Goal: Task Accomplishment & Management: Manage account settings

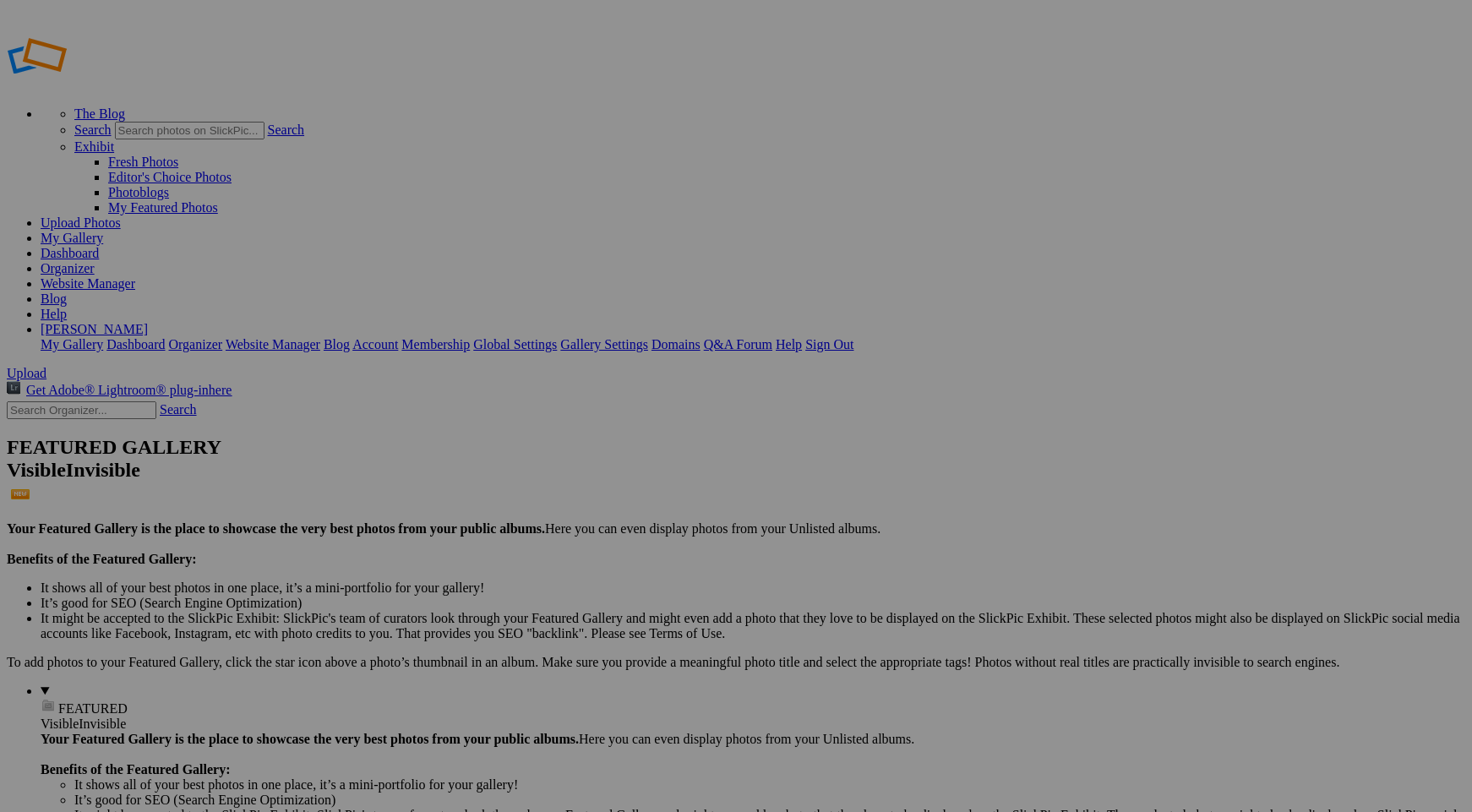
type input "Homepage"
click at [584, 491] on span "Create" at bounding box center [567, 498] width 35 height 15
type input "Homepage"
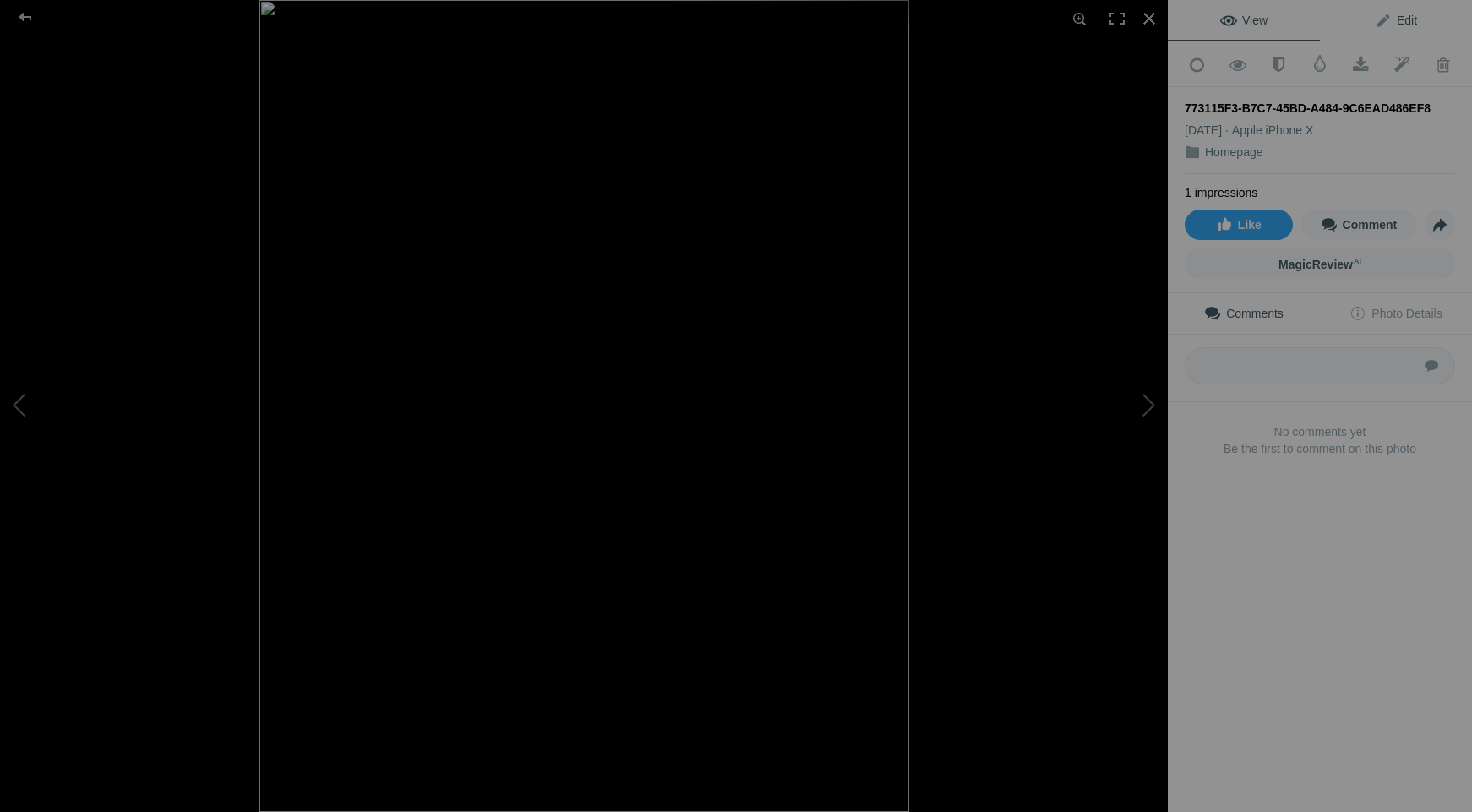
click at [1418, 18] on link "Edit" at bounding box center [1396, 20] width 152 height 40
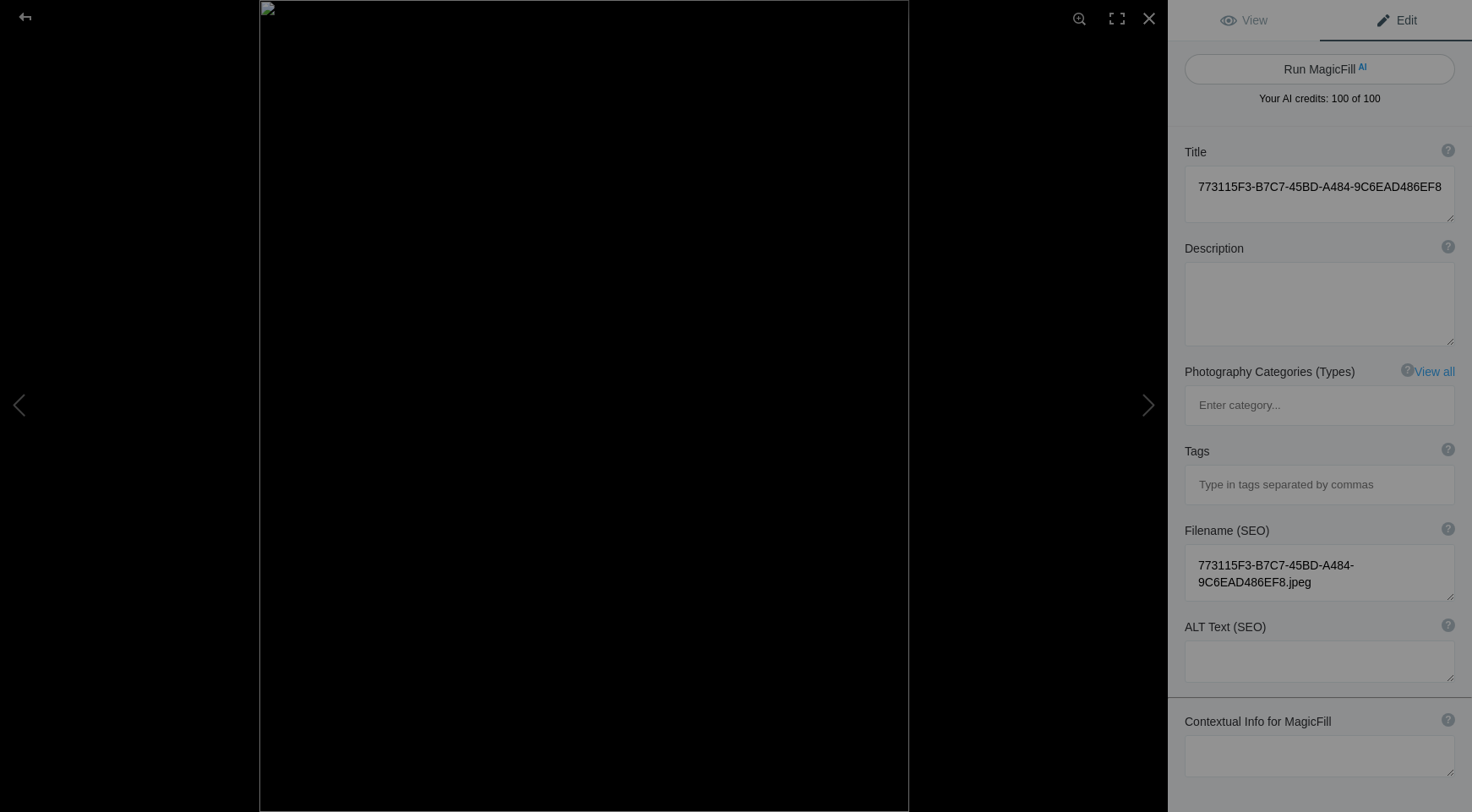
click at [1292, 70] on button "Run MagicFill AI" at bounding box center [1320, 69] width 271 height 30
type textarea "Majestic Snow-Covered Pine Tree Against a Cloudy Sky"
type textarea "This stunning image captures a snow-covered pine tree standing tall amidst a br…"
type textarea "snow-covered-pine-tree-winter-landscape.jpg"
type textarea "A snow-covered pine tree stands against a cloudy sky, surrounded by a winter la…"
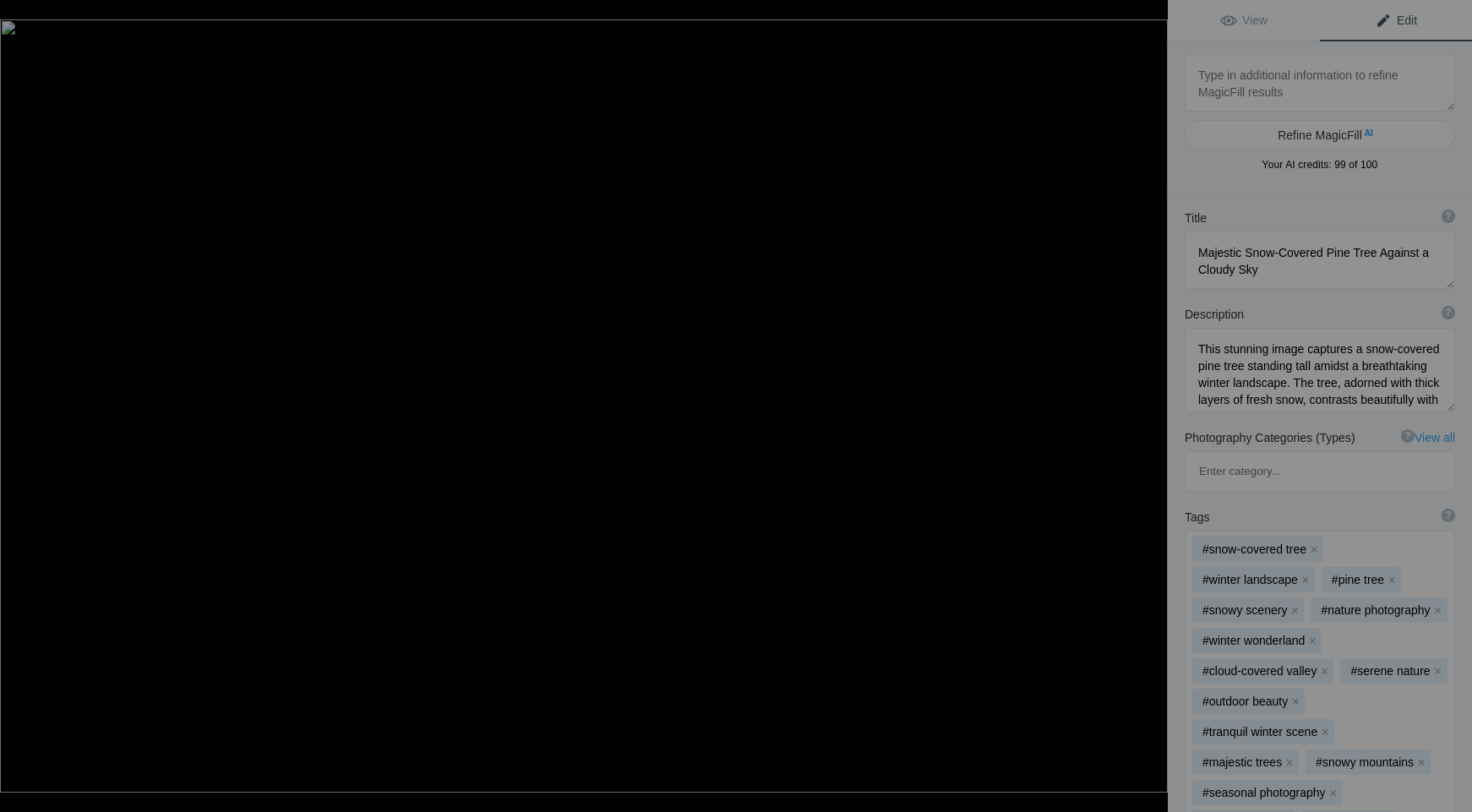
type textarea "africanbird"
type textarea "africanbird.jpg"
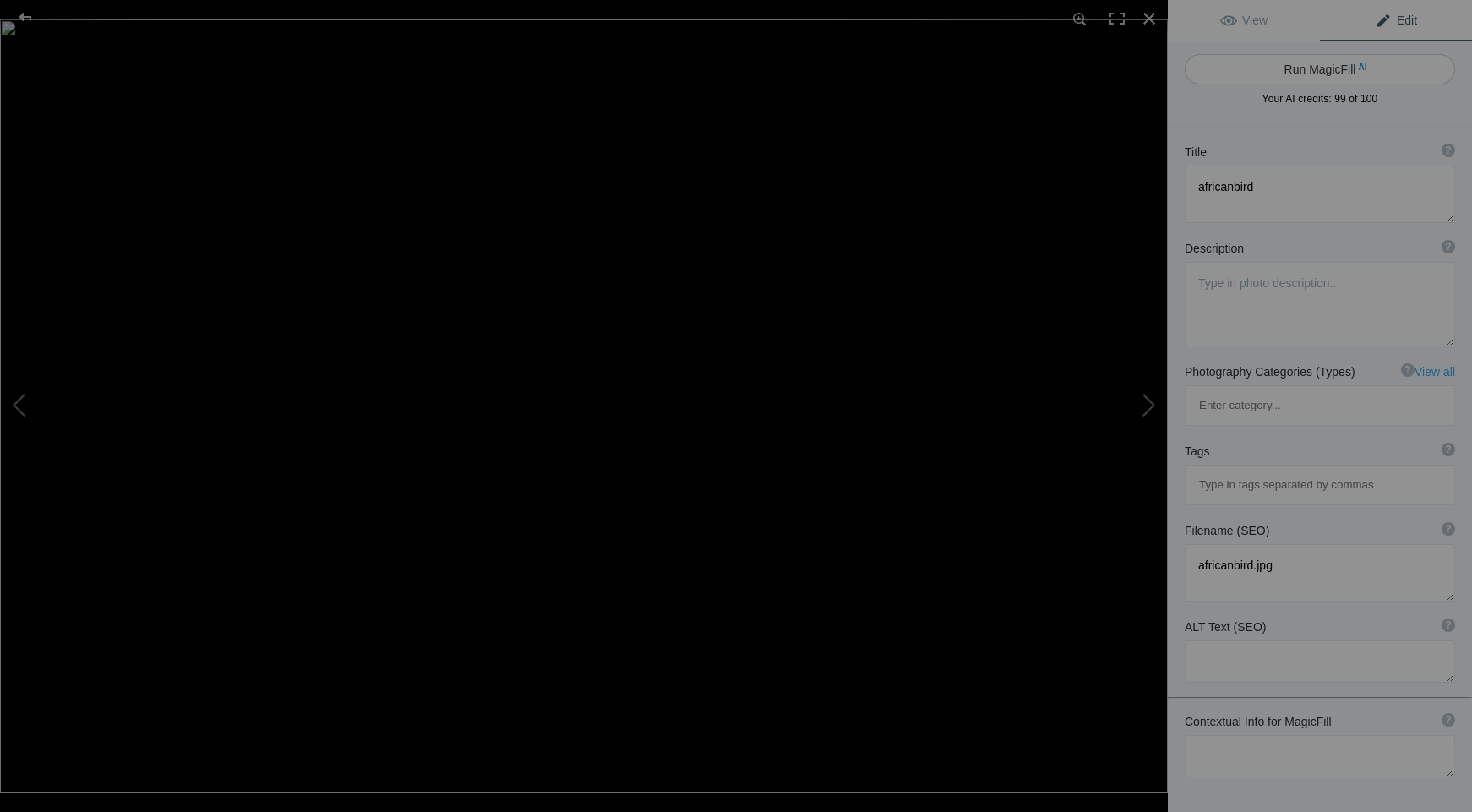
click at [1297, 66] on button "Run MagicFill AI" at bounding box center [1320, 69] width 271 height 30
type textarea "Striking African Bird Perched on a Branch"
type textarea "This captivating image showcases a striking African bird, known for its vibrant…"
type textarea "striking-african-bird-perched-on-branch.jpg"
type textarea "A striking African bird with a red chest and black-and-white plumage perched on…"
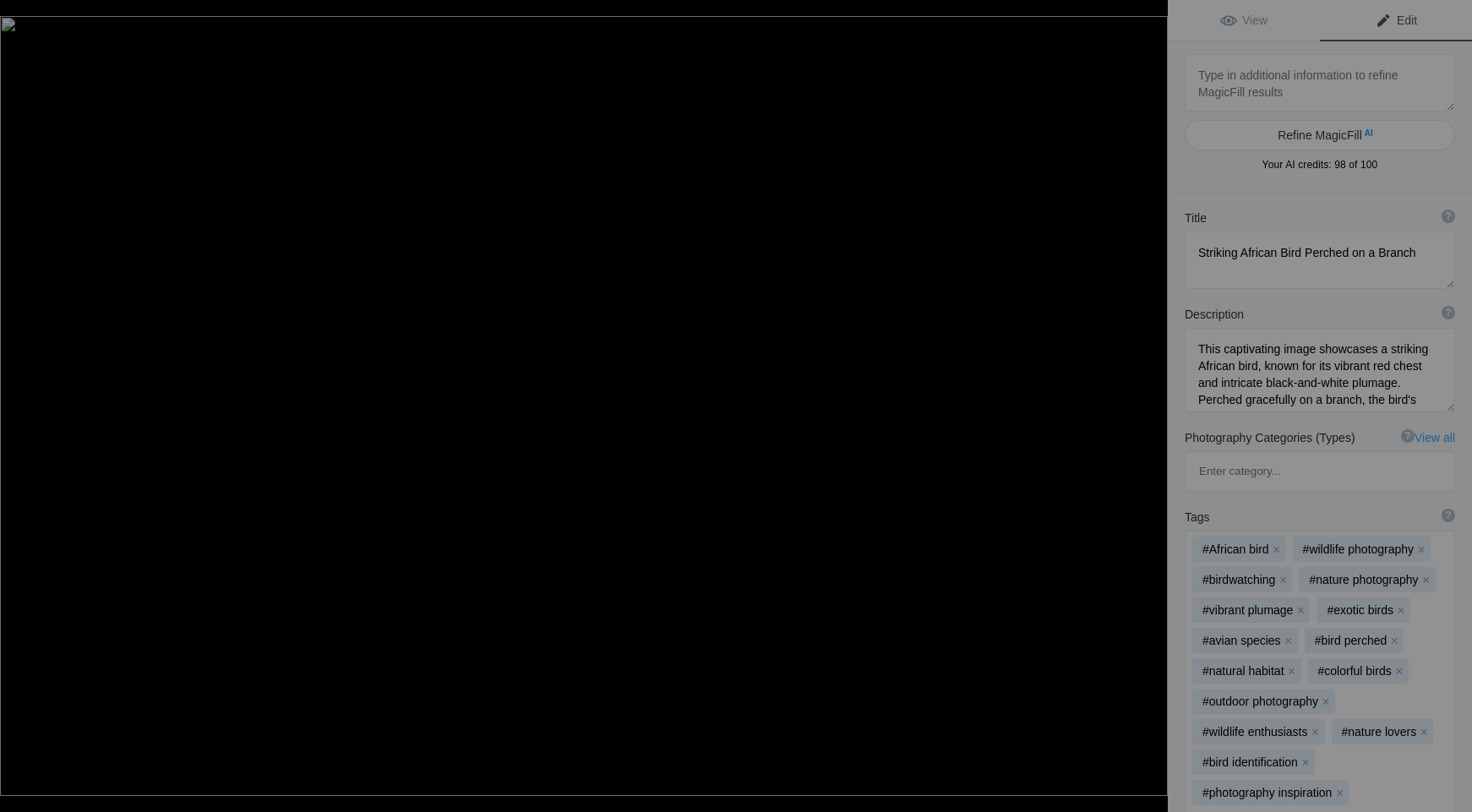
type textarea "DSC_1492"
type textarea "DSC_1492.jpg"
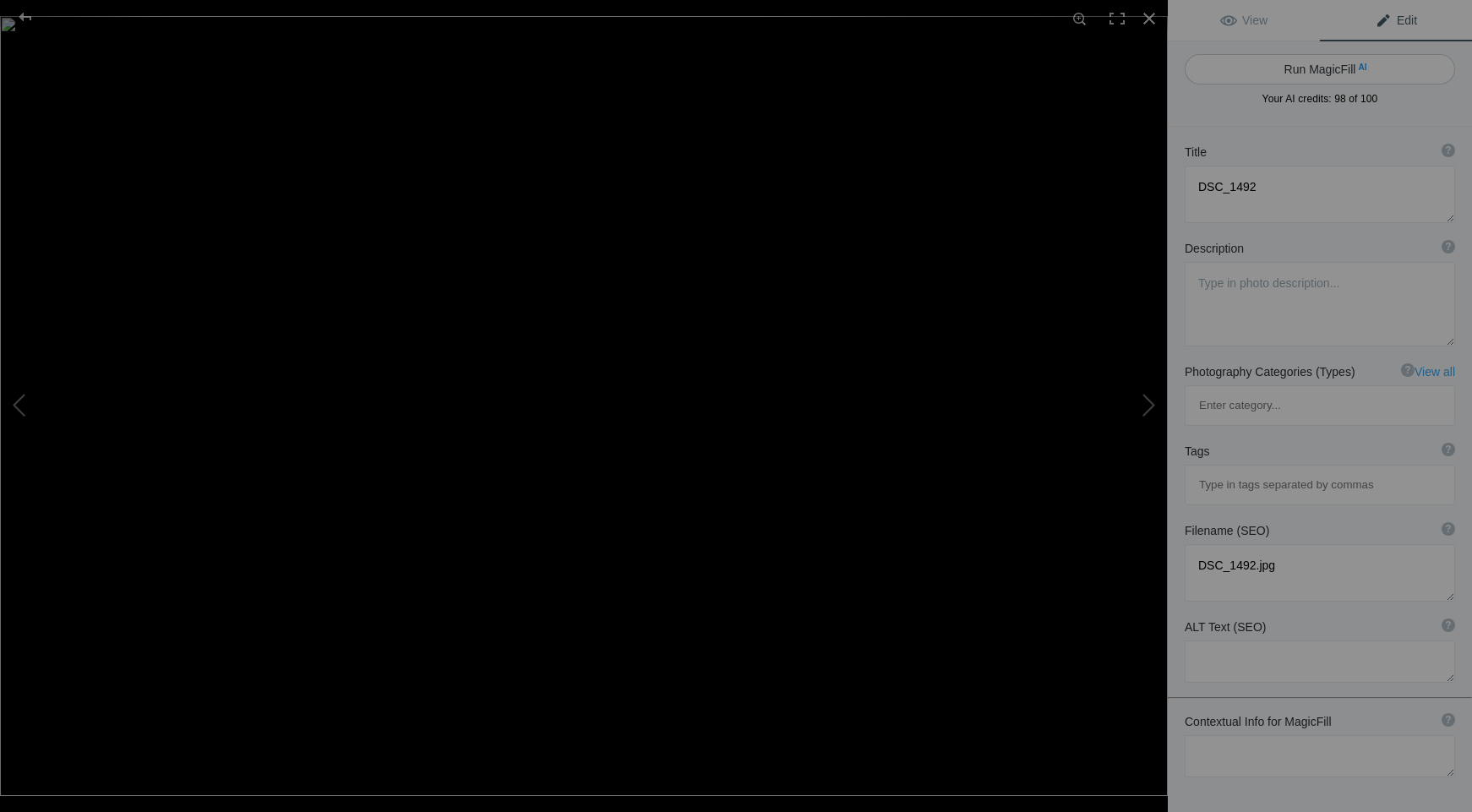
click at [1296, 67] on button "Run MagicFill AI" at bounding box center [1320, 69] width 271 height 30
type textarea "Serene Sunset Over Tranquil Lake"
type textarea "Experience the breathtaking beauty of a sunset over a peaceful lake, where the …"
type textarea "serene-sunset-over-tranquil-lake.jpg"
type textarea "A serene sunset over a tranquil lake, with mountains in the background and soft…"
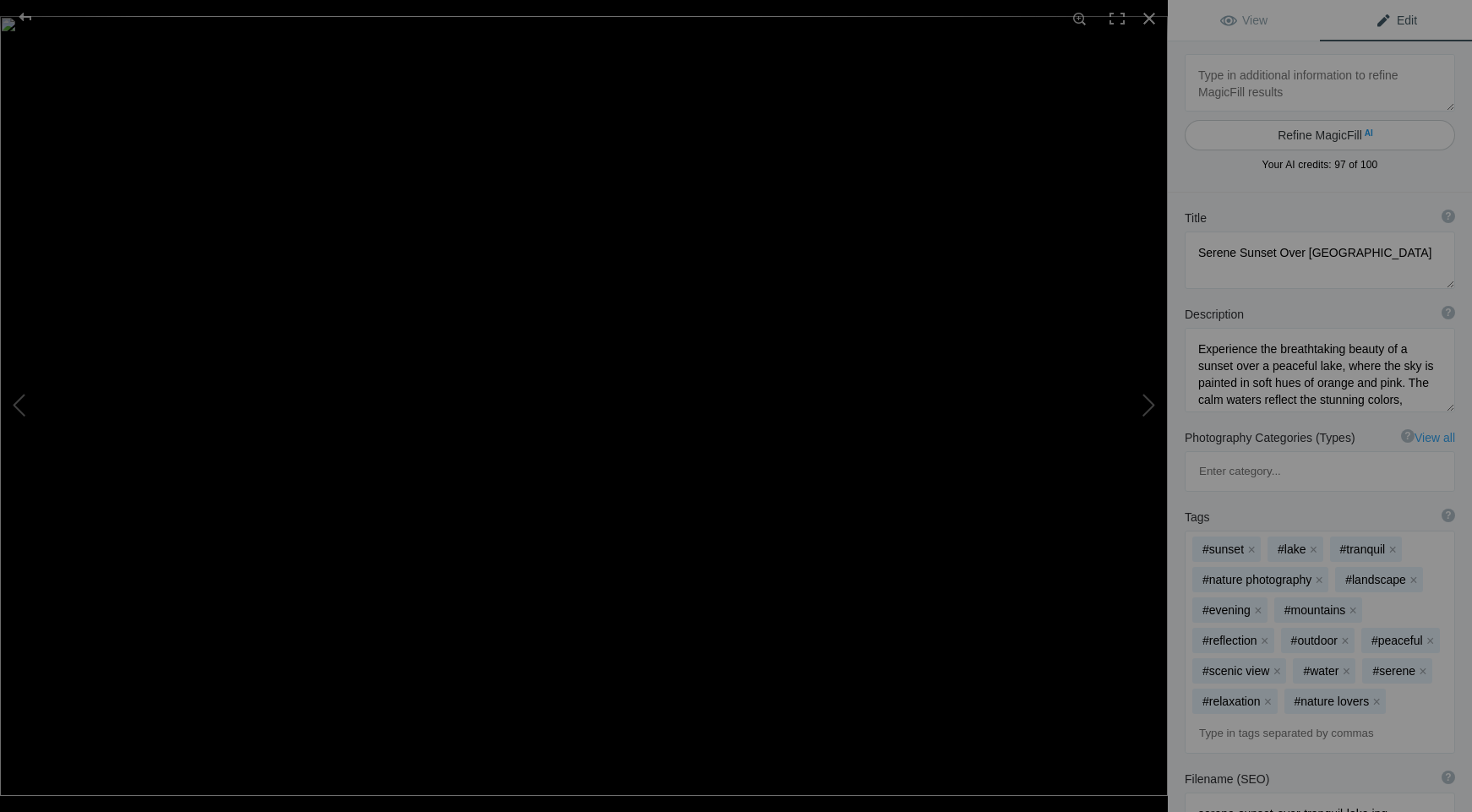
click at [1320, 138] on button "Refine MagicFill AI" at bounding box center [1320, 134] width 271 height 30
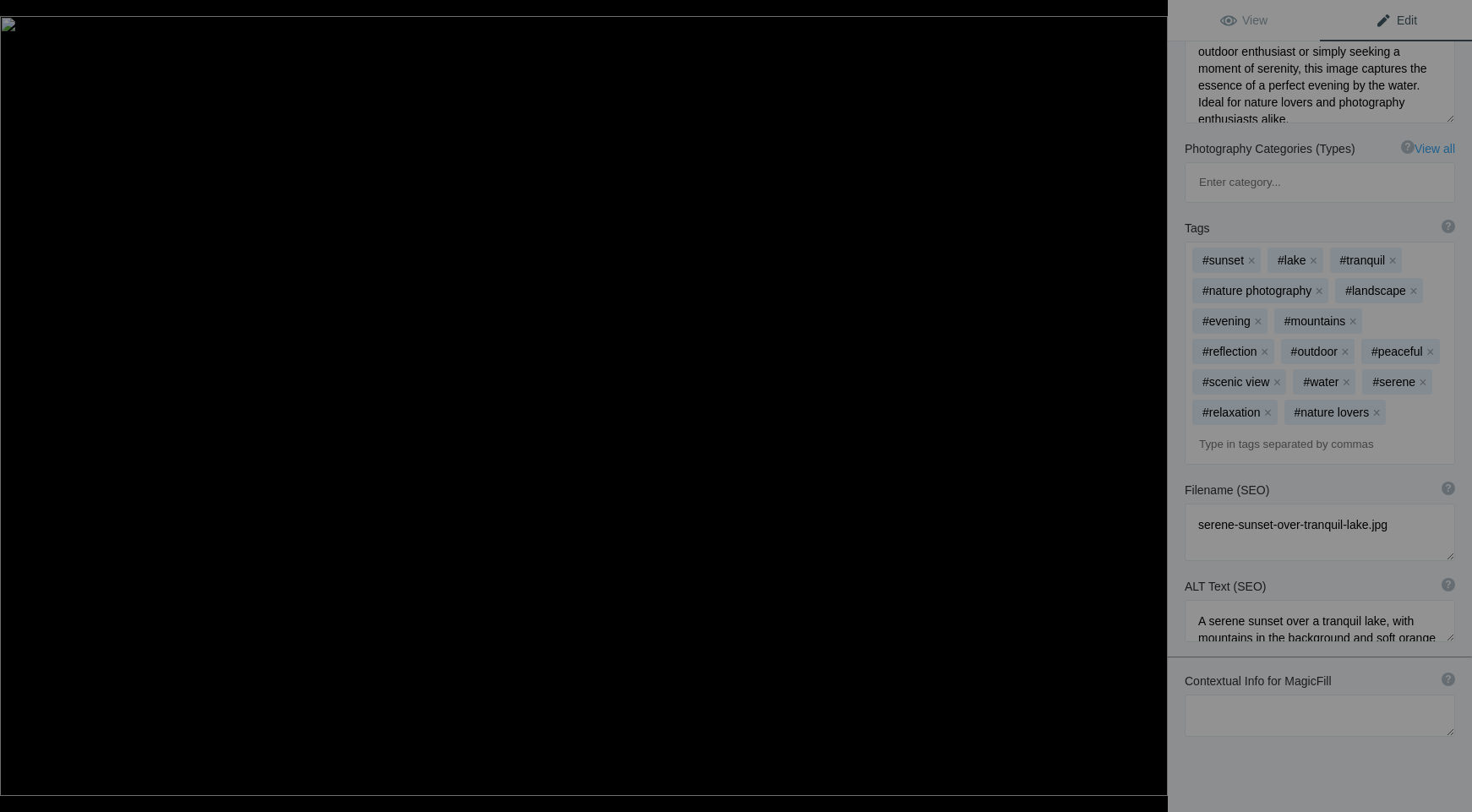
type textarea "DSC_1711"
type textarea "DSC_1711.jpg"
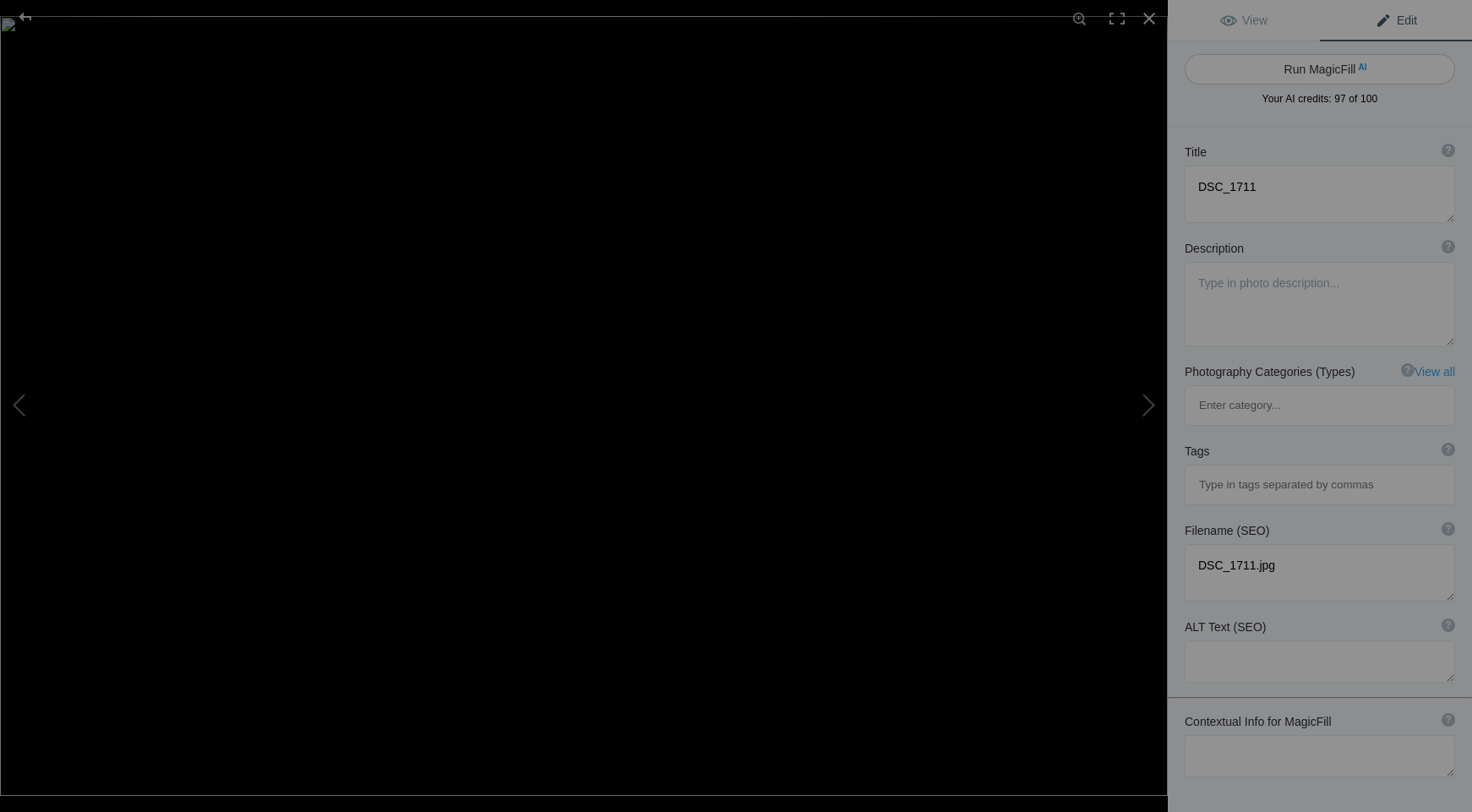
click at [1281, 67] on button "Run MagicFill AI" at bounding box center [1320, 69] width 271 height 30
type textarea "Moss-Covered Rocks at Cannon Beach with Haystack Rock in the Background"
type textarea "This captivating image showcases the stunning coastal landscape of Cannon Beach…"
type textarea "moss-covered-rocks-cannon-beach-haystack-rock.jpg"
type textarea "Moss-covered rocks in the foreground with Haystack Rock in the misty background…"
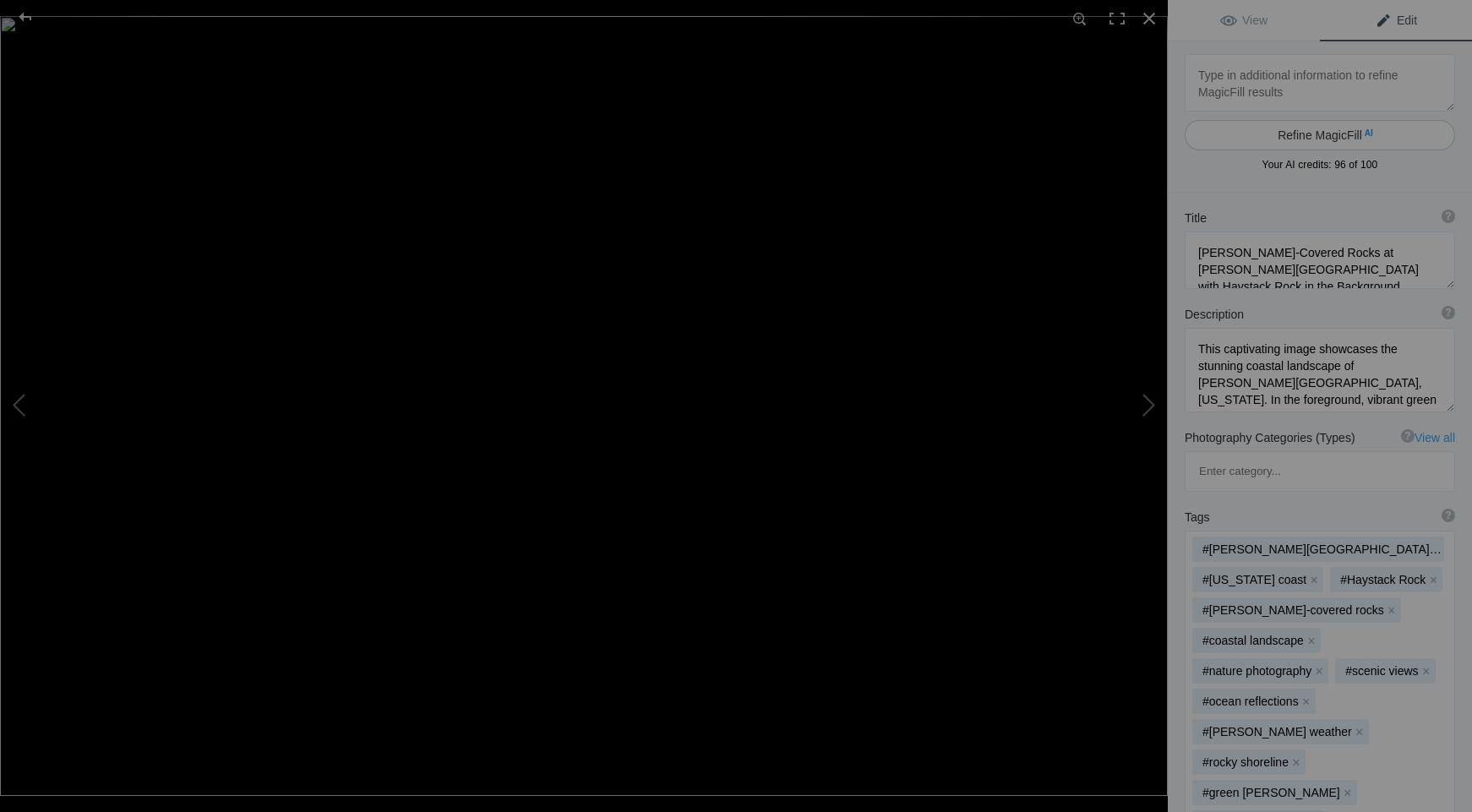
click at [1295, 133] on button "Refine MagicFill AI" at bounding box center [1320, 134] width 271 height 30
type textarea "DSC_1784"
type textarea "DSC_1784.jpg"
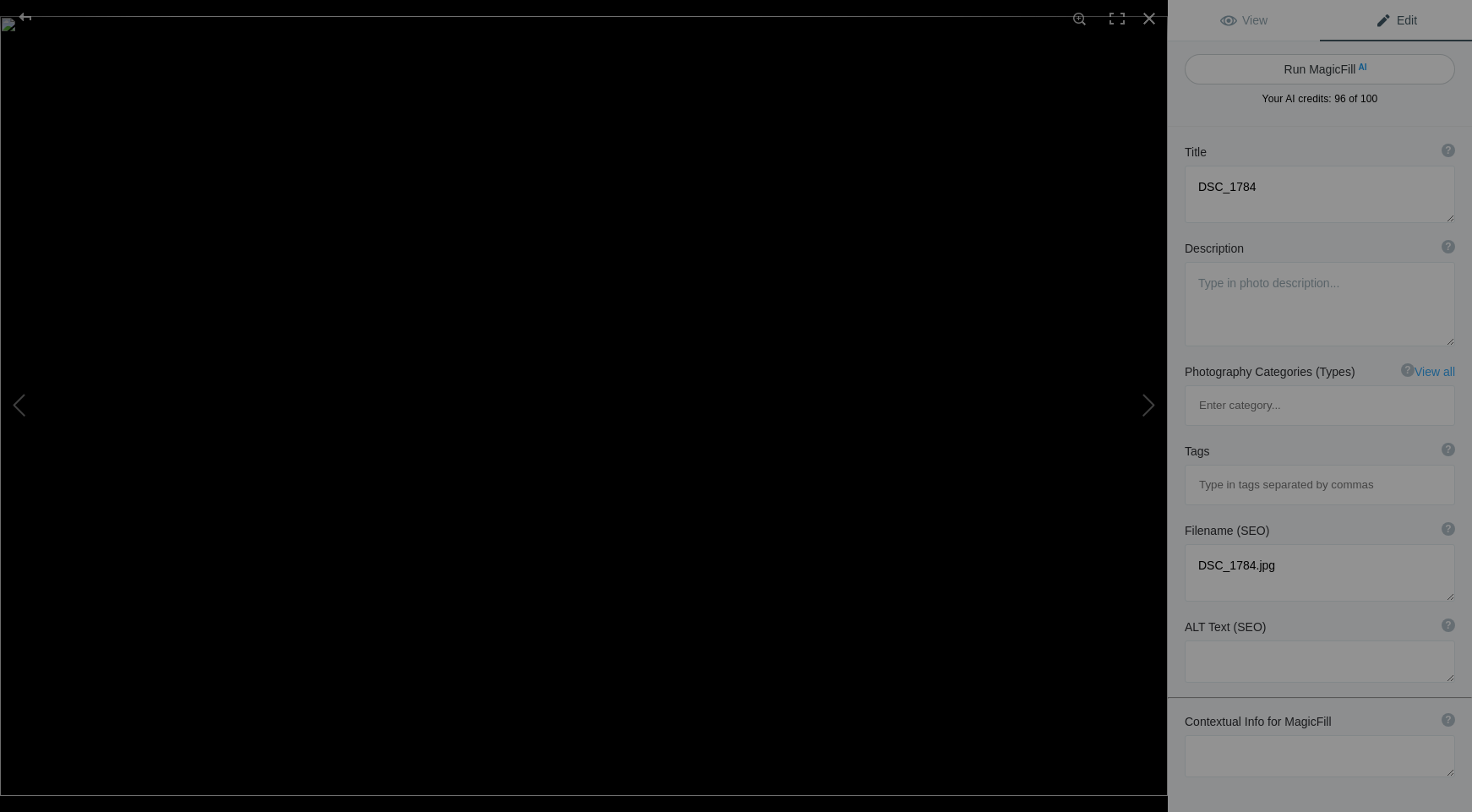
click at [1299, 67] on button "Run MagicFill AI" at bounding box center [1320, 69] width 271 height 30
type textarea "Majestic Mount Rainier Surrounded by Wildflowers"
type textarea "Experience the breathtaking beauty of Mount Rainier, towering majestically in t…"
type textarea "mount-rainier-wildflowers.jpg"
type textarea "A vibrant field of wildflowers in front of Mount Rainier under a clear blue sky…"
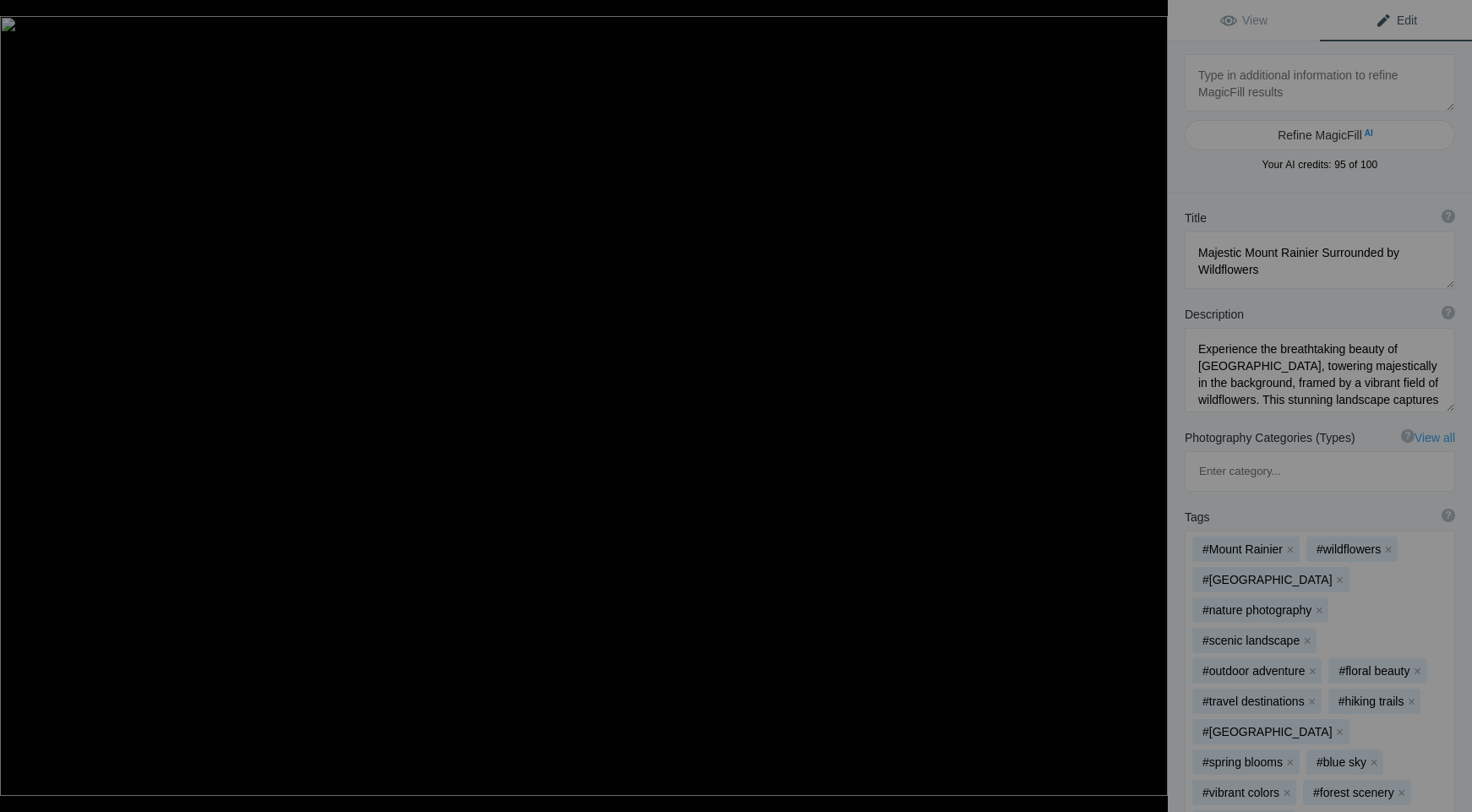
type textarea "DSC_1803"
type textarea "DSC_1803.jpg"
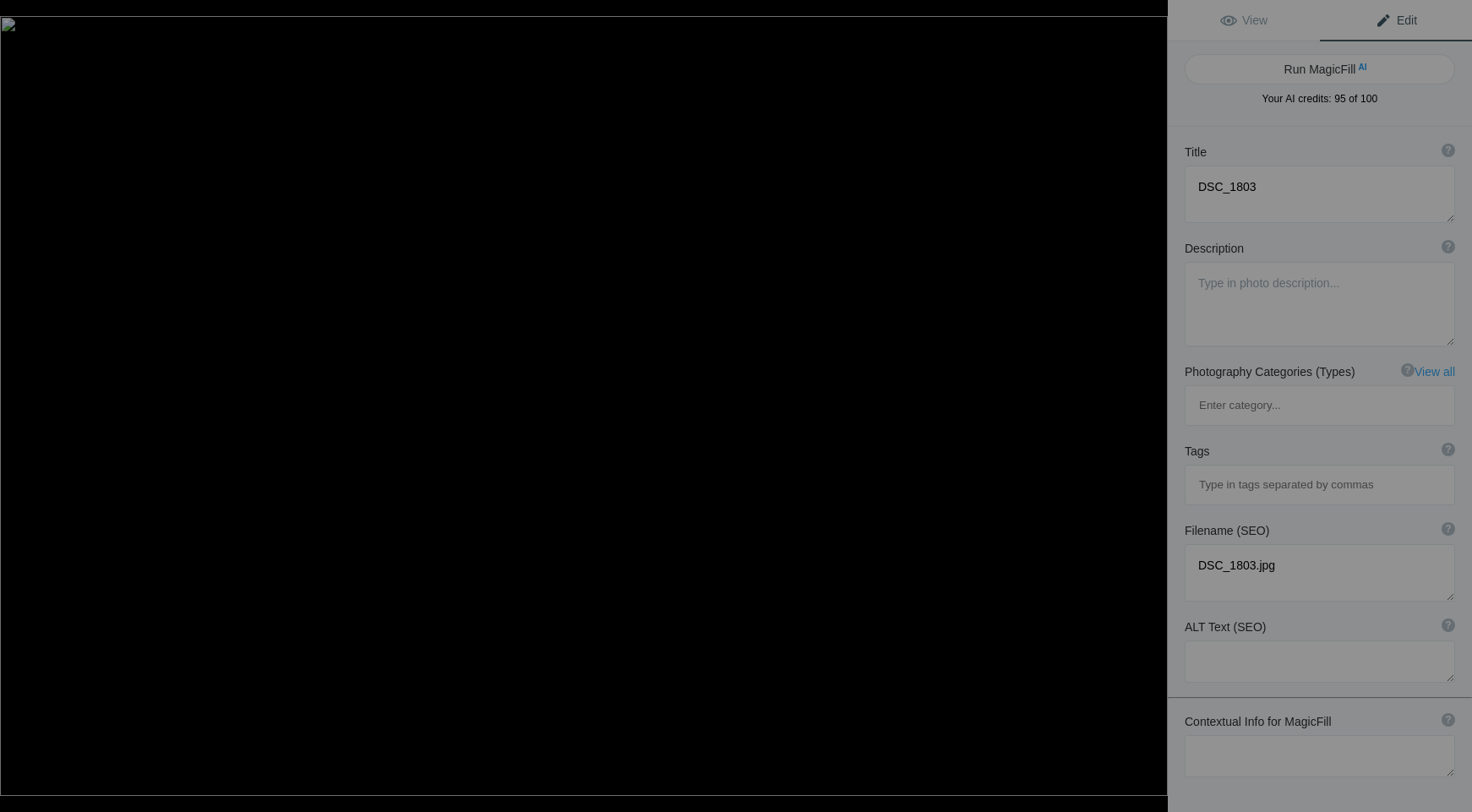
click at [1299, 67] on button "Run MagicFill AI" at bounding box center [1320, 69] width 271 height 30
type textarea "Vibrant Wildflower Meadow with Snow-Capped Mountains"
type textarea "This stunning photograph captures a vibrant wildflower meadow nestled in the fo…"
type textarea "vibrant-wildflower-meadow-snow-capped-mountains.jpg"
type textarea "A vibrant wildflower meadow with colorful blooms and a stream, set against snow…"
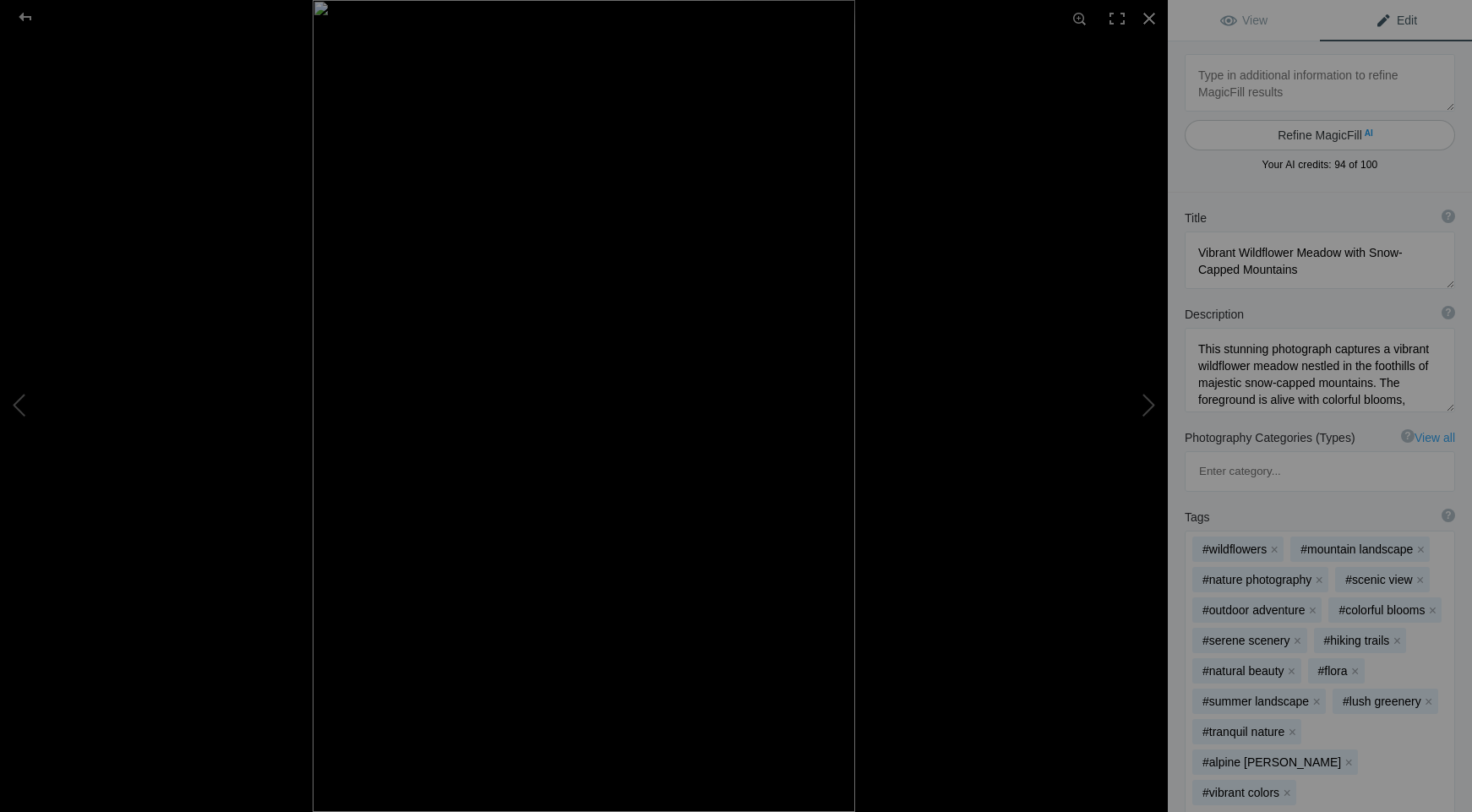
click at [1307, 129] on button "Refine MagicFill AI" at bounding box center [1320, 134] width 271 height 30
type textarea "DSC_1830"
type textarea "DSC_1830.jpg"
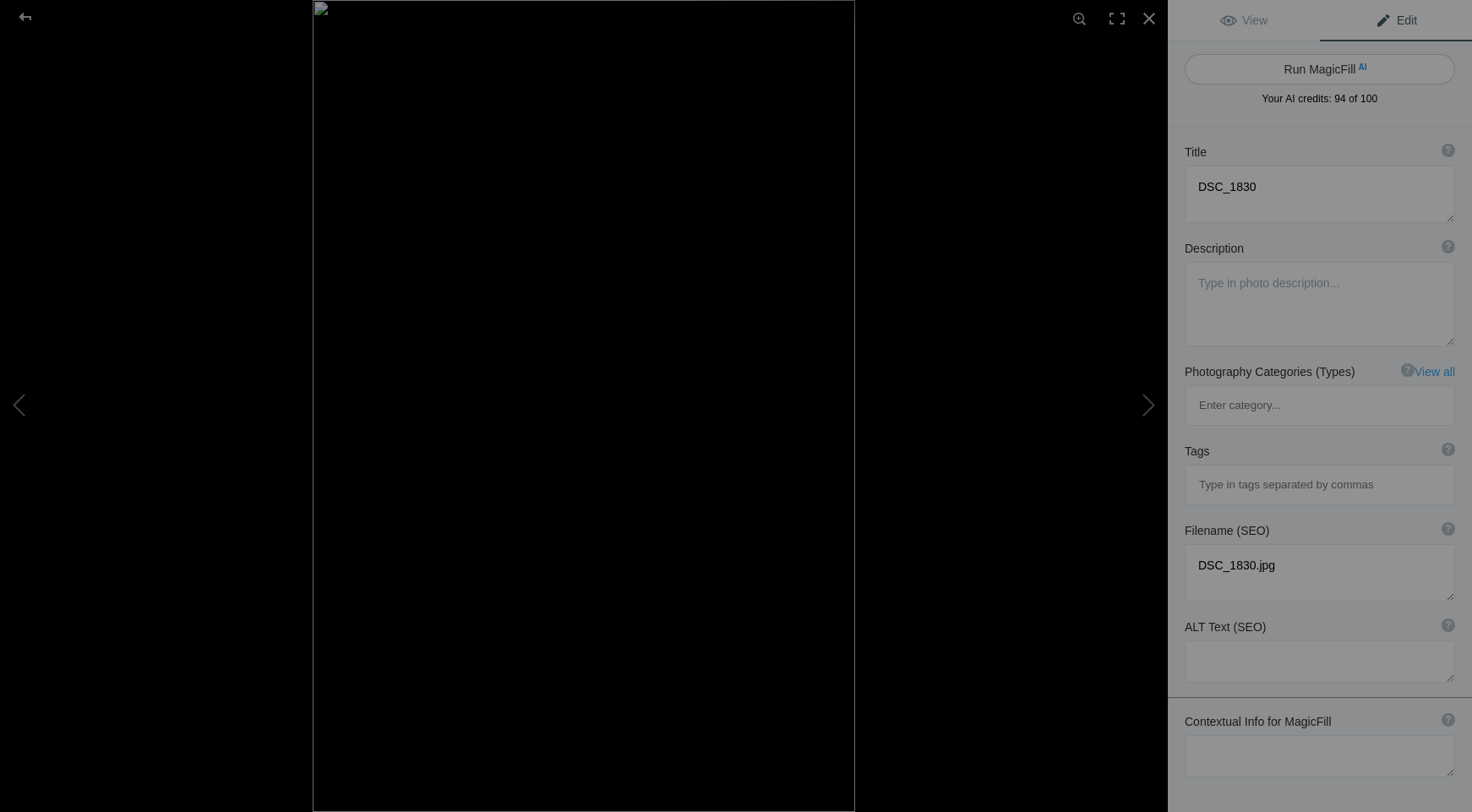
click at [1324, 69] on button "Run MagicFill AI" at bounding box center [1320, 69] width 271 height 30
type textarea "Serene Waterfall Under Stone Bridge"
type textarea "This captivating image showcases a stunning waterfall cascading gracefully bene…"
type textarea "serene-waterfall-stone-bridge.jpg"
type textarea "A serene waterfall flowing beneath a stone bridge, surrounded by lush greenery …"
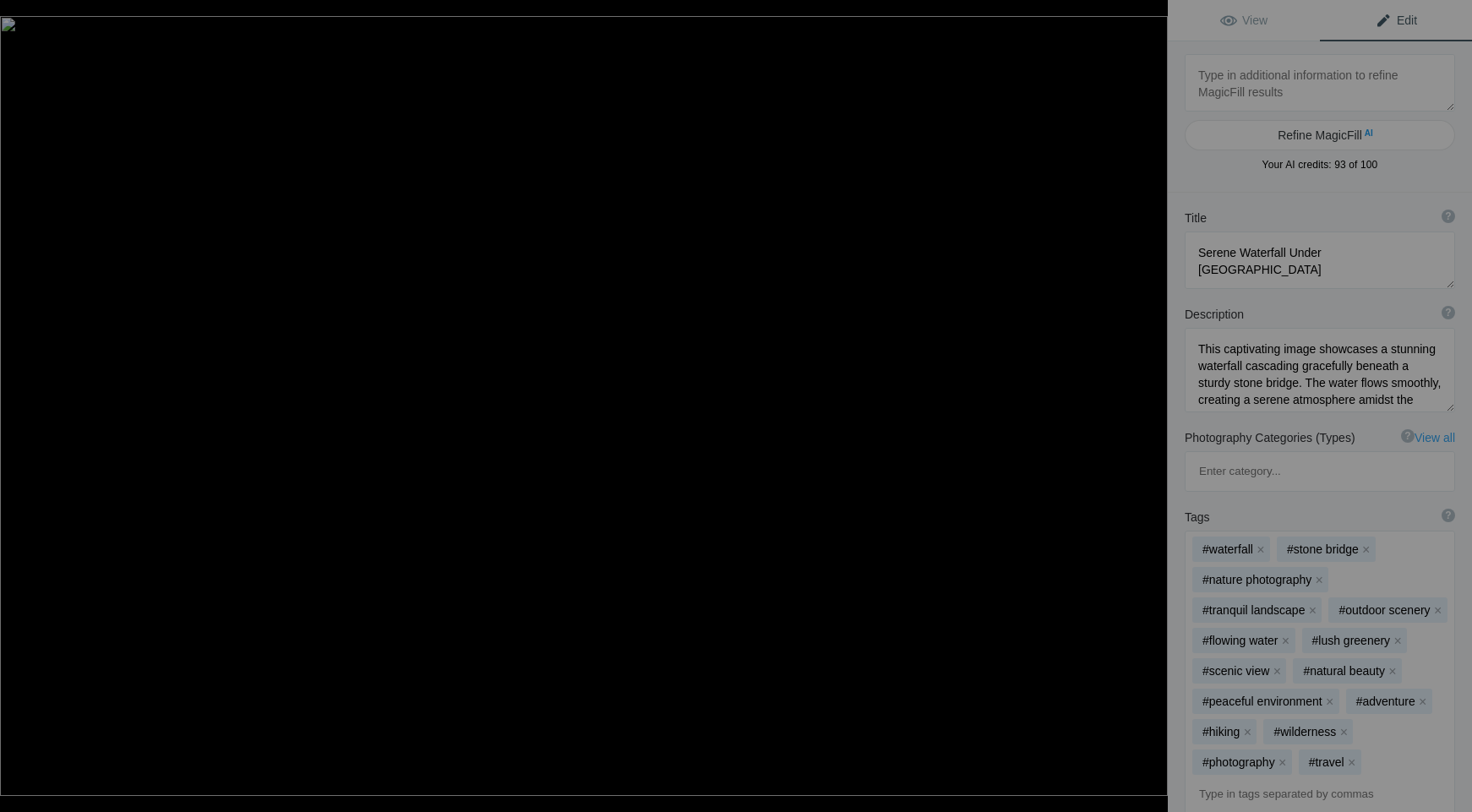
type textarea "Vibrant Wildflower Meadow with Snow-Capped Mountains"
type textarea "This stunning photograph captures a vibrant wildflower meadow nestled in the fo…"
type textarea "vibrant-wildflower-meadow-snow-capped-mountains.jpg"
type textarea "A vibrant wildflower meadow with colorful blooms and a stream, set against snow…"
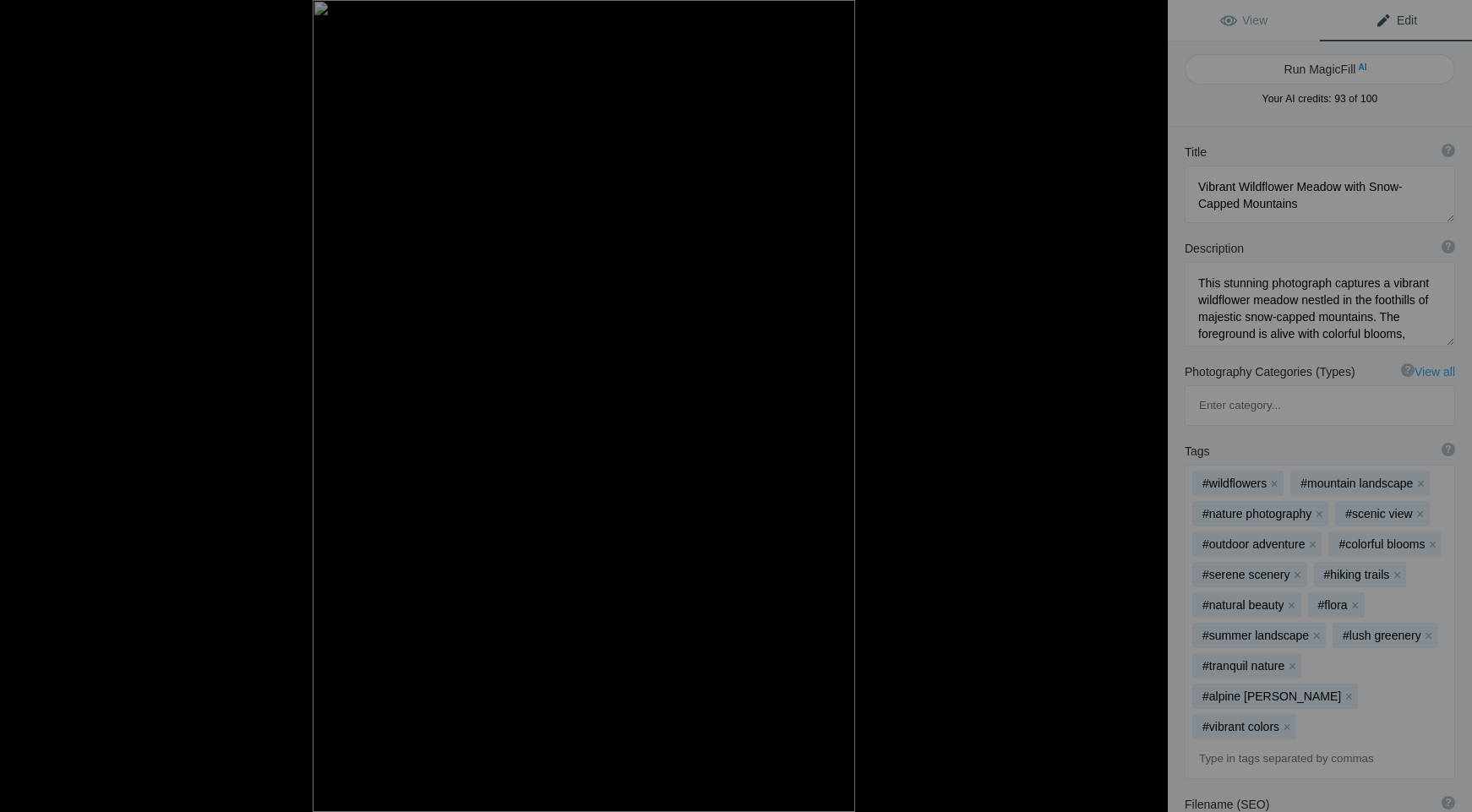
type textarea "Serene Waterfall Under Stone Bridge"
type textarea "This captivating image showcases a stunning waterfall cascading gracefully bene…"
type textarea "serene-waterfall-stone-bridge.jpg"
type textarea "A serene waterfall flowing beneath a stone bridge, surrounded by lush greenery …"
type textarea "DSC_1840"
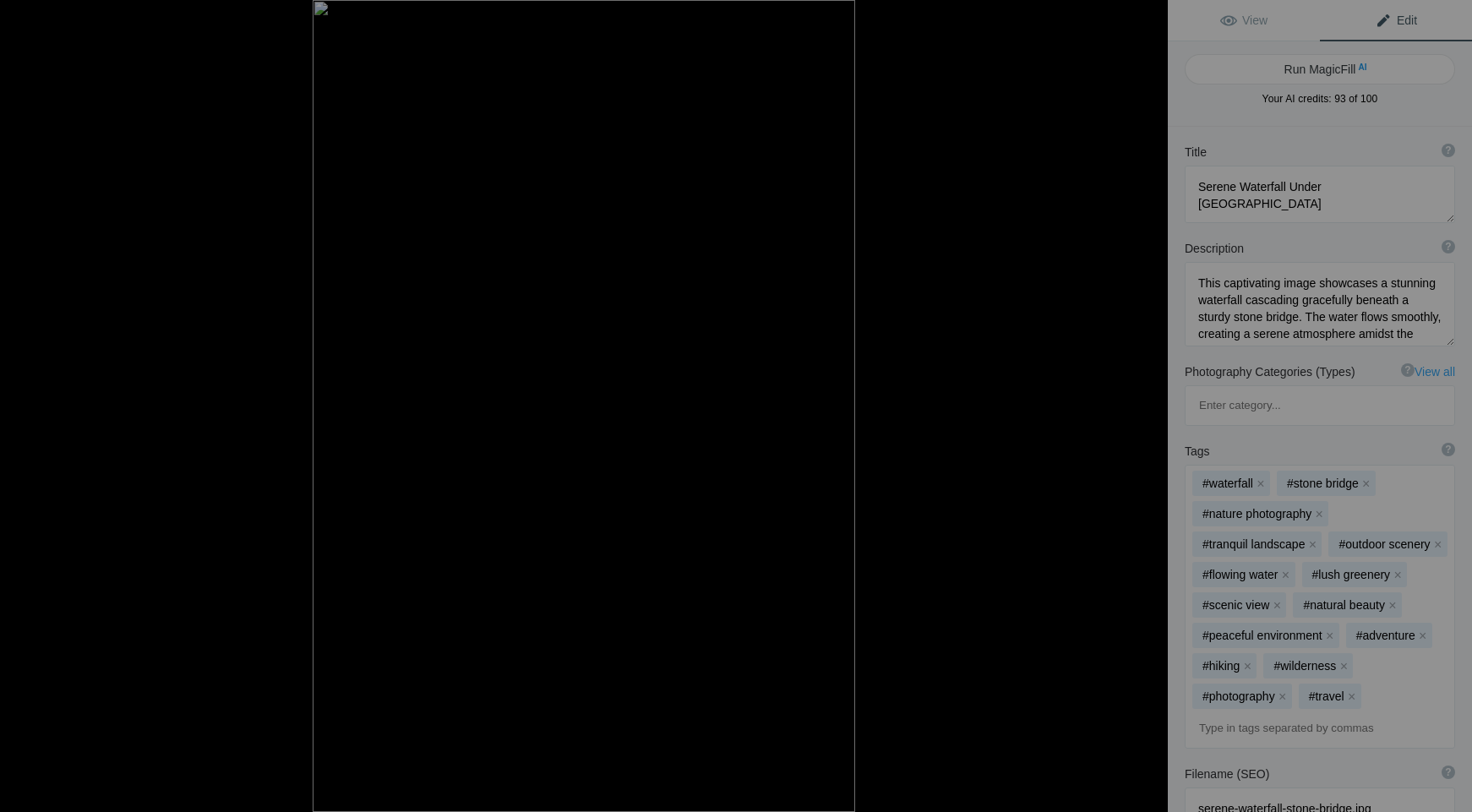
type textarea "DSC_1840.jpg"
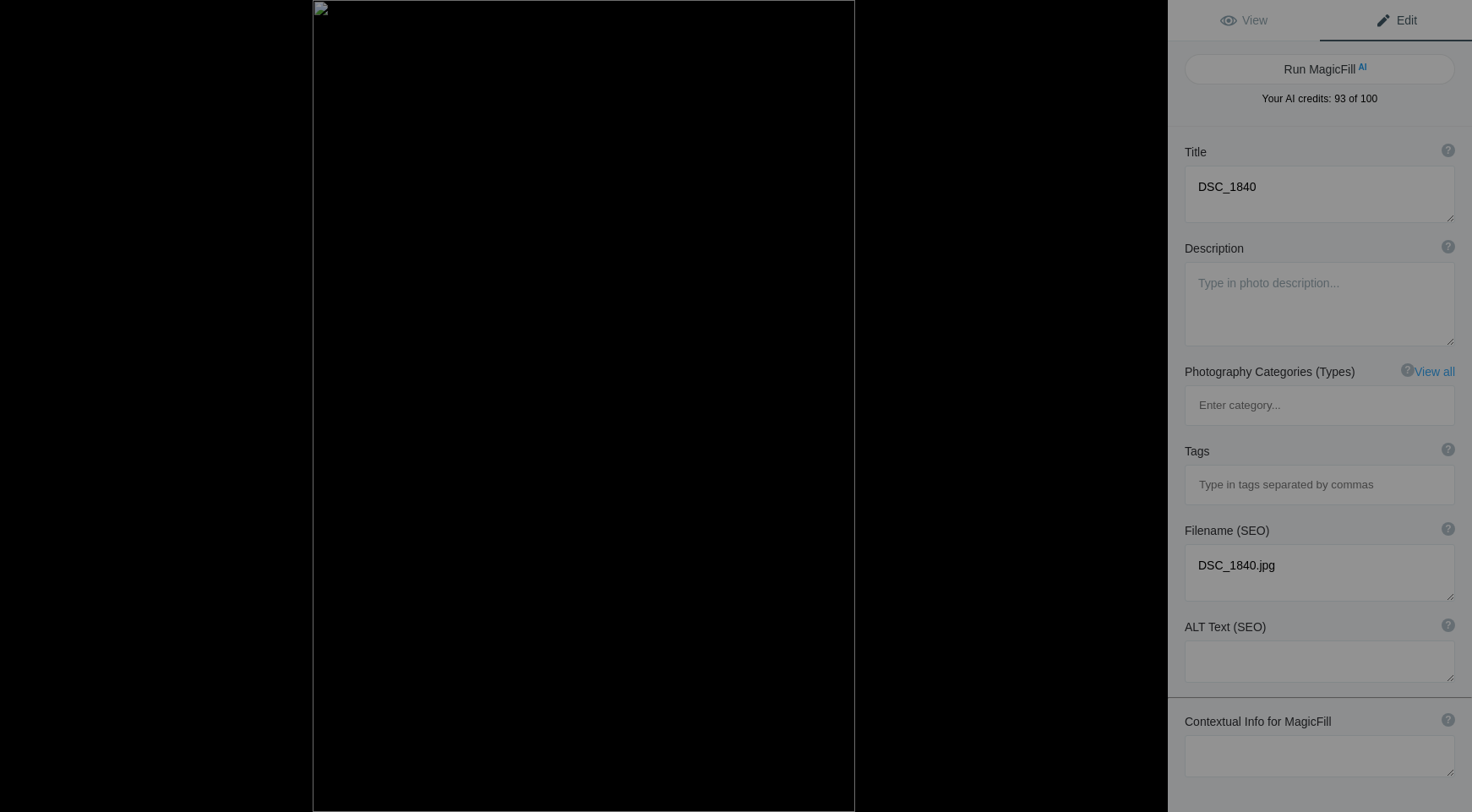
click at [1324, 69] on button "Run MagicFill AI" at bounding box center [1320, 69] width 271 height 30
type textarea "Serene Waterfall Cascading Through Rocky Terrain"
type textarea "Experience the tranquil beauty of a waterfall as it gracefully flows through a …"
type textarea "serene-waterfall-cascading-rocks.jpg"
type textarea "A serene waterfall cascading through rocky terrain, surrounded by lush greenery…"
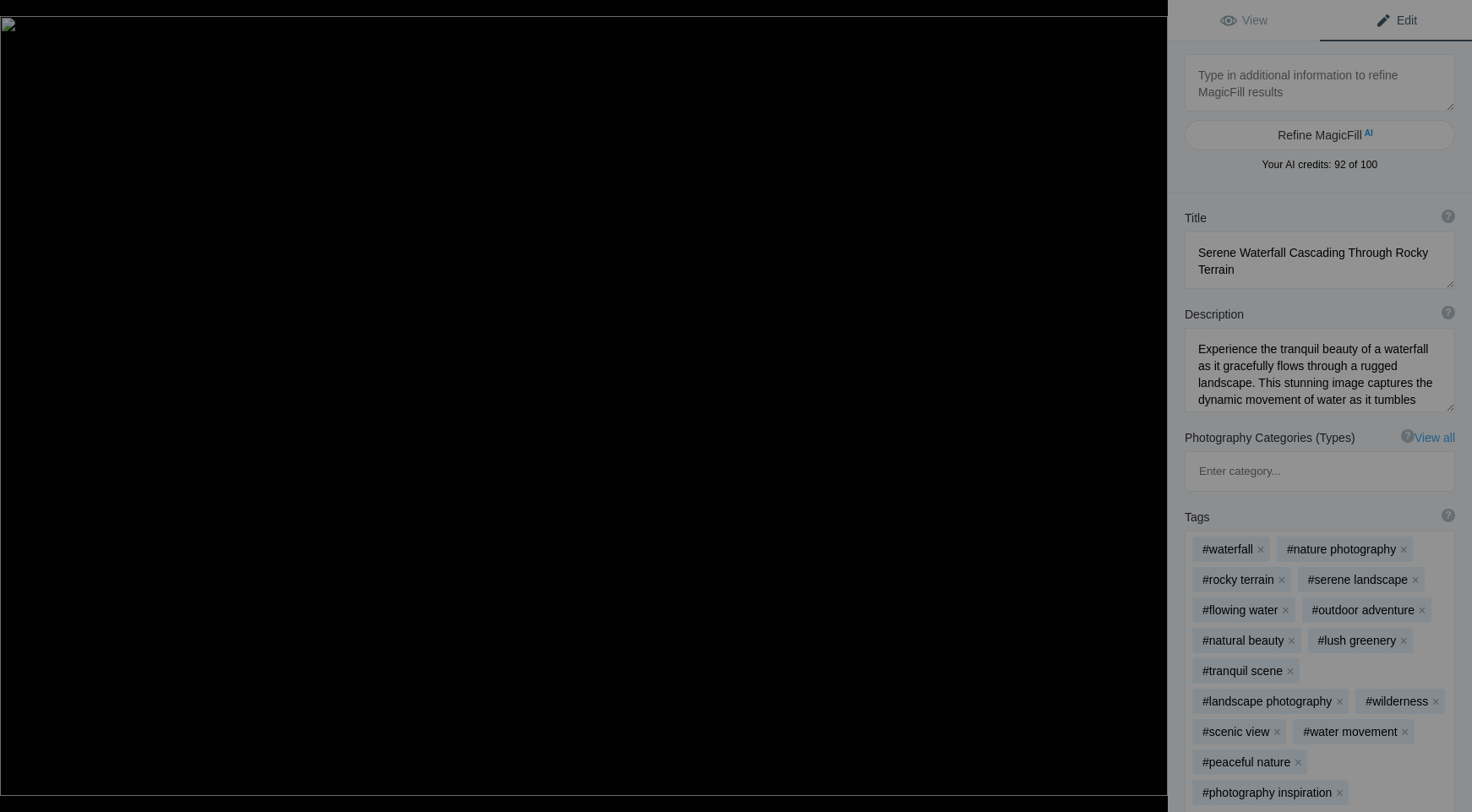
type textarea "DSC_1875"
type textarea "DSC_1875.jpg"
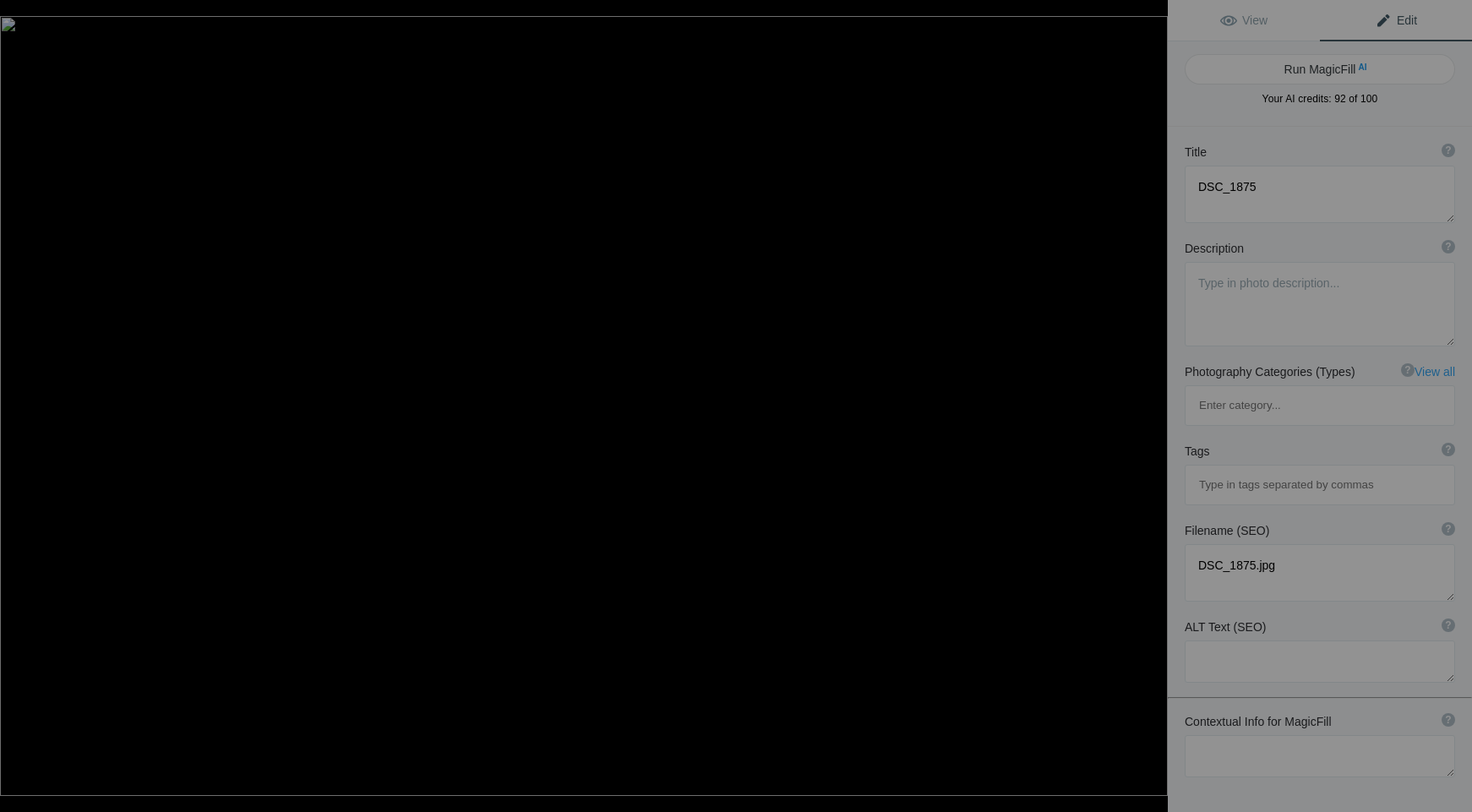
click at [1324, 69] on button "Run MagicFill AI" at bounding box center [1320, 69] width 271 height 30
type textarea "Breathtaking Aerial View of the Hoover Dam and Lake Mead"
type textarea "This stunning aerial photograph captures the expansive beauty of the Hoover Dam…"
type textarea "hoover-dam-lake-mead-aerial-view.jpg"
type textarea "Aerial view of the Hoover Dam and Lake Mead, showcasing rugged mountains and a …"
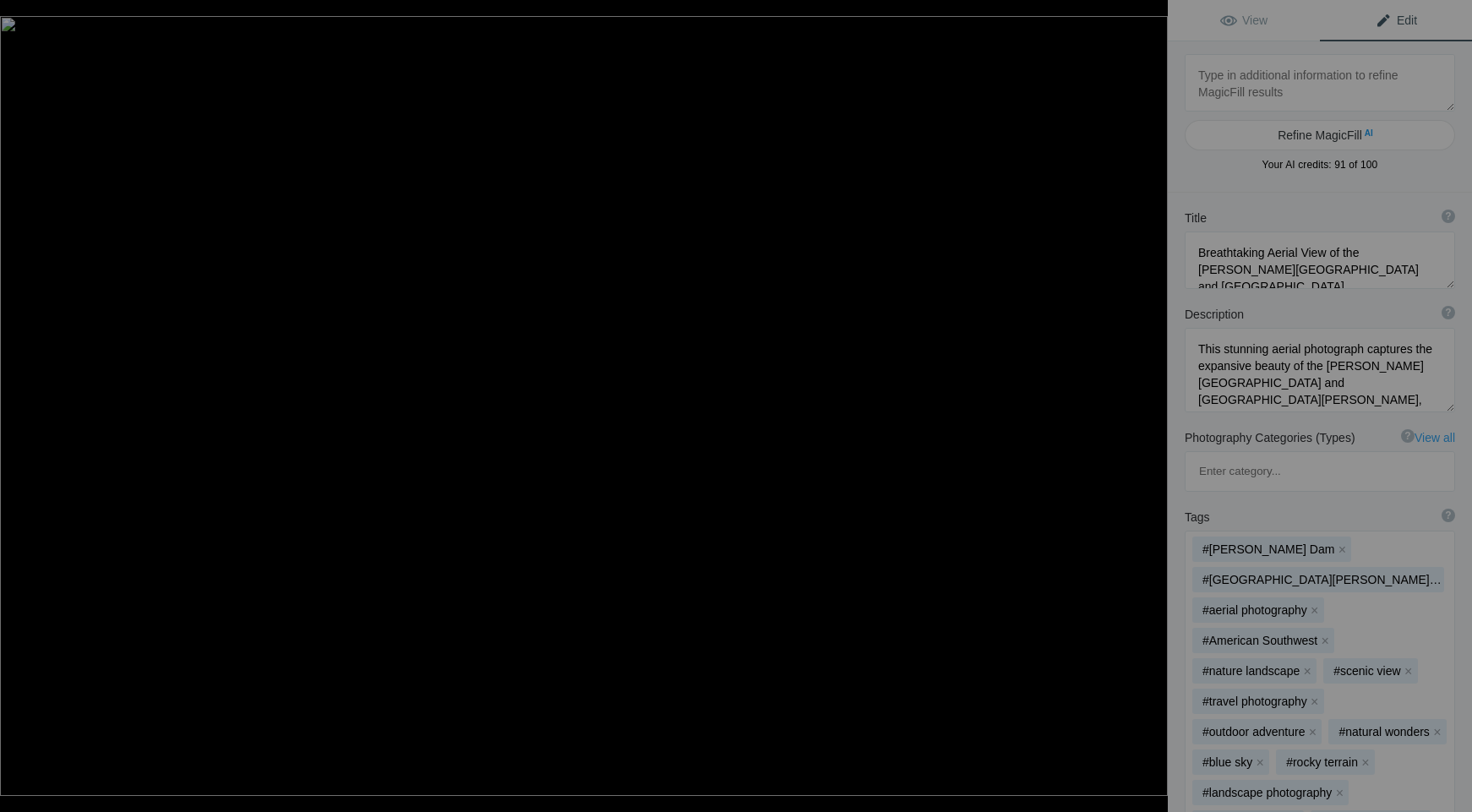
type textarea "DSC_1890"
type textarea "DSC_1890.jpg"
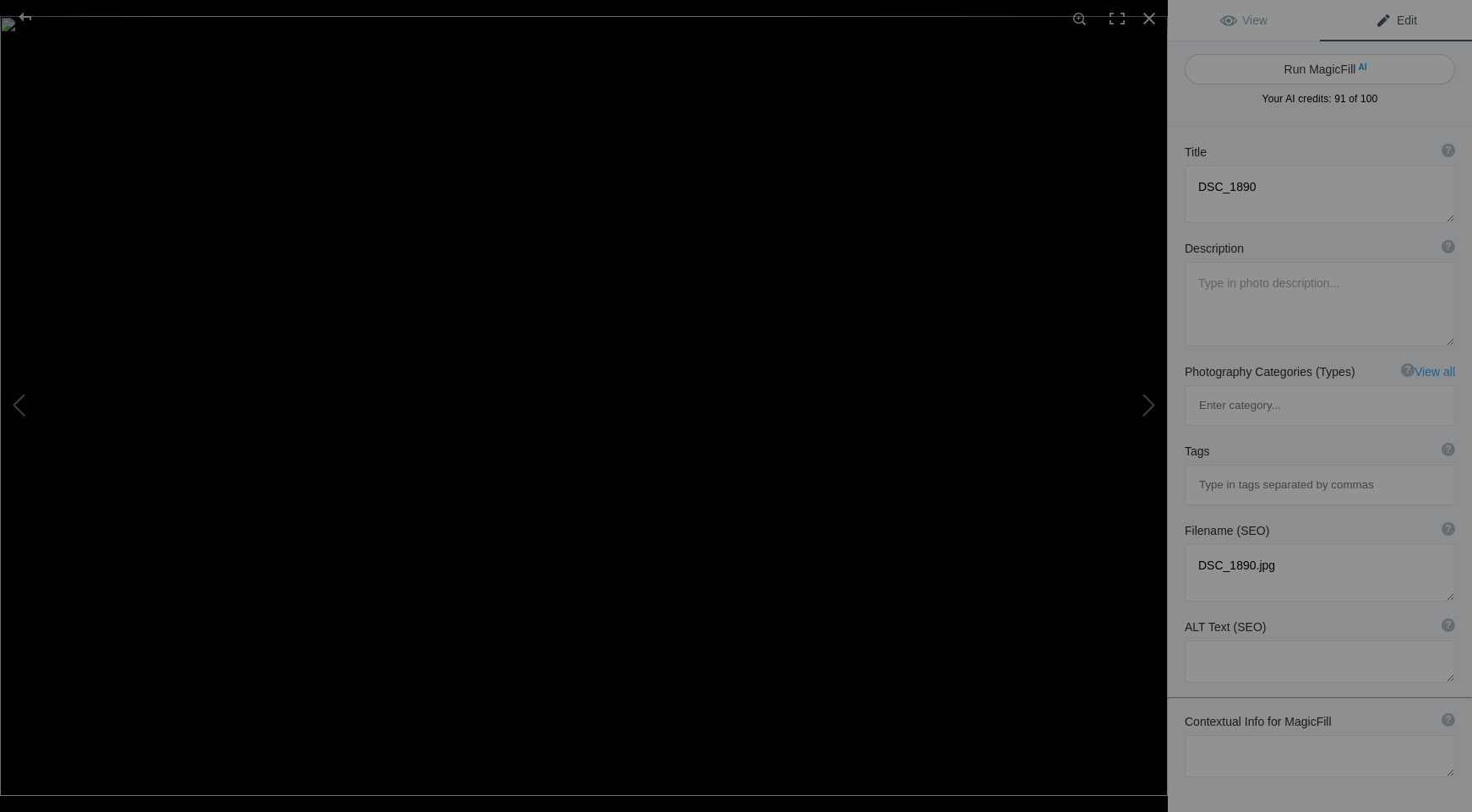
click at [1235, 74] on button "Run MagicFill AI" at bounding box center [1320, 69] width 271 height 30
type textarea "Aerial View of the Stunning Black Canyon Landscape"
type textarea "This breathtaking aerial photograph captures the dramatic beauty of the Black C…"
type textarea "black-canyon-aerial-view.jpg"
type textarea "Aerial view of Black Canyon showcasing colorful rock formations and the Colorad…"
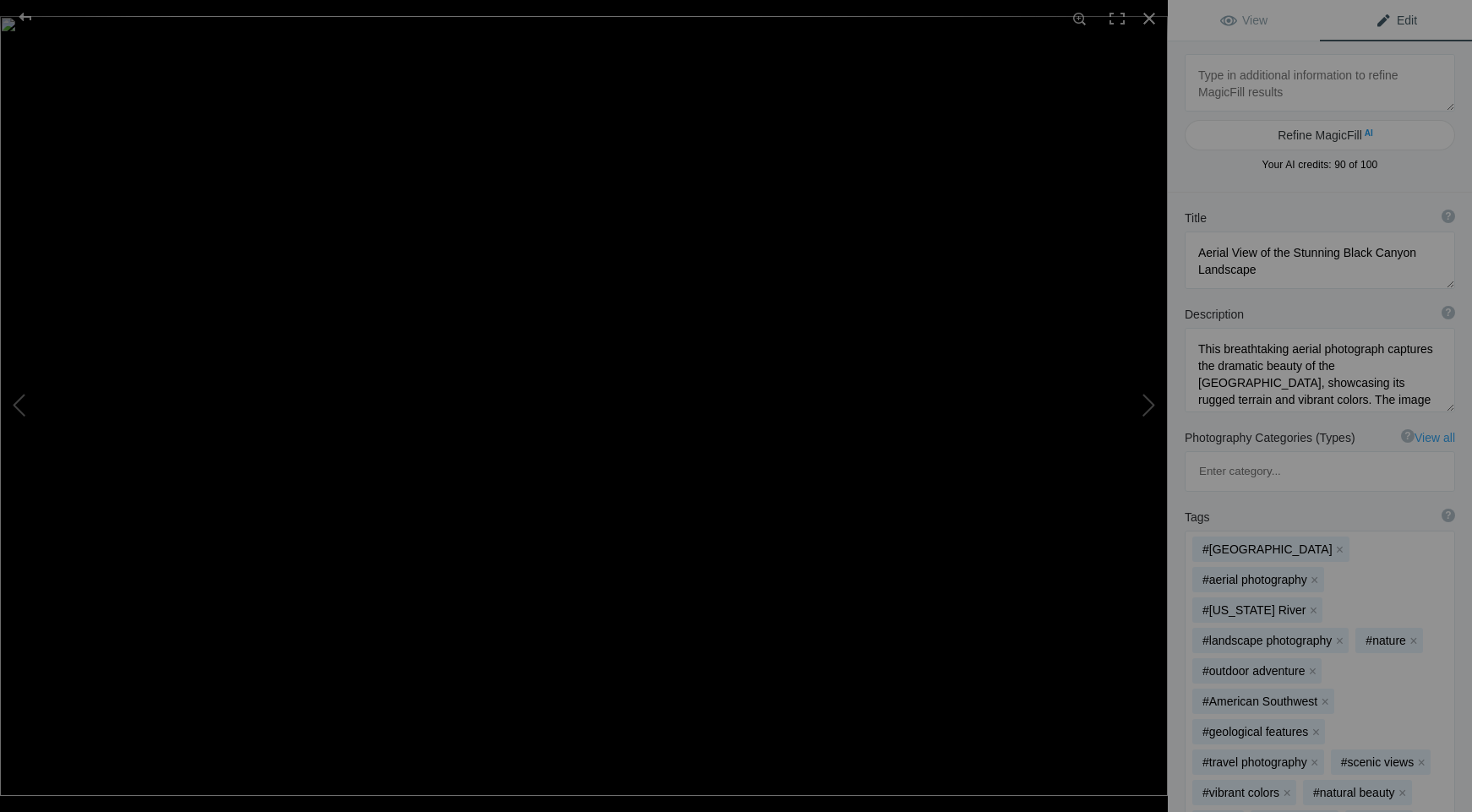
type textarea "DSC_1915"
type textarea "DSC_1915.jpg"
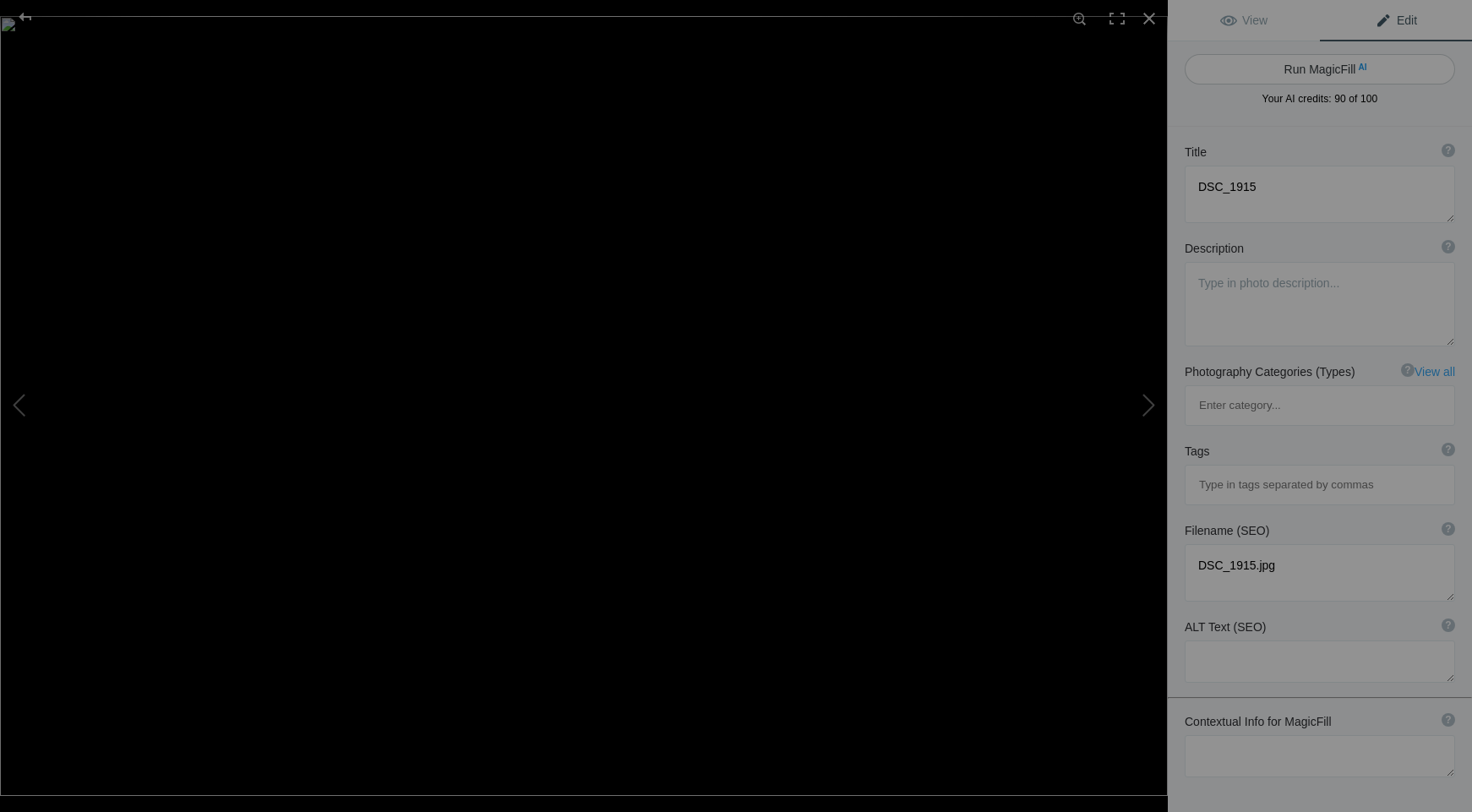
click at [1308, 65] on button "Run MagicFill AI" at bounding box center [1320, 69] width 271 height 30
type textarea "Breathtaking View of the Grand Canyon with Dramatic Clouds"
type textarea "Experience the stunning beauty of the Grand Canyon in this captivating landscap…"
type textarea "grand-canyon-dramatic-clouds.jpg"
type textarea "A panoramic view of the Grand Canyon featuring layered rock formations and a wi…"
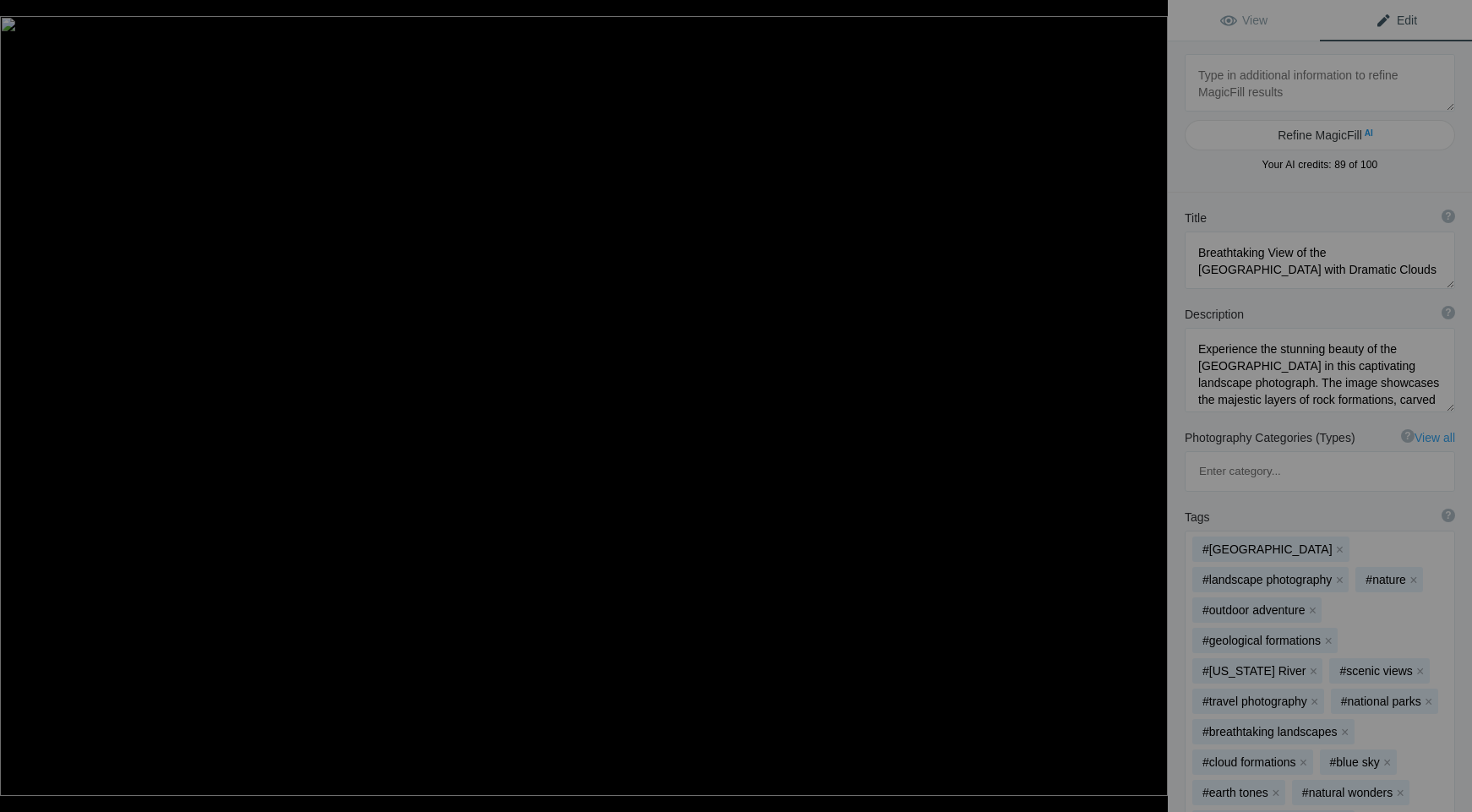
type textarea "DSC_1943"
type textarea "DSC_1943.jpg"
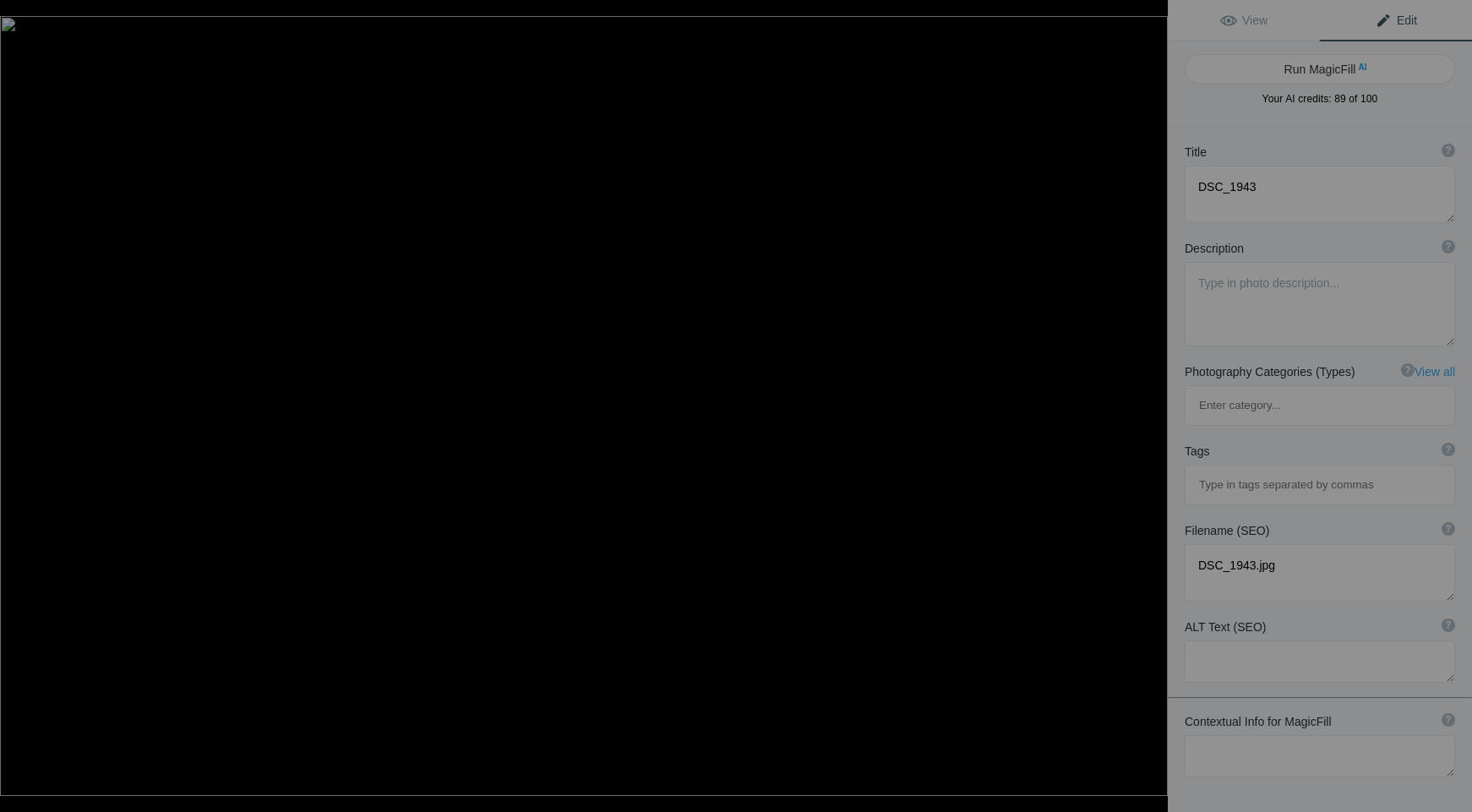
click at [1308, 65] on button "Run MagicFill AI" at bounding box center [1320, 69] width 271 height 30
type textarea "Breathtaking View of the Grand Canyon with Colorado River"
type textarea "Experience the stunning beauty of the Grand Canyon in this captivating photogra…"
type textarea "grand-canyon-colorado-river-view.jpg"
type textarea "A panoramic view of the Grand Canyon featuring the Colorado River, showcasing d…"
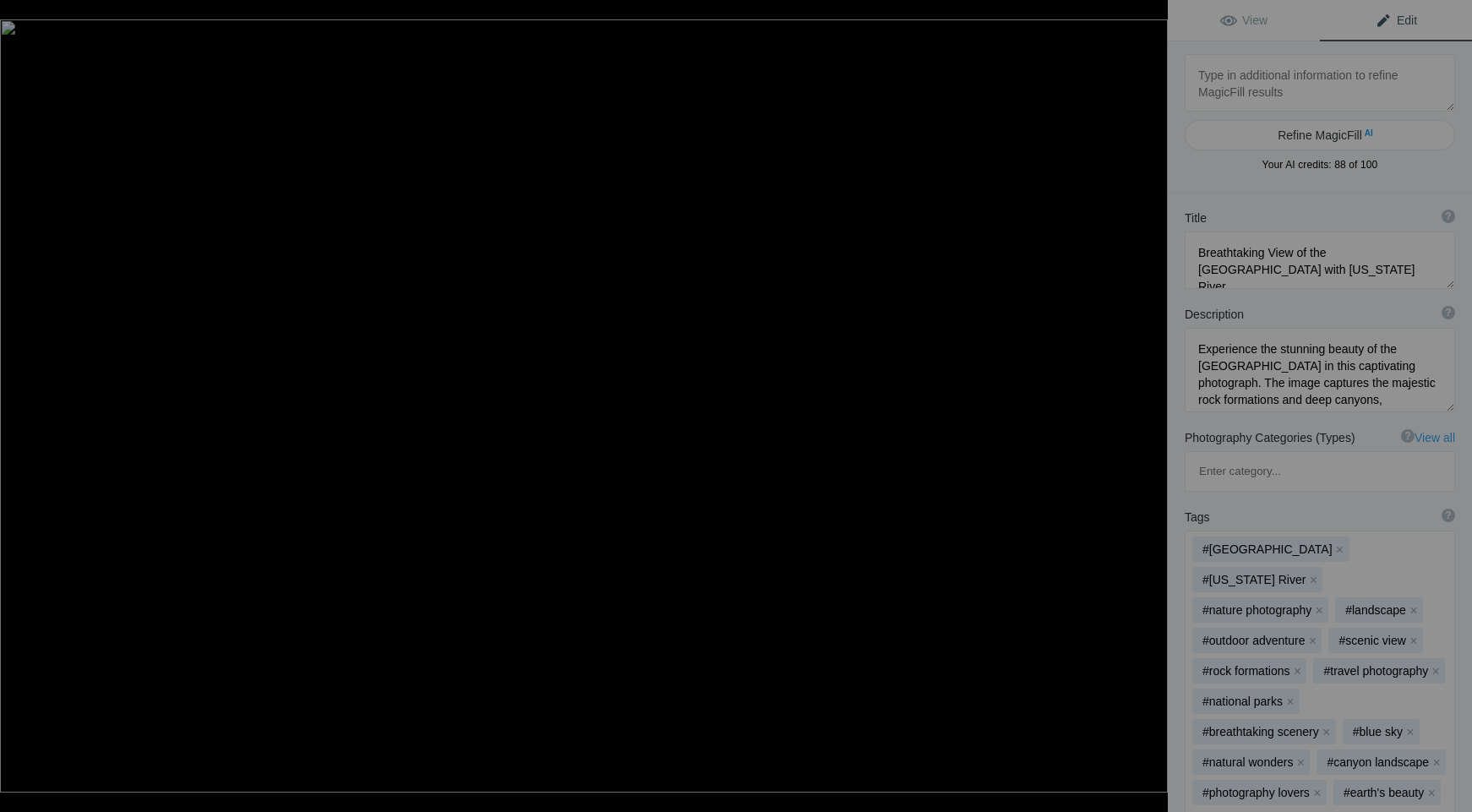
type textarea "DSC_5038"
type textarea "DSC_5038.jpg"
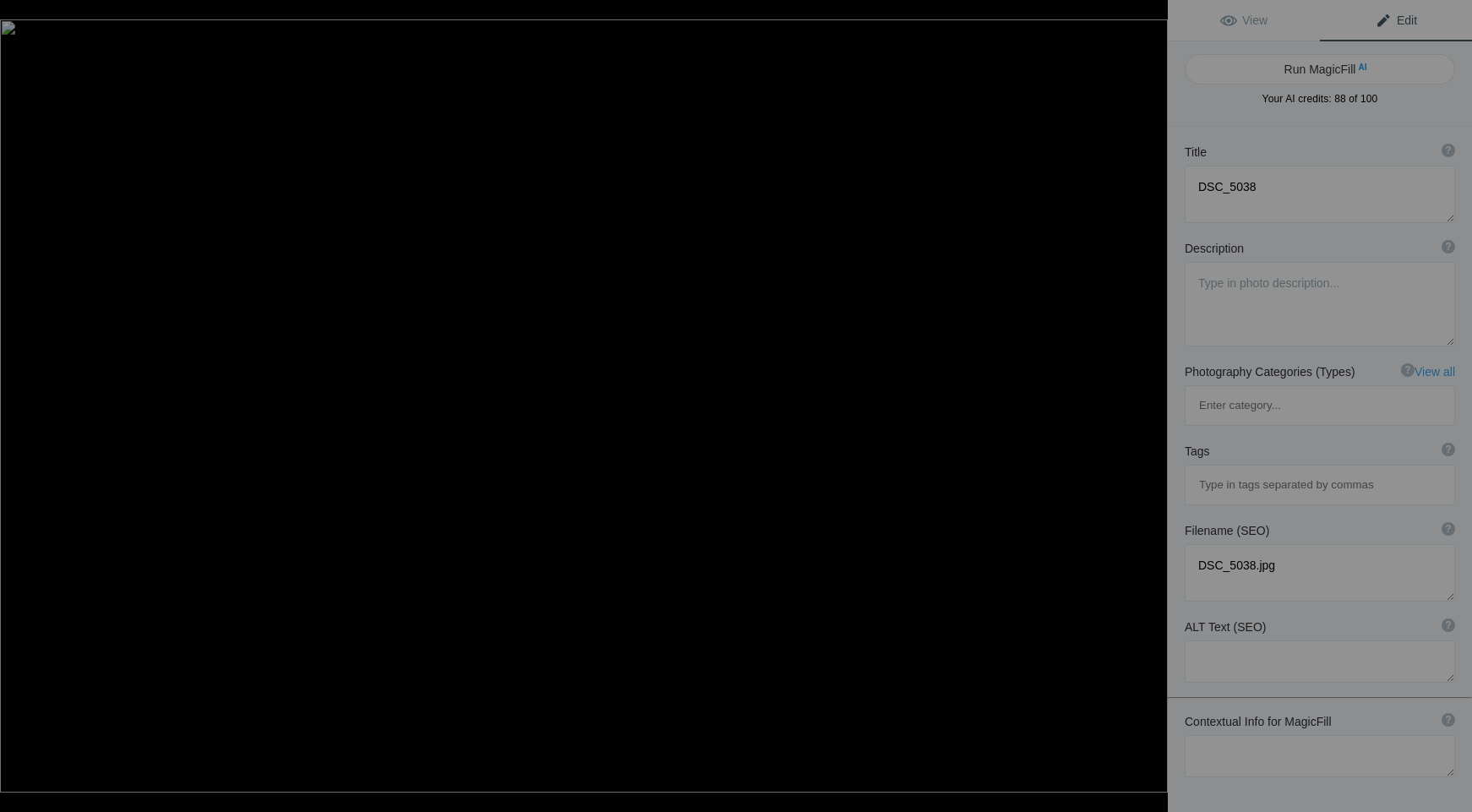
click at [1308, 65] on button "Run MagicFill AI" at bounding box center [1320, 69] width 271 height 30
type textarea "Playful Lion Cub Relaxing in the Grass"
type textarea "This captivating image features a playful lion cub lounging in the grass, showc…"
type textarea "playful-lion-cub-relaxing.jpg"
type textarea "A playful lion cub resting in the grass, showcasing its curious expression and …"
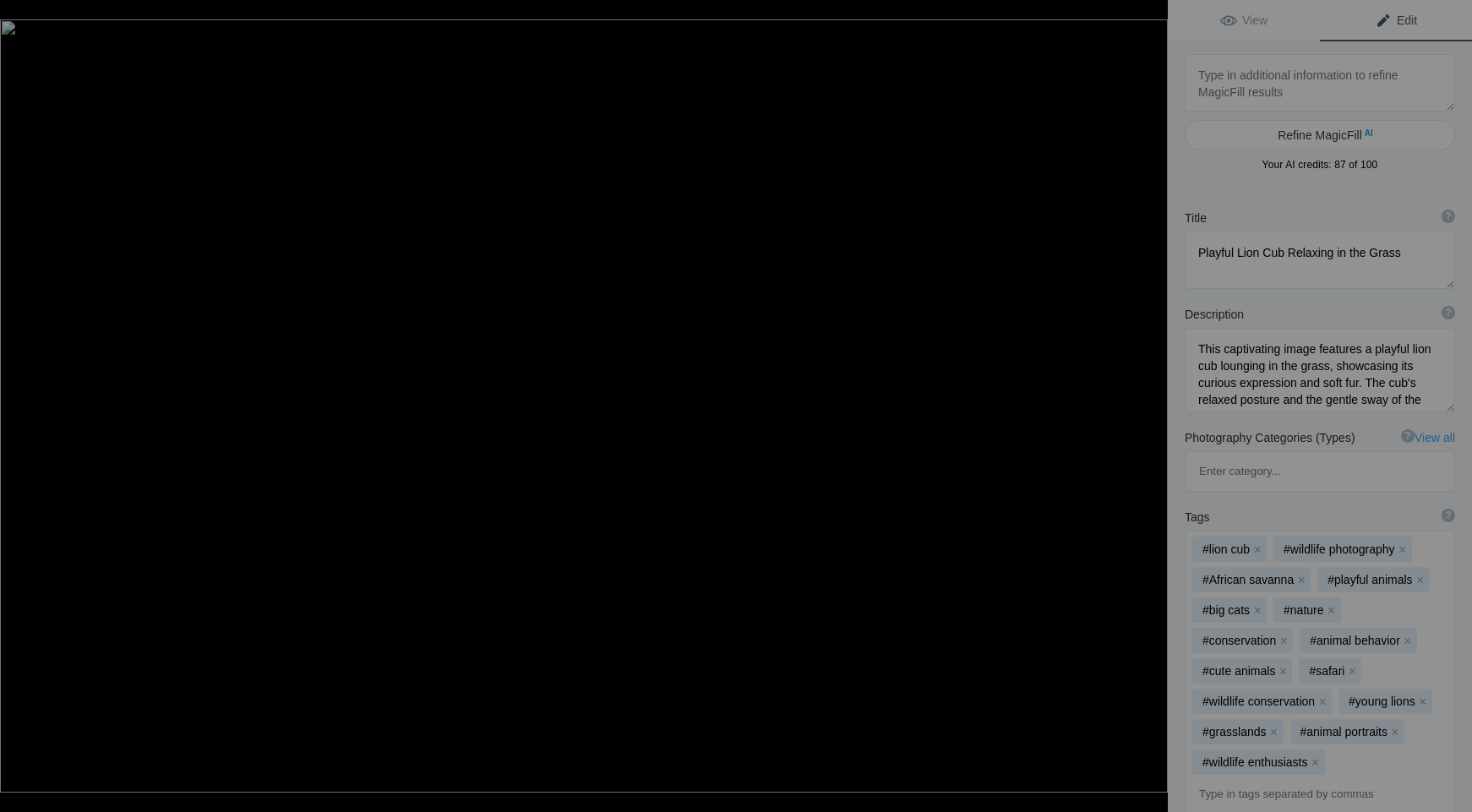
type textarea "DSC_5394"
type textarea "DSC_5394.jpg"
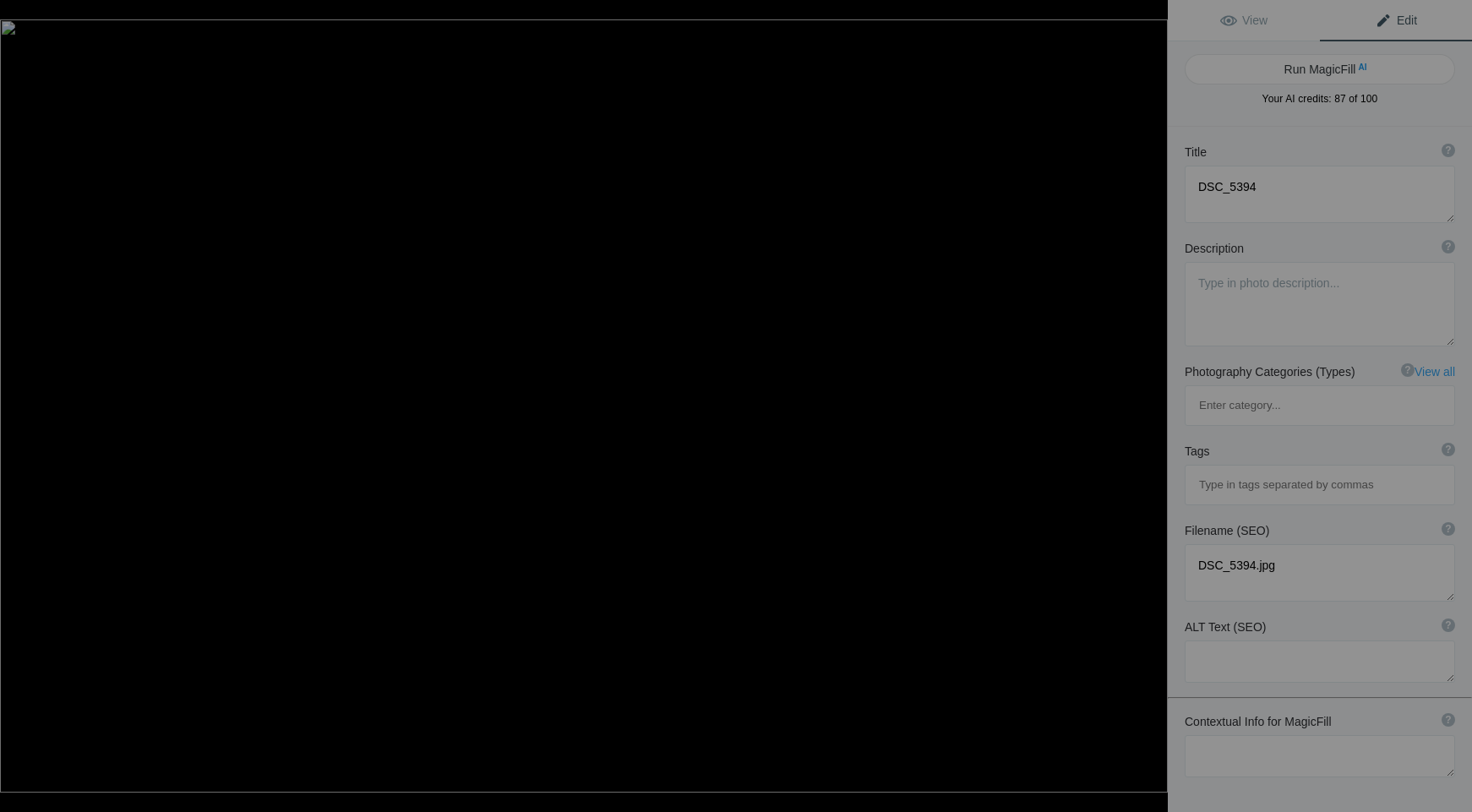
click at [1308, 65] on button "Run MagicFill AI" at bounding box center [1320, 69] width 271 height 30
type textarea "Majestic Leopard Resting in the Wild"
type textarea "This stunning image captures a majestic leopard lounging on a rocky outcrop, sh…"
type textarea "majestic-leopard-resting.jpg"
type textarea "A close-up of a resting leopard with striking rosettes, showcasing its intense …"
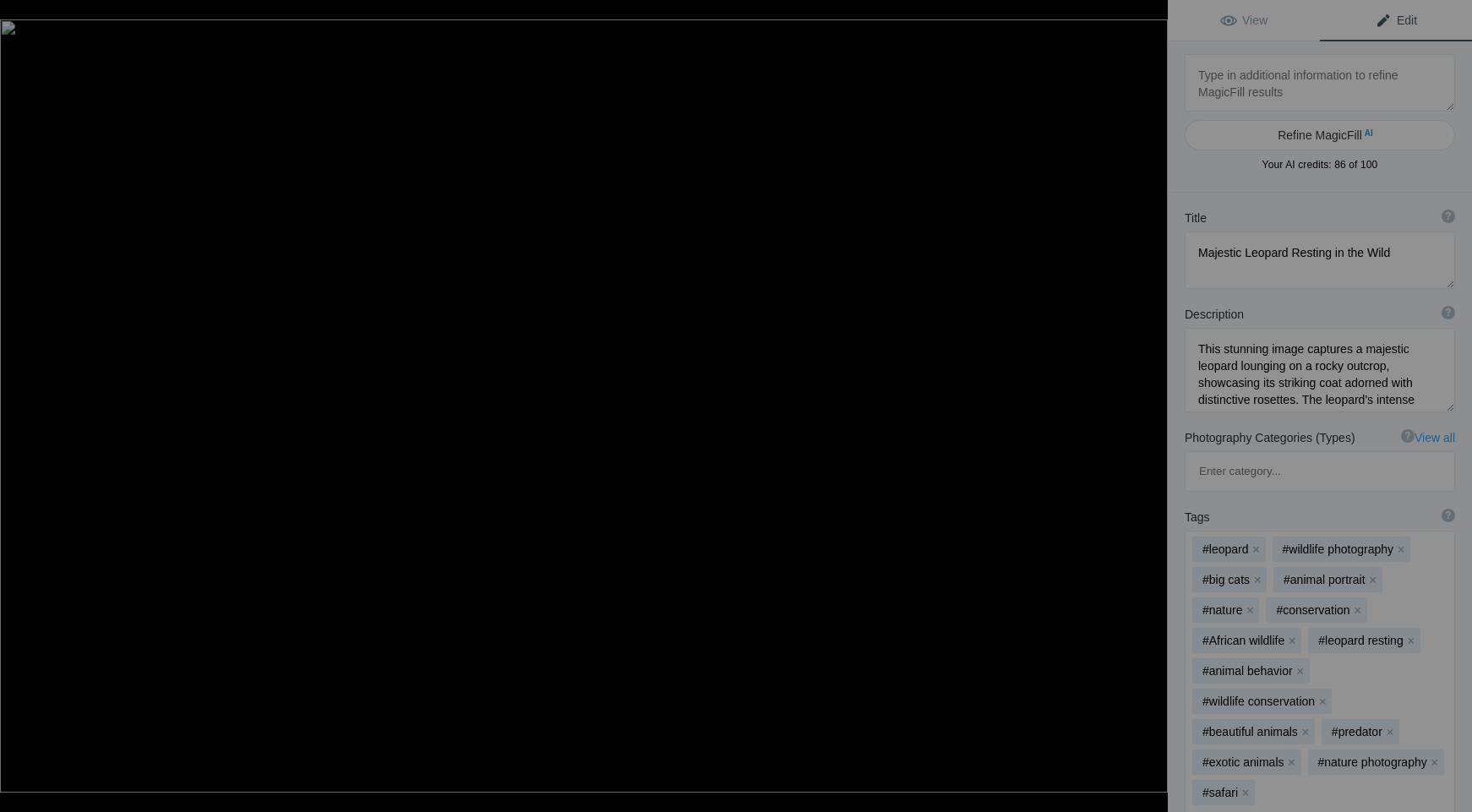
type textarea "DSC_6133"
type textarea "DSC_6133.jpg"
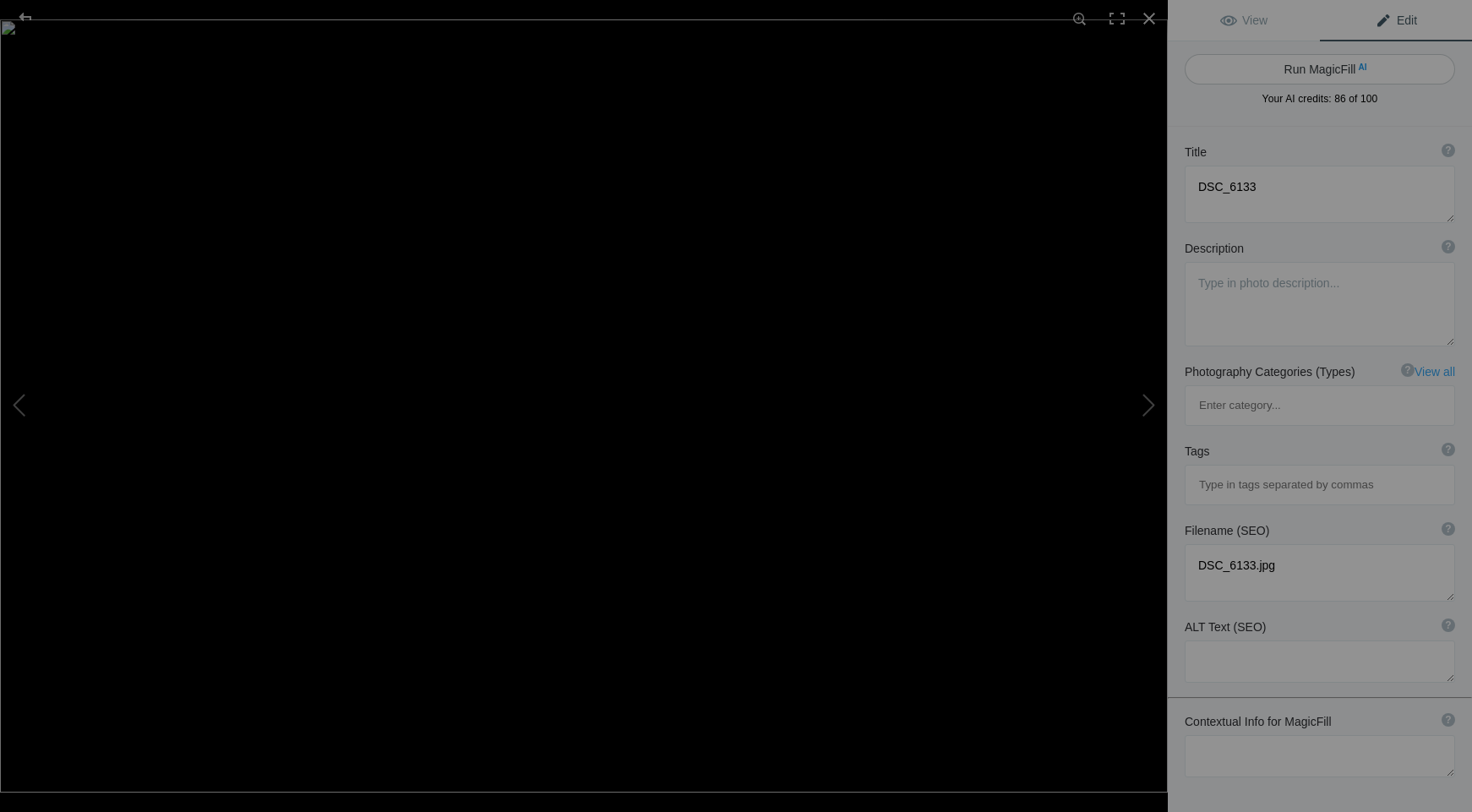
click at [1308, 73] on button "Run MagicFill AI" at bounding box center [1320, 69] width 271 height 30
type textarea "Majestic Leopard in Natural Habitat"
type textarea "This stunning photograph captures a majestic leopard poised in its natural habi…"
type textarea "majestic-leopard-natural-habitat.jpg"
type textarea "Close-up of a leopard in its natural habitat, showcasing its distinctive spotte…"
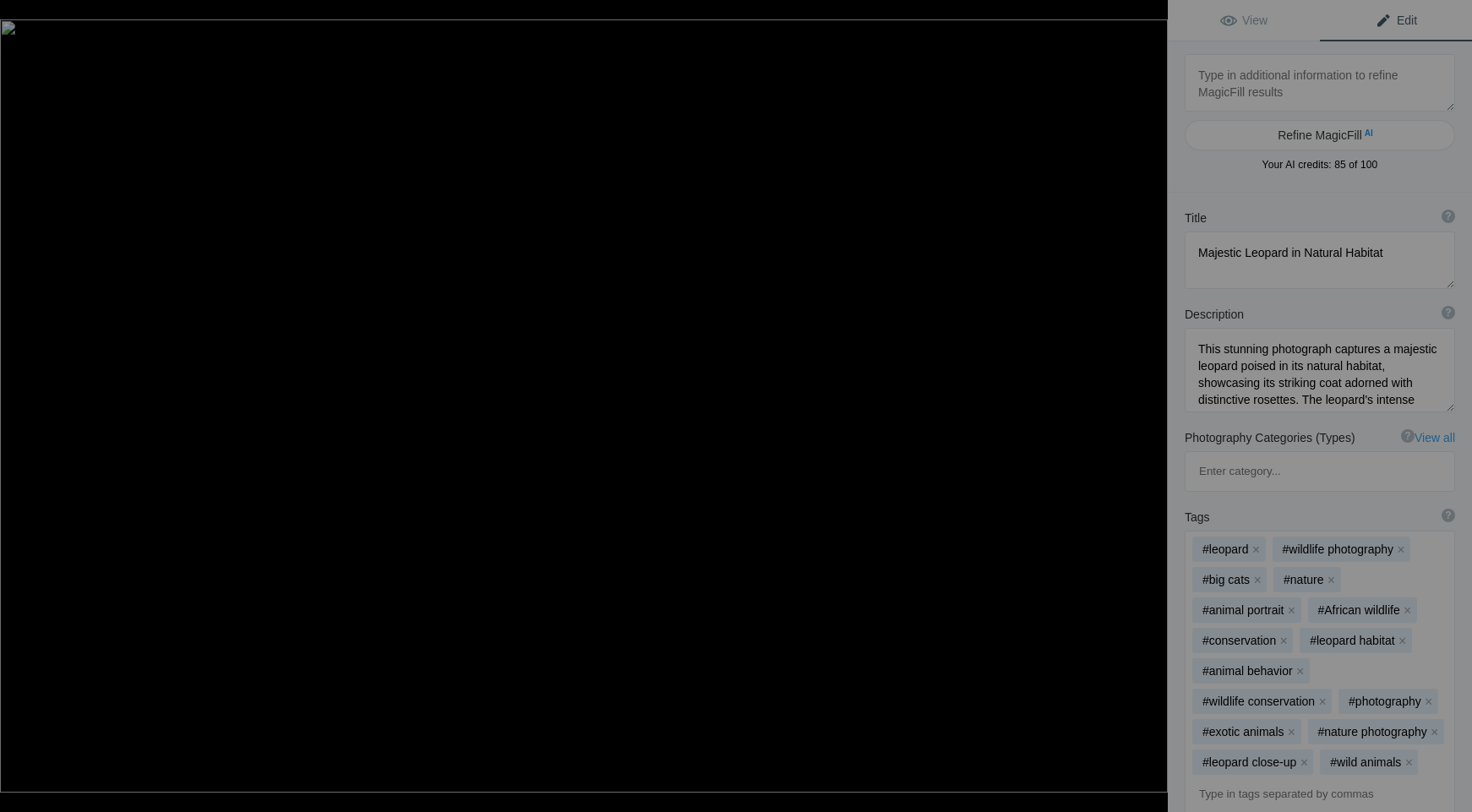
type textarea "DSC_6391"
type textarea "DSC_6391.jpg"
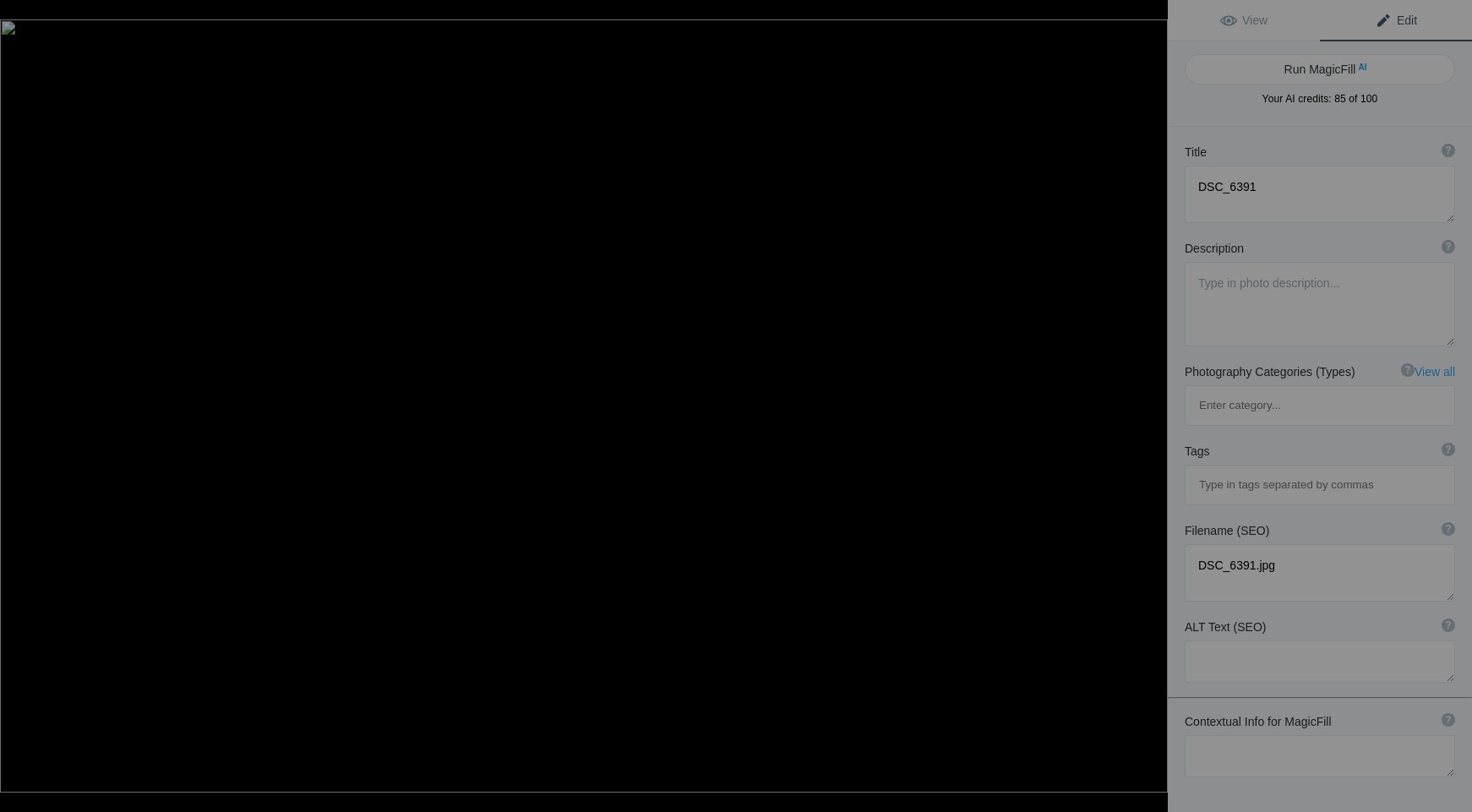
click at [1308, 73] on button "Run MagicFill AI" at bounding box center [1320, 69] width 271 height 30
type textarea "Playful Hyenas Engaging in Social Interaction"
type textarea "This captivating image showcases two hyenas in a moment of playful interaction,…"
type textarea "playful-hyenas-social-interaction.jpg"
type textarea "Two hyenas engaging in playful interaction, showcasing their expressive faces a…"
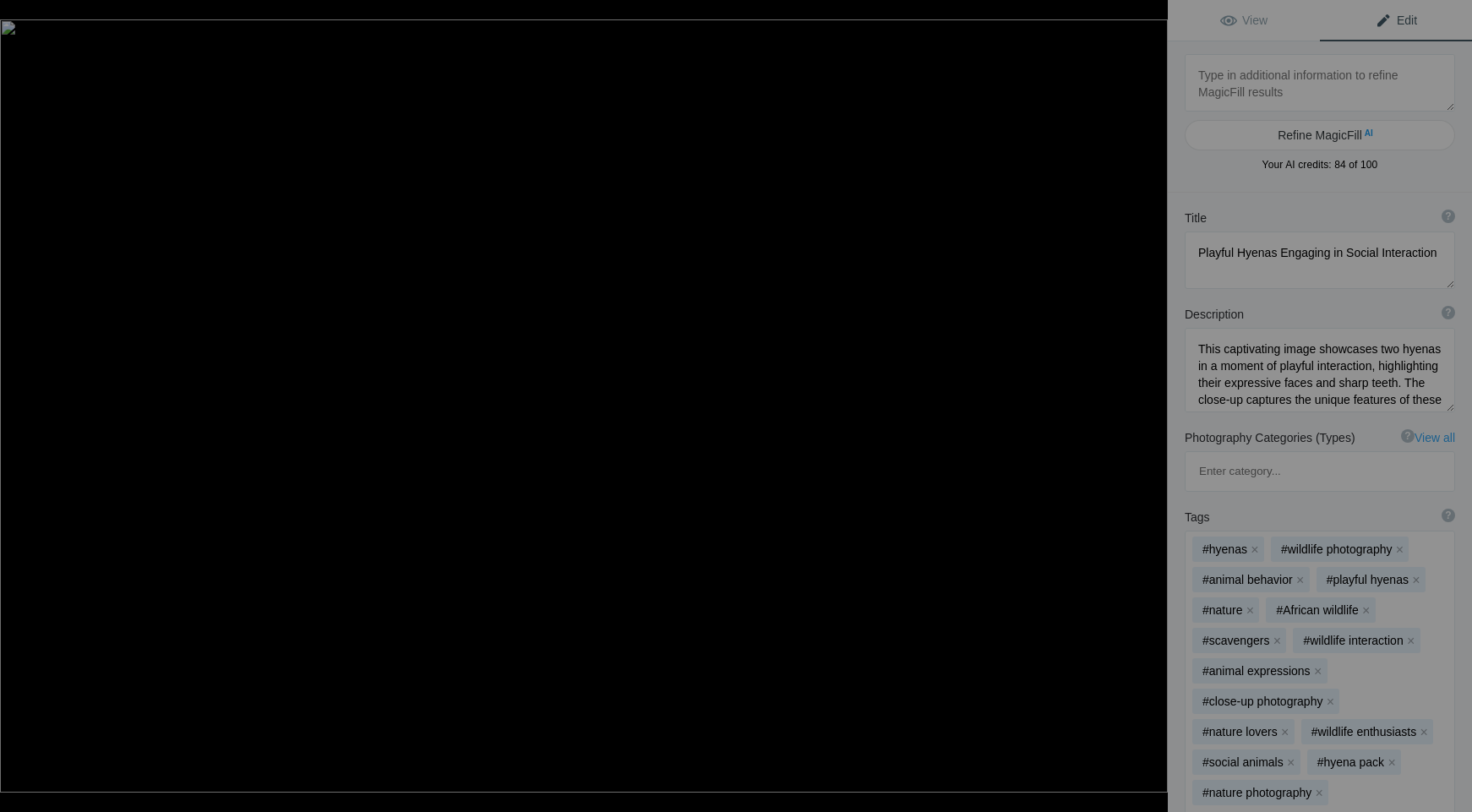
type textarea "DSC_6606"
type textarea "DSC_6606.jpg"
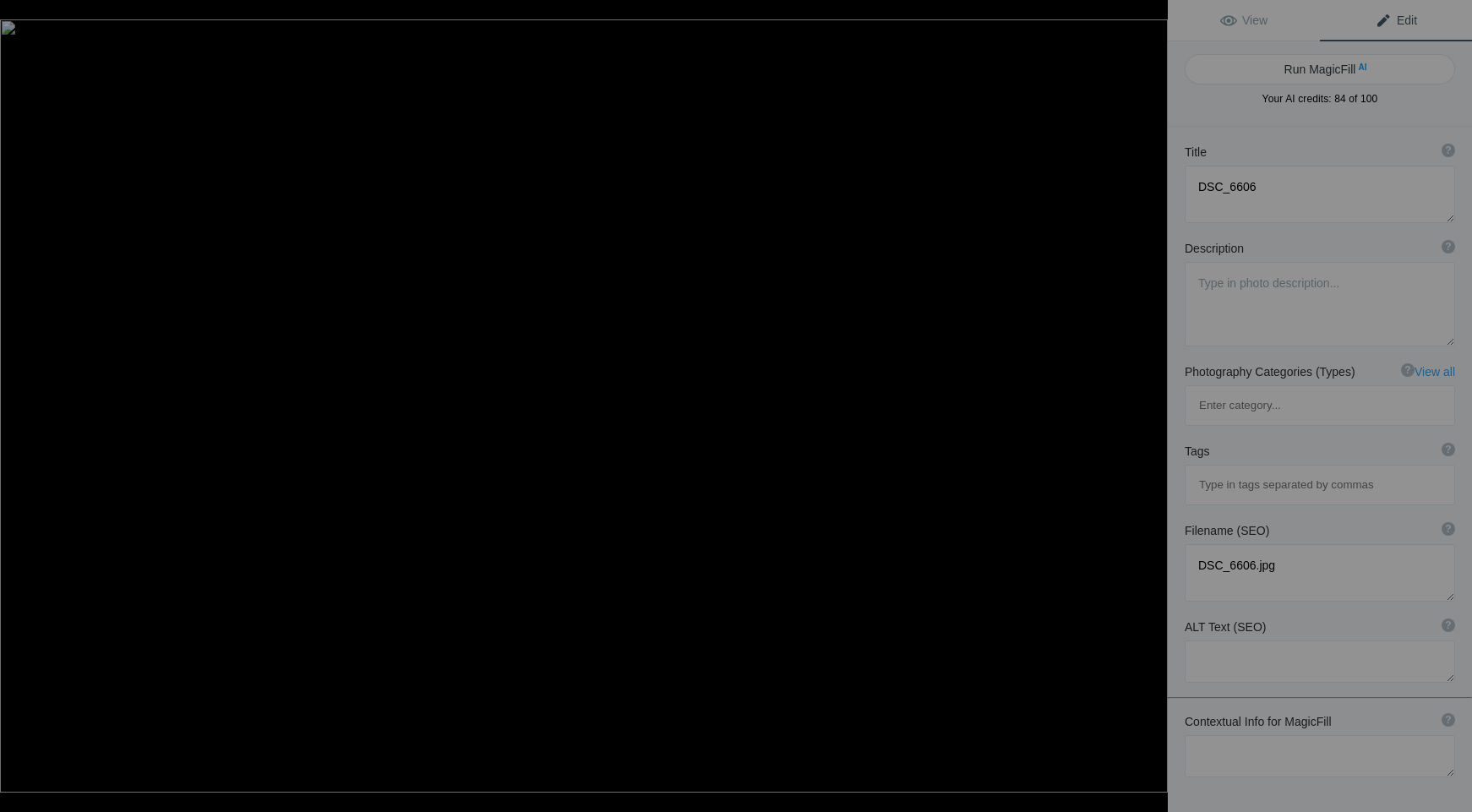
click at [1308, 73] on button "Run MagicFill AI" at bounding box center [1320, 69] width 271 height 30
type textarea "Majestic Cheetah Portrait in Natural Habitat"
type textarea "This stunning close-up captures the grace and beauty of a cheetah, showcasing i…"
type textarea "majestic-cheetah-portrait.jpg"
type textarea "Close-up portrait of a cheetah with distinctive spots and amber eyes, set again…"
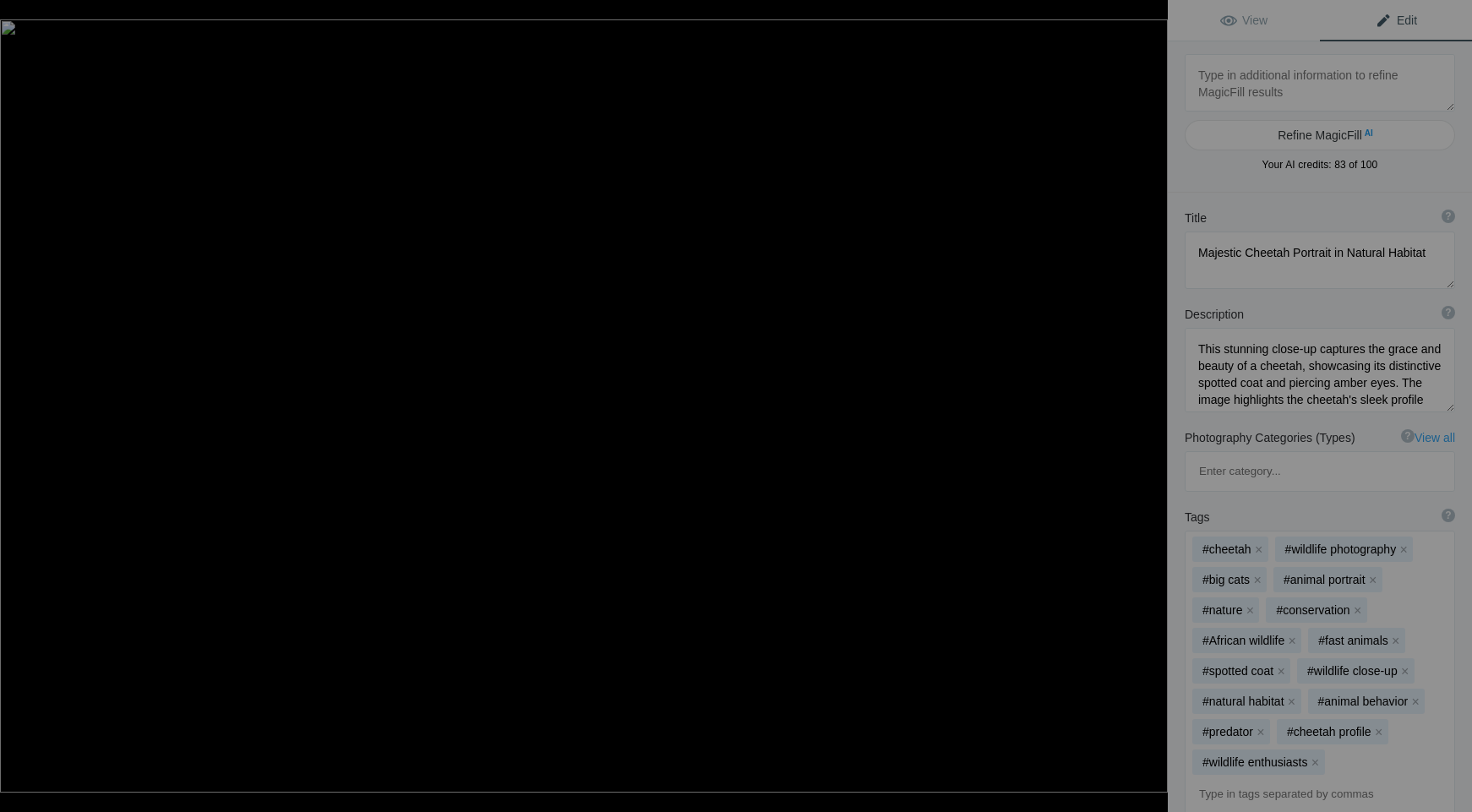
type textarea "DSC_7075"
type textarea "DSC_7075.jpg"
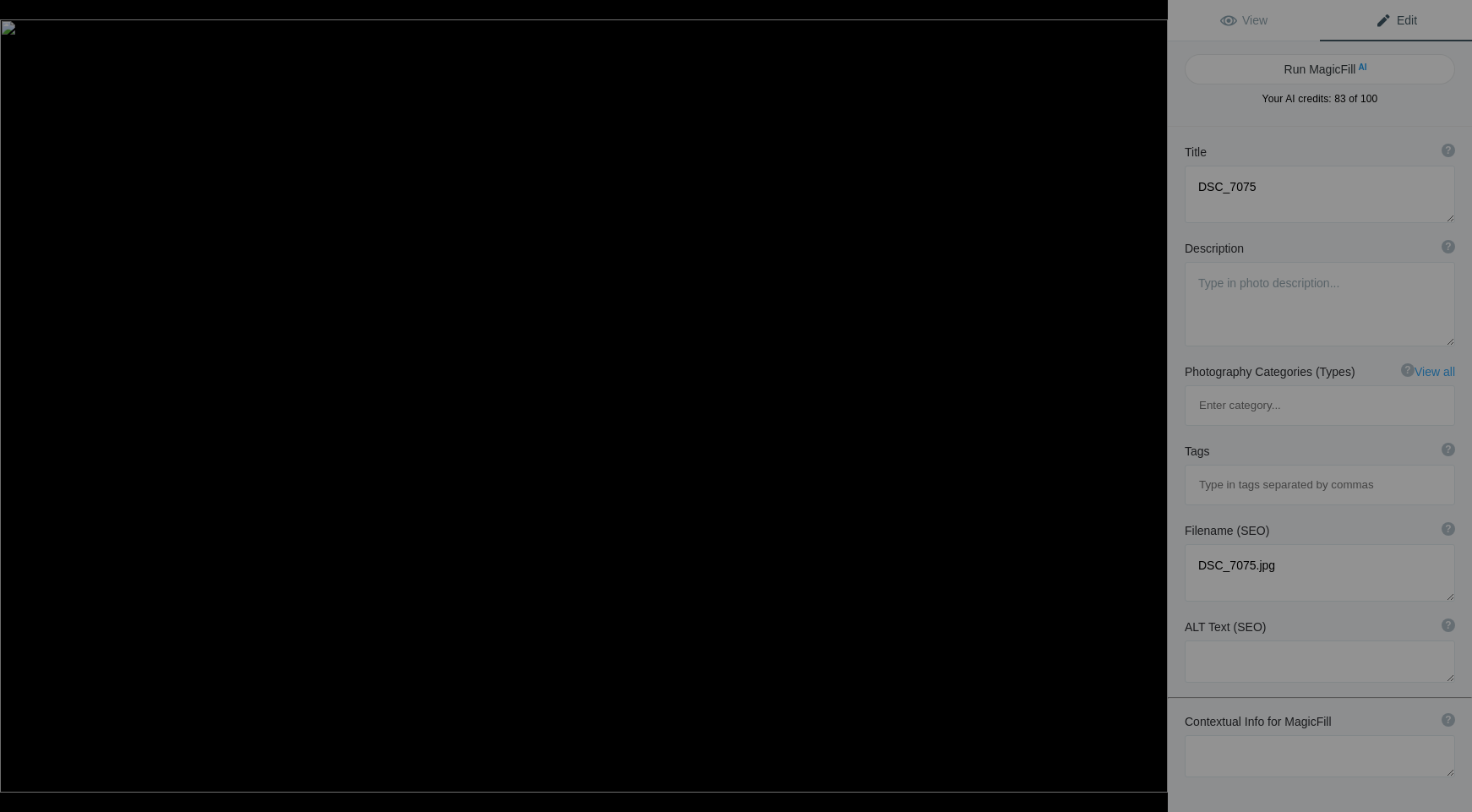
click at [1308, 73] on button "Run MagicFill AI" at bounding box center [1320, 69] width 271 height 30
type textarea "Majestic Lion Portrait in Natural Habitat"
type textarea "This stunning close-up captures the regal profile of a lion, showcasing its pow…"
type textarea "majestic-lion-portrait.jpg"
type textarea "Close-up portrait of a lion showcasing its mane and golden eyes in a natural se…"
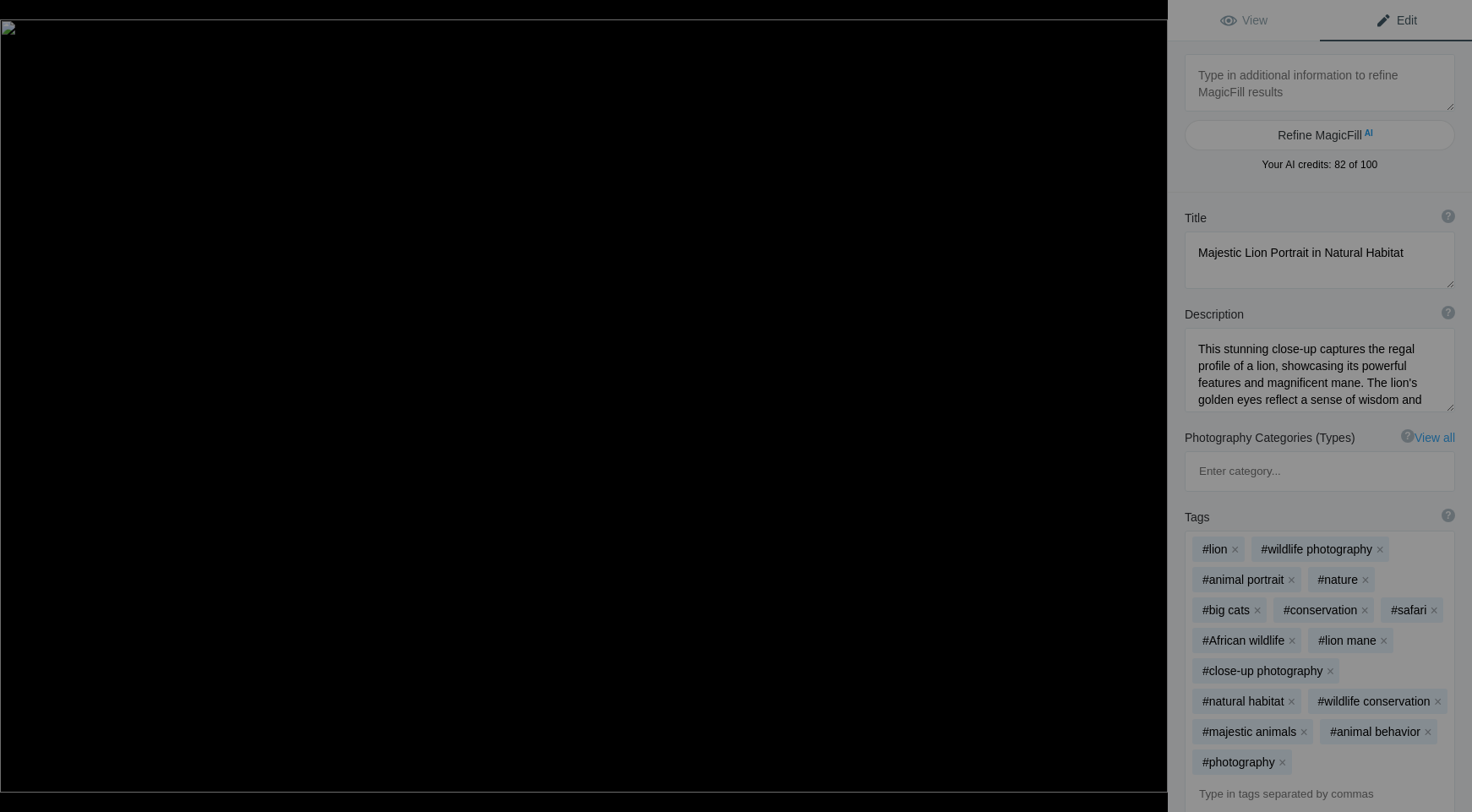
type textarea "DSC_7431"
type textarea "DSC_7431.jpg"
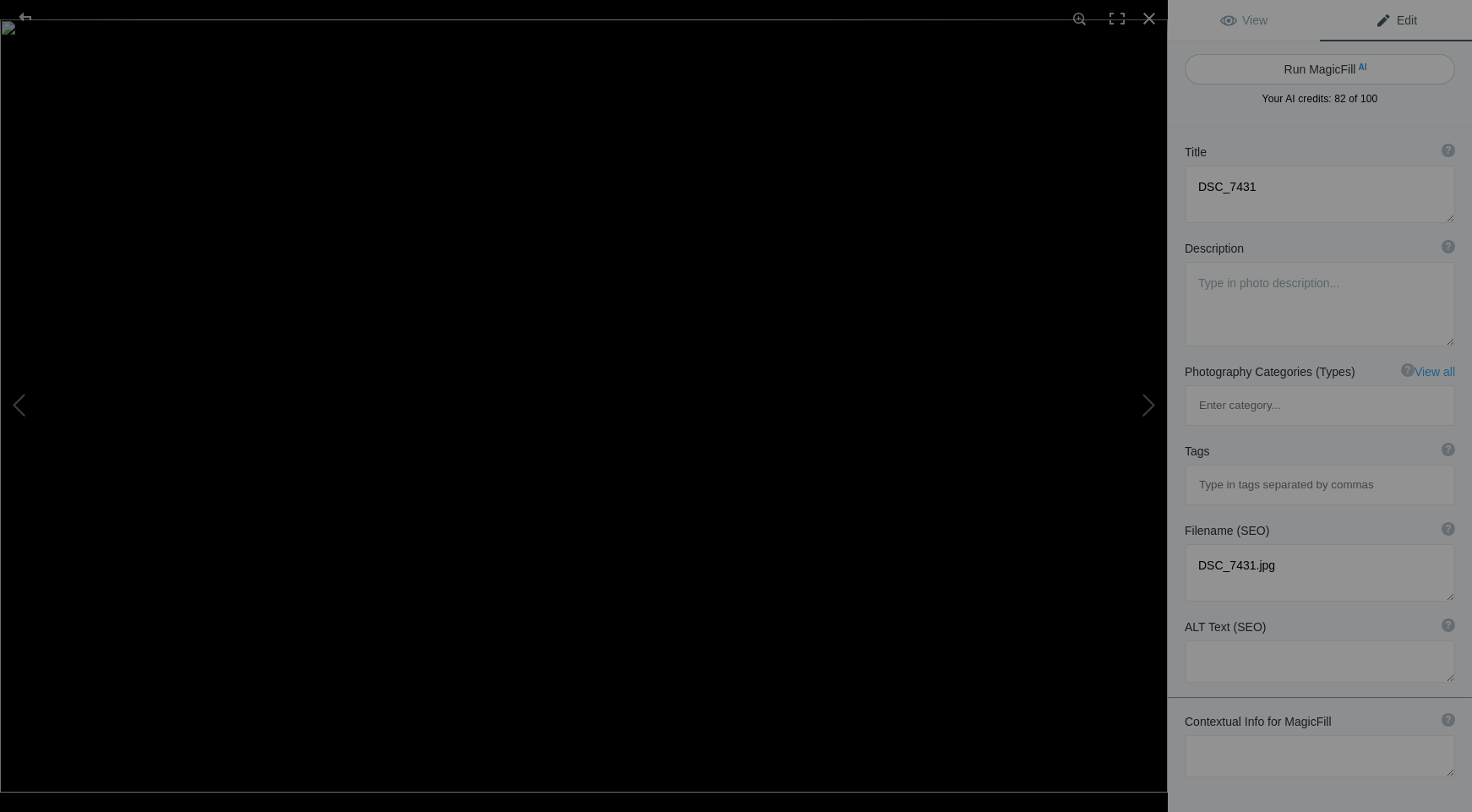
click at [1307, 76] on button "Run MagicFill AI" at bounding box center [1320, 69] width 271 height 30
type textarea "Majestic Leopard in Profile Against a Clear Sky"
type textarea "This stunning photograph captures a majestic leopard in profile, showcasing its…"
type textarea "majestic-leopard-profile.jpg"
type textarea "A profile view of a majestic leopard with a clear blue sky in the background, s…"
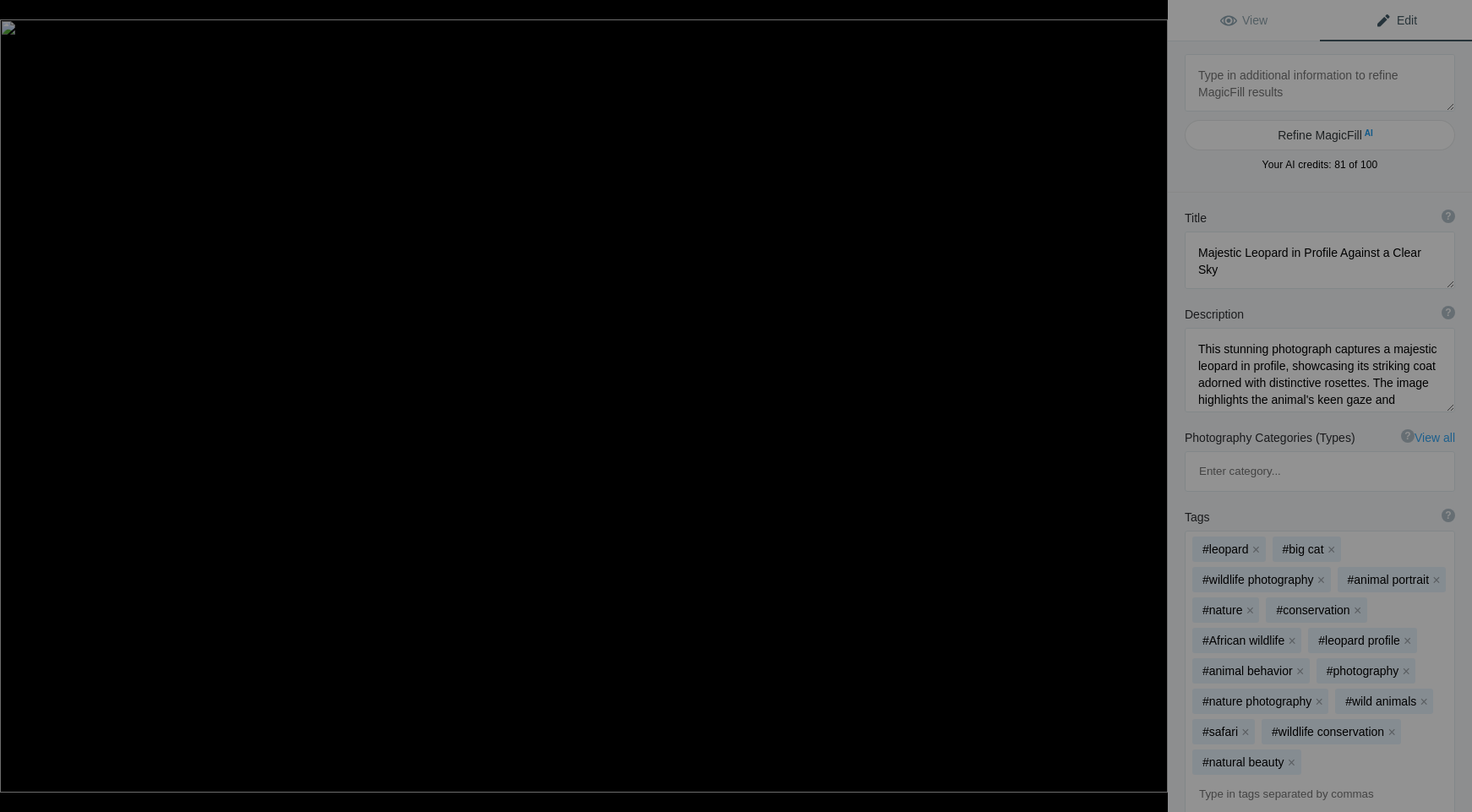
type textarea "DSC_7455"
type textarea "DSC_7455.jpg"
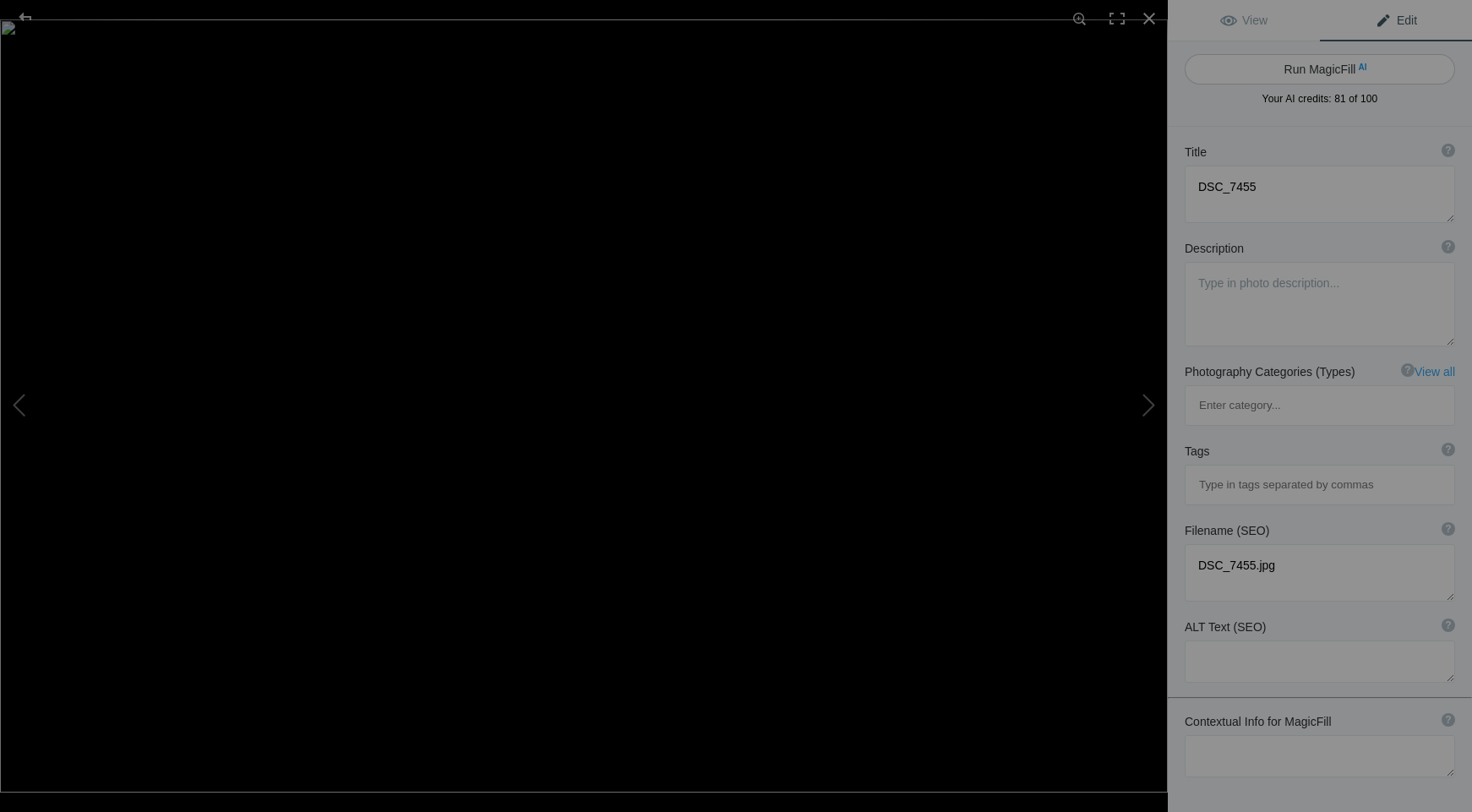
click at [1306, 76] on button "Run MagicFill AI" at bounding box center [1320, 69] width 271 height 30
type textarea "Majestic Leopard in Profile"
type textarea "This stunning image captures a leopard in profile, showcasing its striking spot…"
type textarea "majestic-leopard-profile.jpg"
type textarea "Profile of a leopard with a spotted coat and green eyes, set against a blurred …"
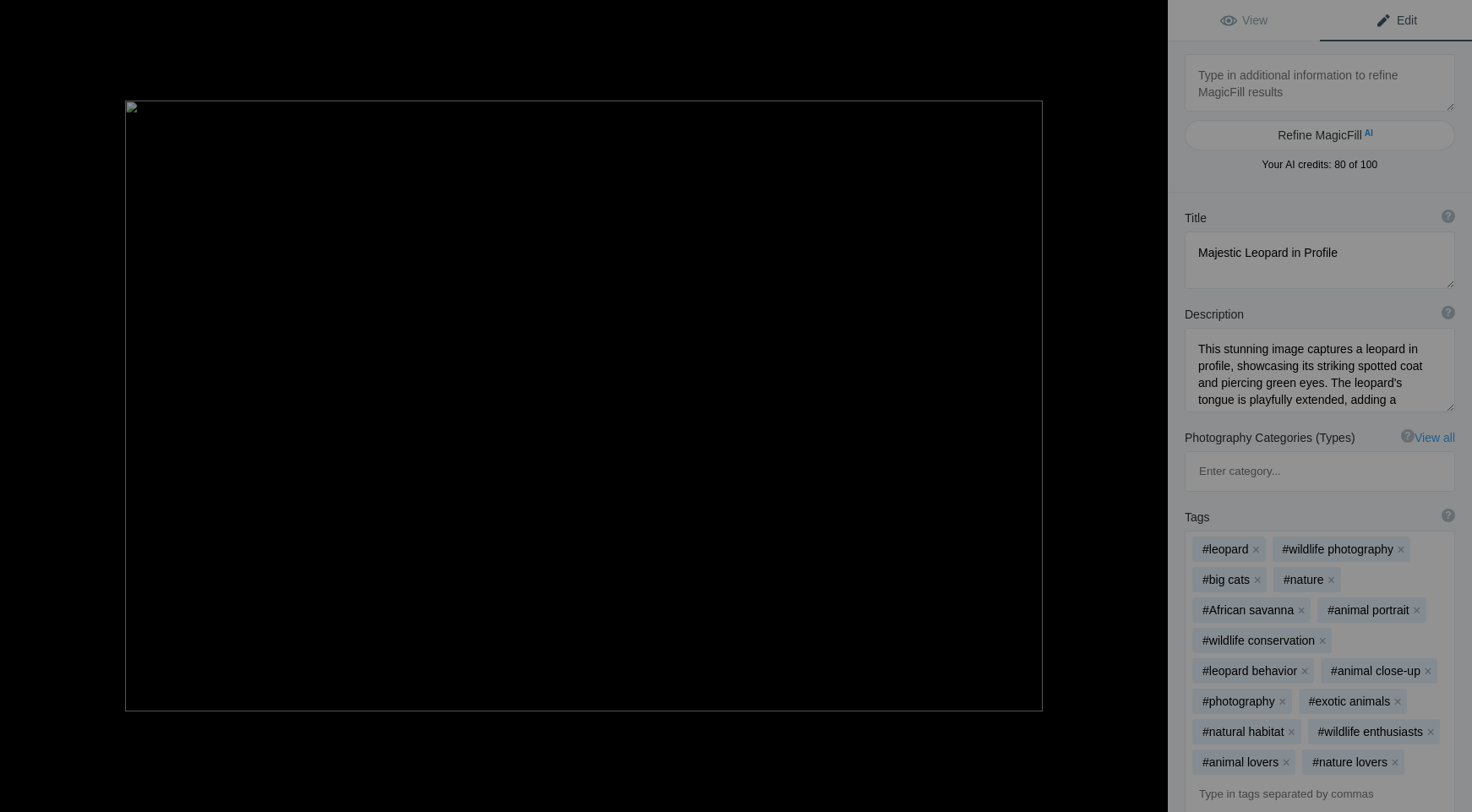
type textarea "F6F18682-CFAE-4E0E-A355-6B9DE94CE8FF_1_105_c"
type textarea "F6F18682-CFAE-4E0E-A355-6B9DE94CE8FF_1_105_c.jpeg"
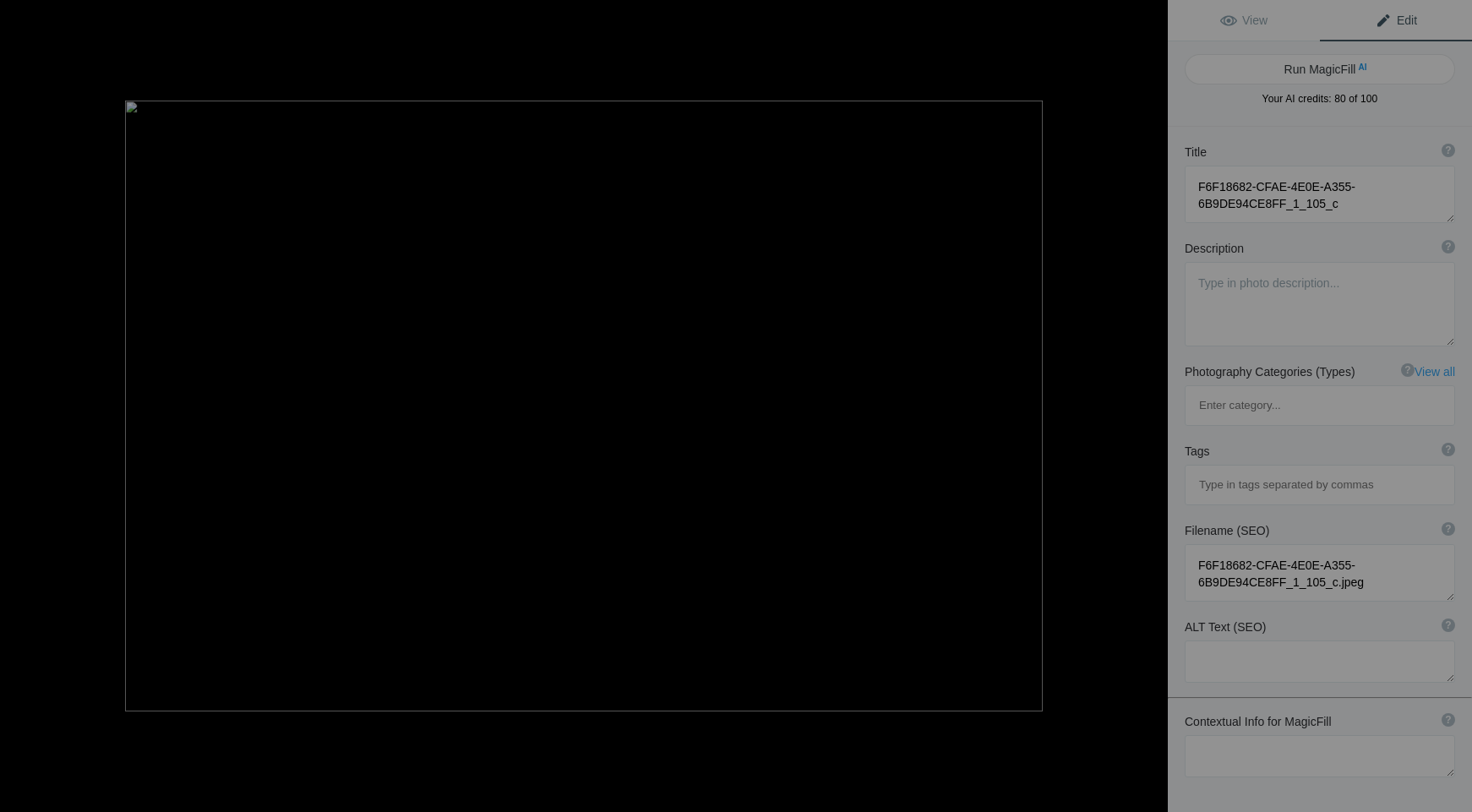
click at [1306, 76] on button "Run MagicFill AI" at bounding box center [1320, 69] width 271 height 30
type textarea "Aerial View of Serene Beach with Turquoise Waters and Sandy Shoreline"
type textarea "Experience the breathtaking beauty of a tranquil beach captured from above. Thi…"
type textarea "aerial-beach-turquoise-waters-sandy-shoreline.jpg"
type textarea "Aerial view of a serene beach with turquoise waters and a sandy shoreline, show…"
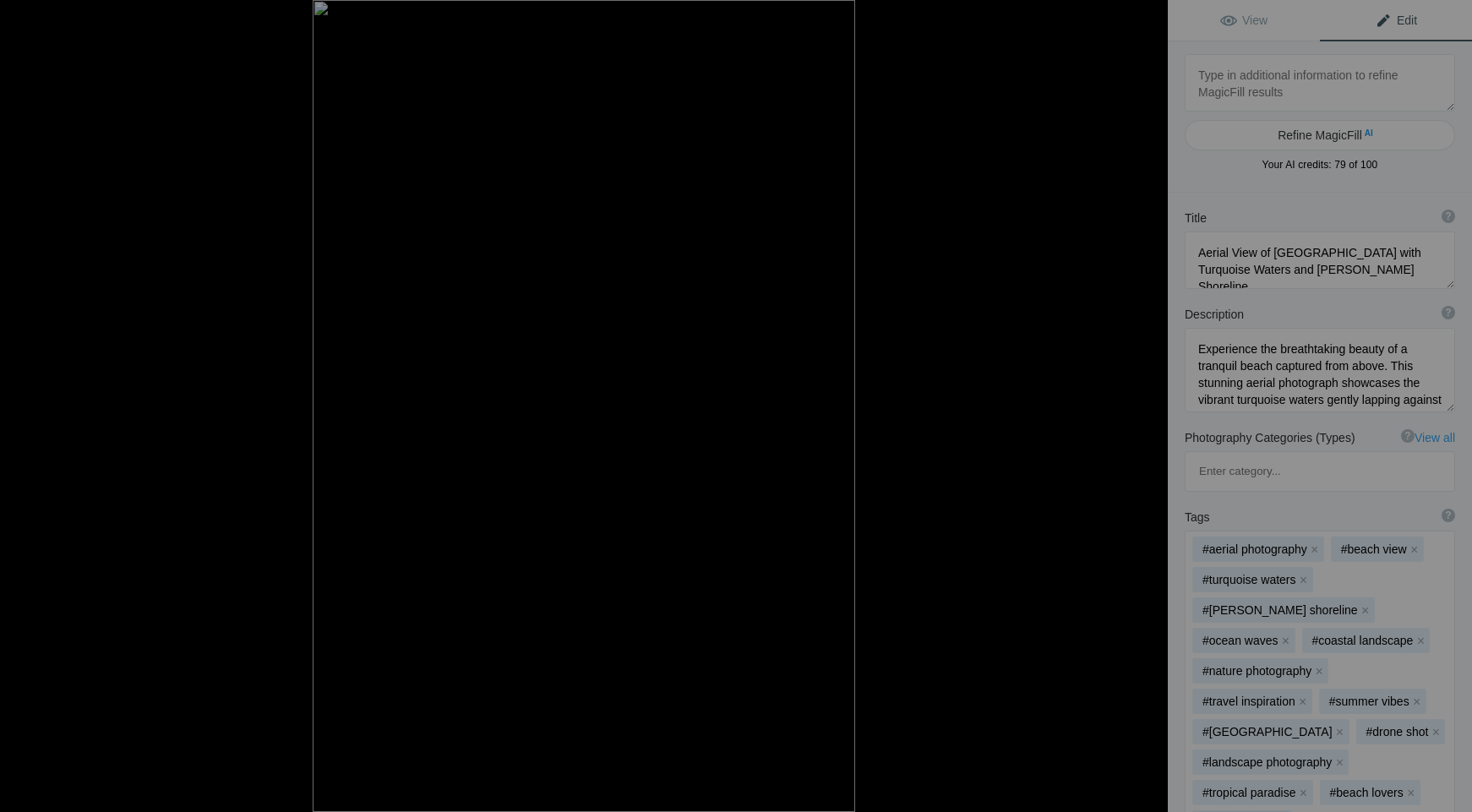
type textarea "RJP_3157"
type textarea "RJP_3157.jpg"
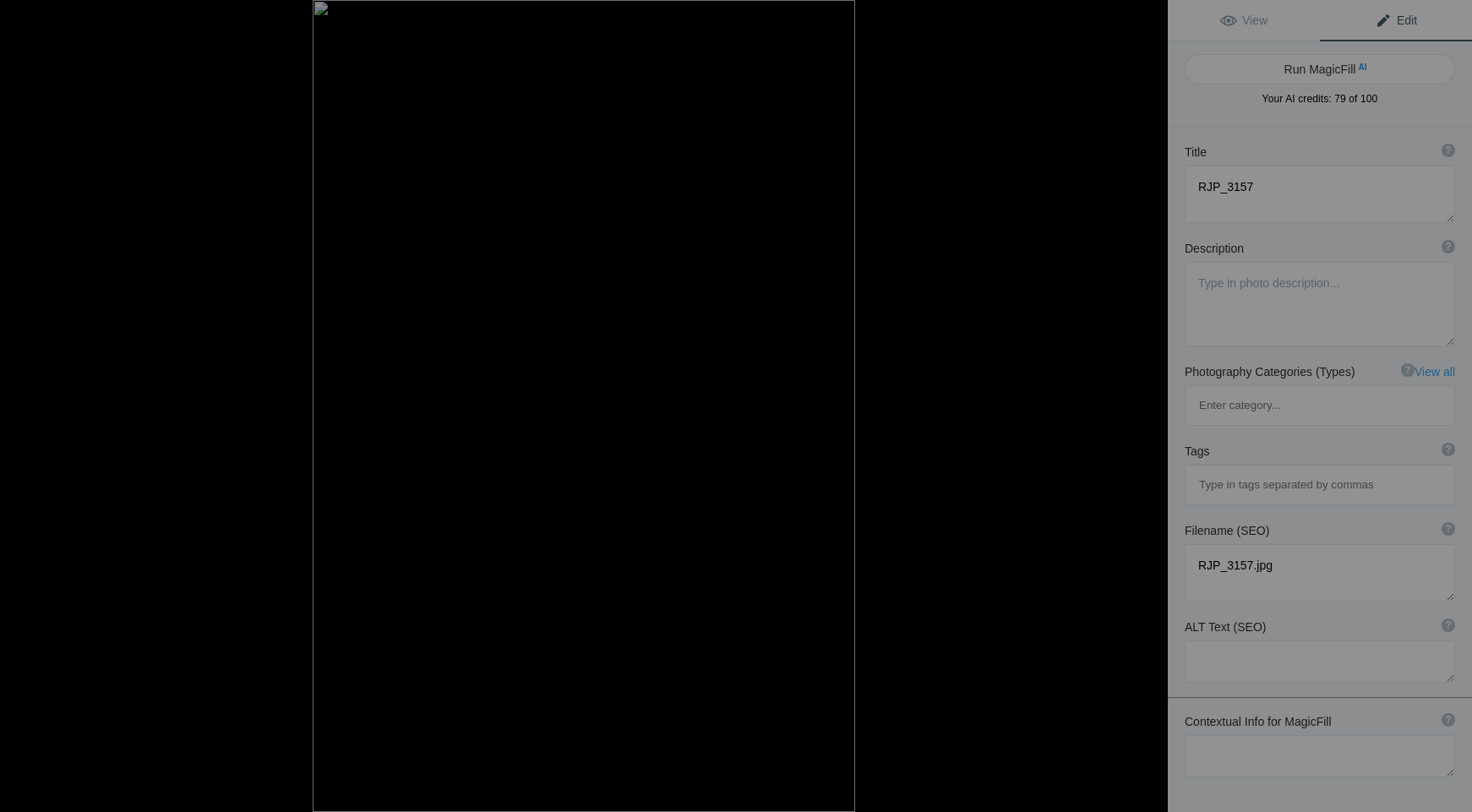
click at [1306, 76] on button "Run MagicFill AI" at bounding box center [1320, 69] width 271 height 30
type textarea "Philadelphia Skyline at Sunset"
type textarea "This stunning photograph captures the vibrant skyline of Philadelphia during th…"
type textarea "philadelphia-skyline-sunset.jpg"
type textarea "A panoramic view of the Philadelphia skyline at sunset, featuring modern skyscr…"
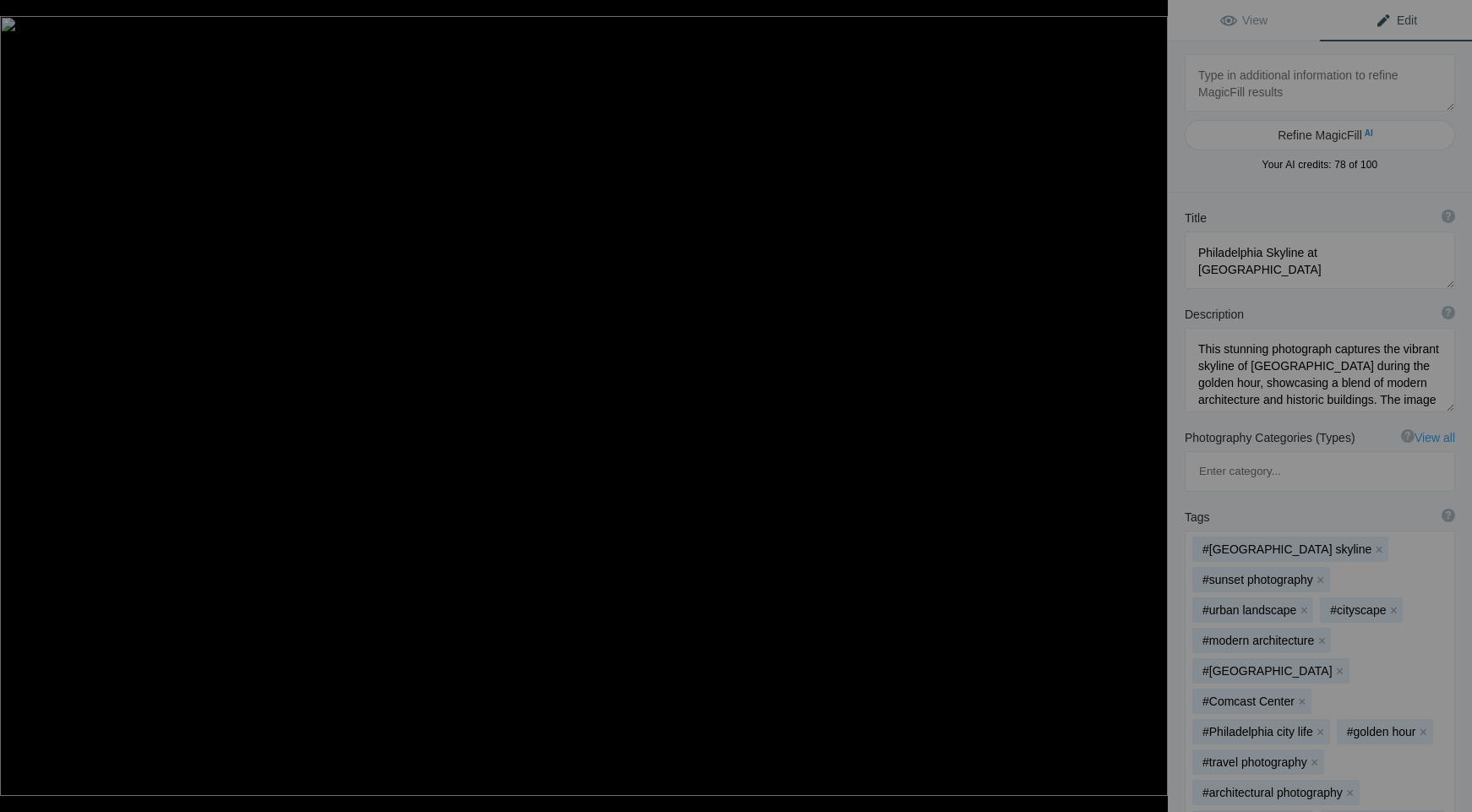
type textarea "RJP_3625"
type textarea "RJP_3625.jpg"
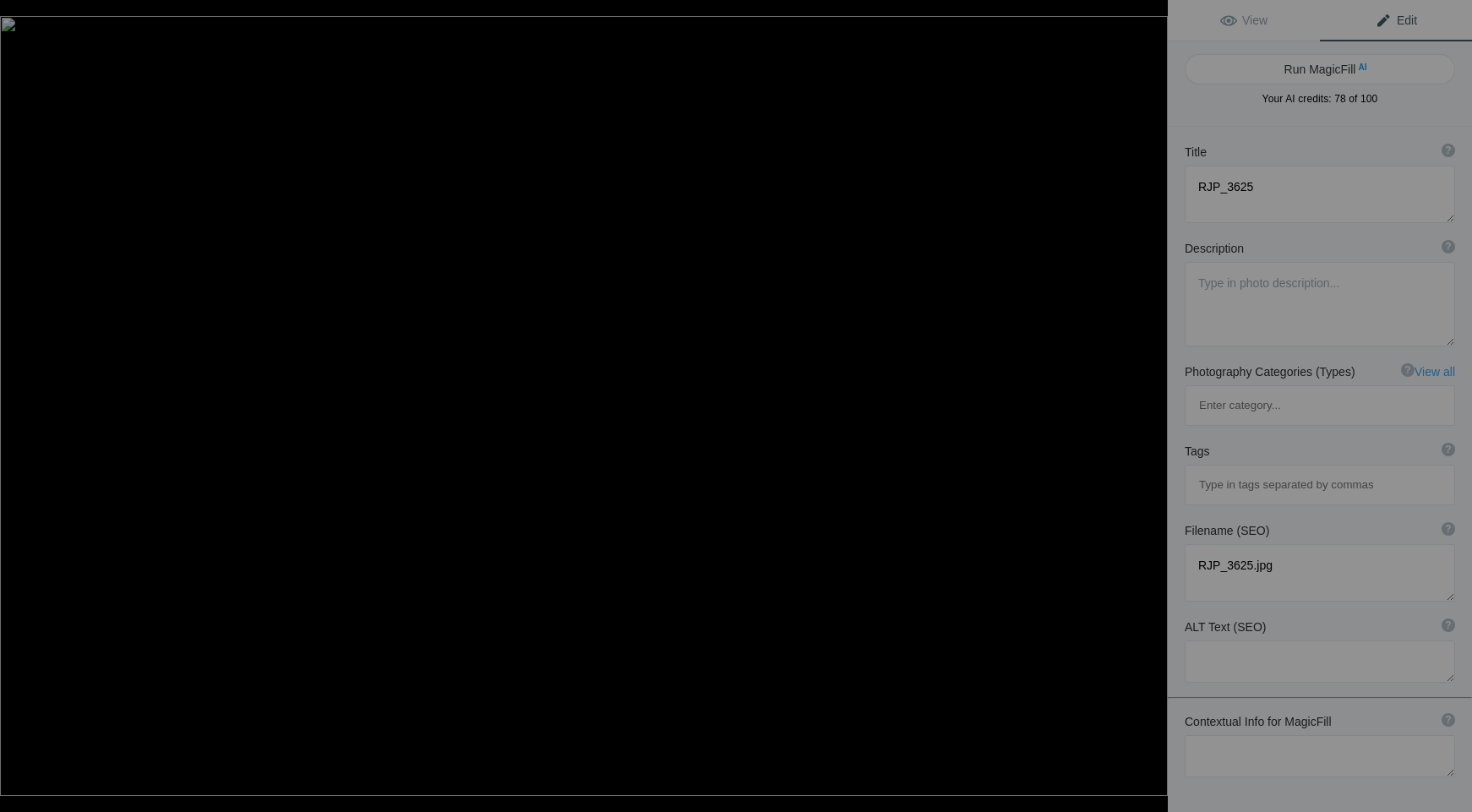
click at [1306, 76] on button "Run MagicFill AI" at bounding box center [1320, 69] width 271 height 30
type textarea "Playful Leopard Cubs Resting on a Rock"
type textarea "These adorable leopard cubs are captured in a moment of tranquility as they lou…"
type textarea "playful-leopard-cubs-rock.jpg"
type textarea "Two leopard cubs resting on a rock, surrounded by greenery, showcasing their pl…"
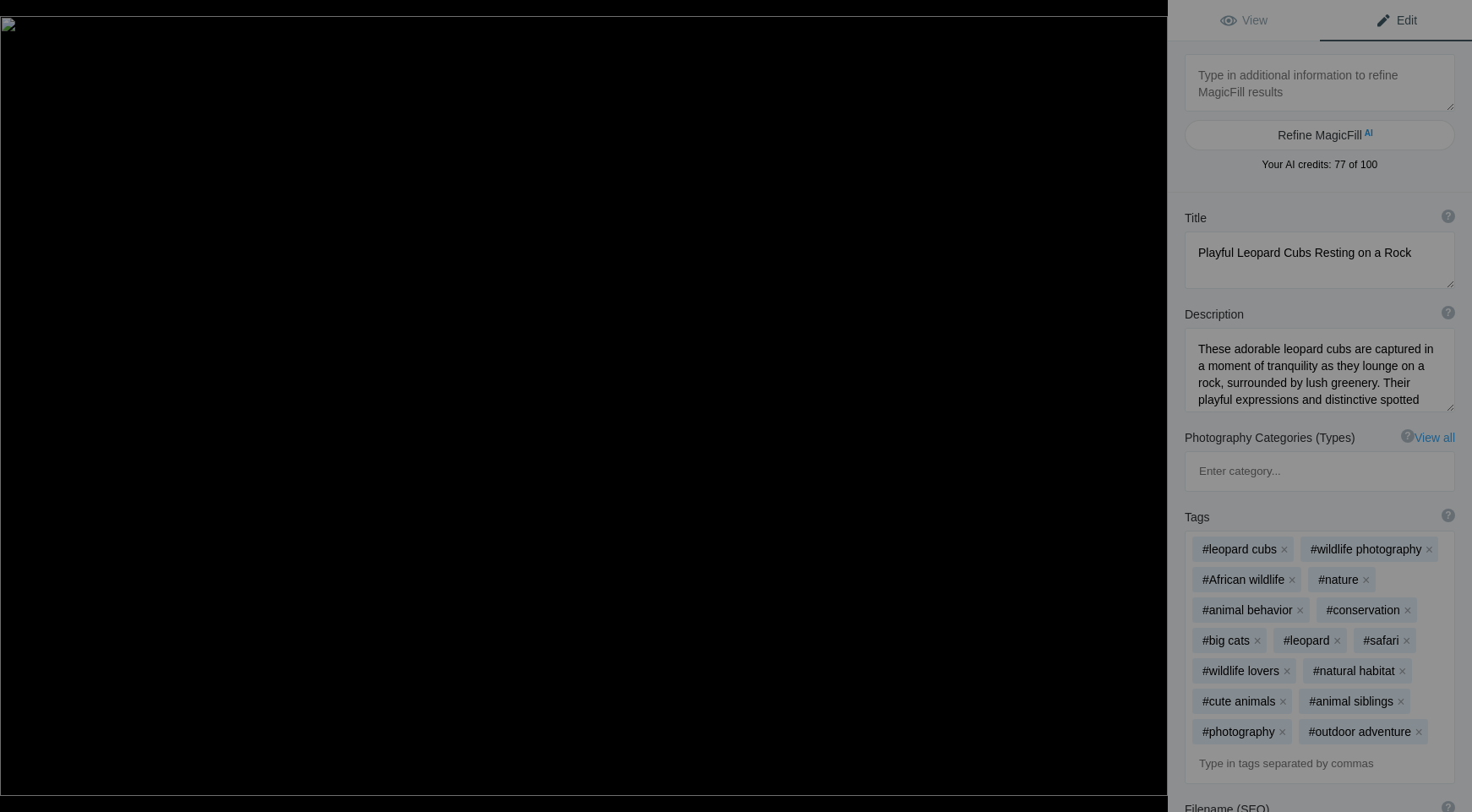
type textarea "RJP_3790"
type textarea "RJP_3790.jpg"
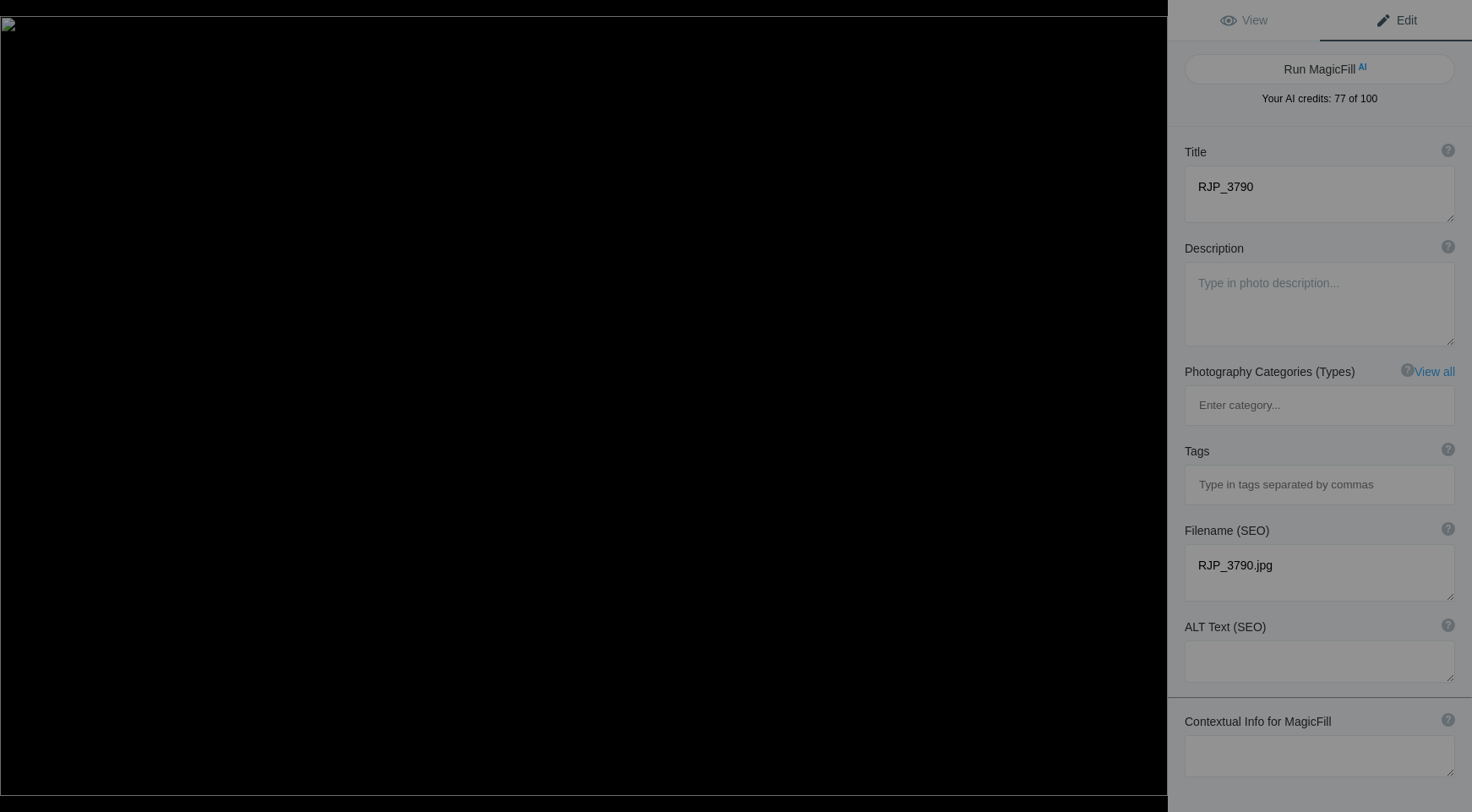
click at [1306, 76] on button "Run MagicFill AI" at bounding box center [1320, 69] width 271 height 30
type textarea "Majestic Rhinoceros in Natural Habitat"
type textarea "This stunning photograph captures a majestic rhinoceros in its natural habitat,…"
type textarea "majestic-rhinoceros-natural-habitat.jpg"
type textarea "A close-up of a rhinoceros in profile, showcasing its horn and textured skin ag…"
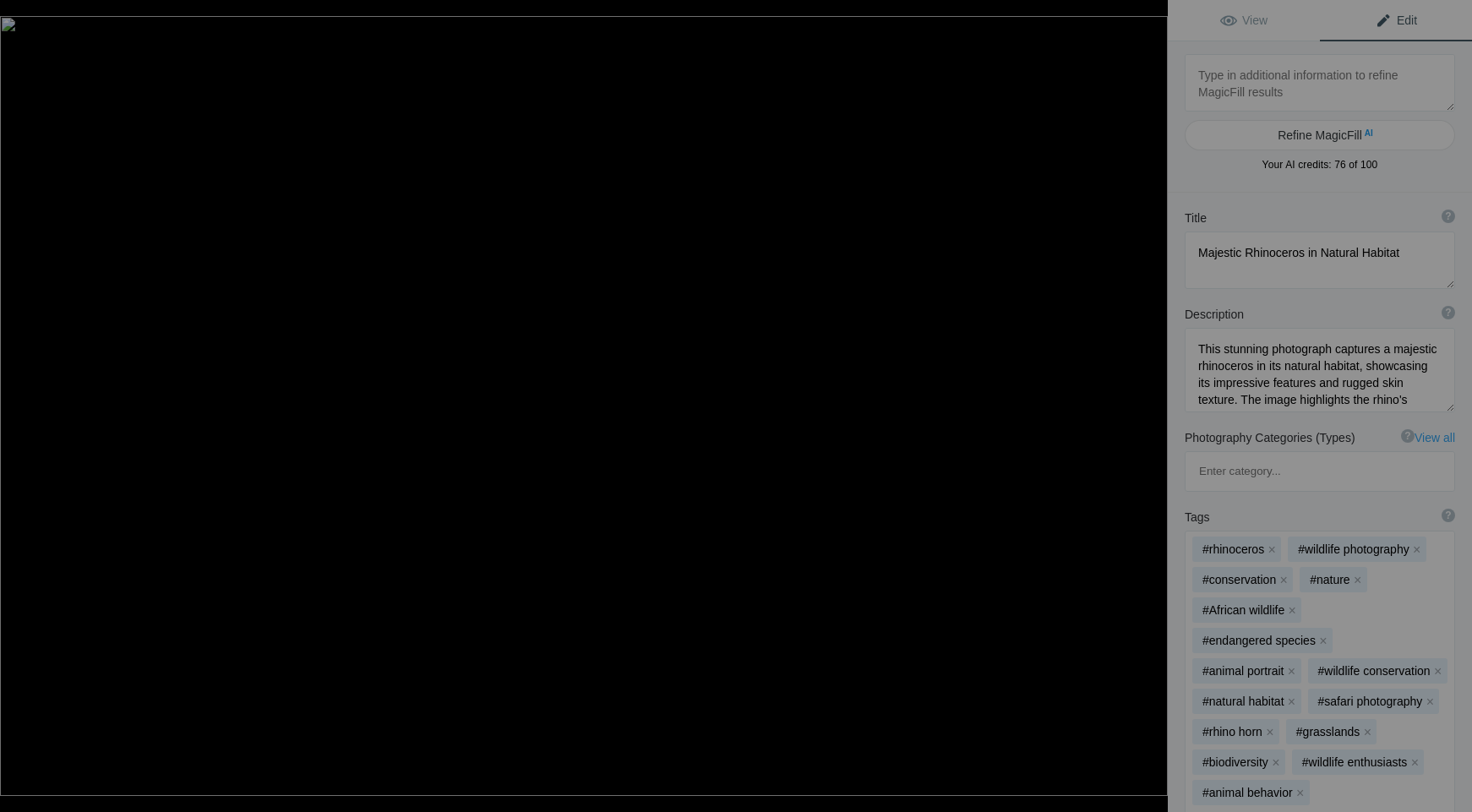
type textarea "RJP_4120"
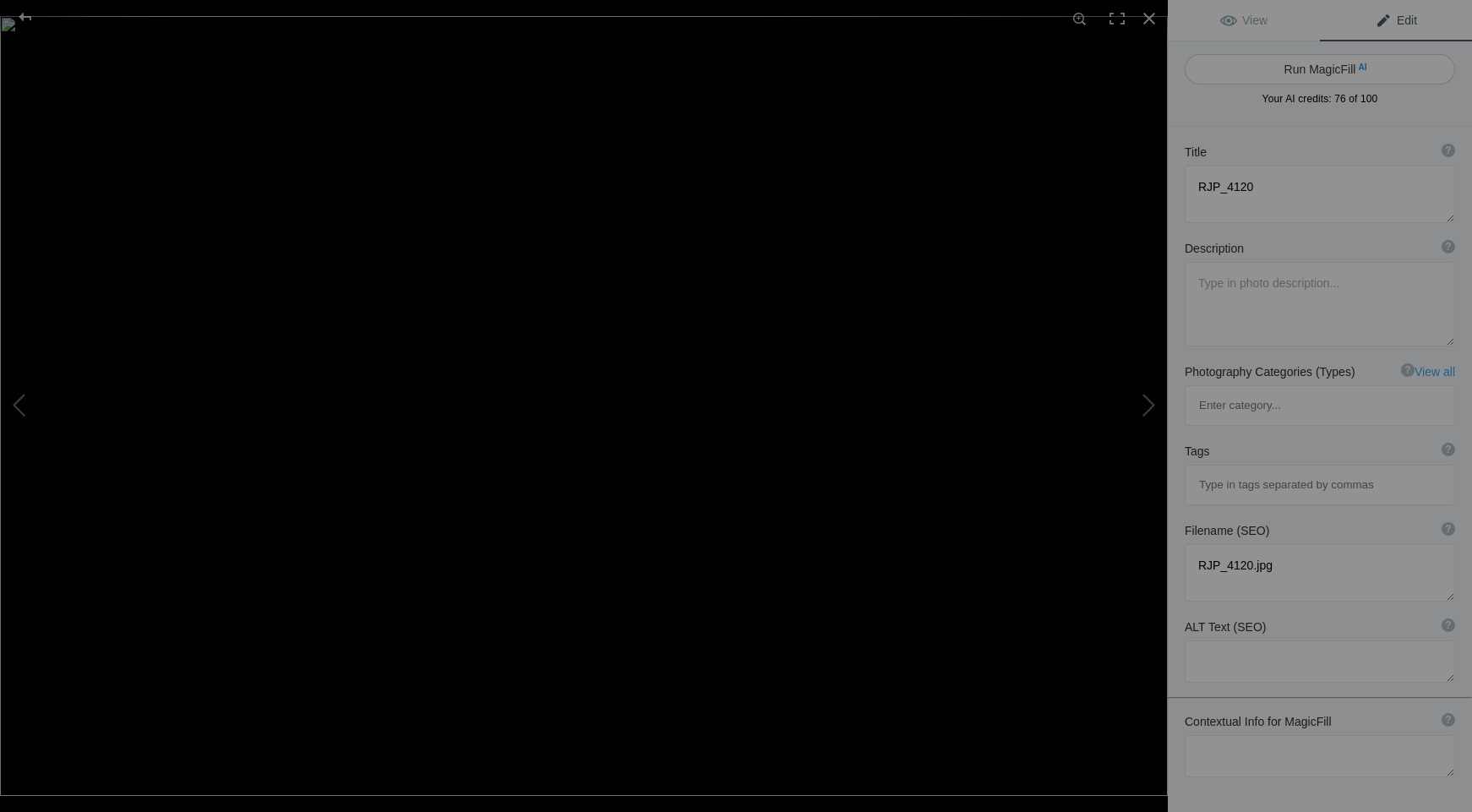
click at [1306, 76] on button "Run MagicFill AI" at bounding box center [1320, 69] width 271 height 30
click at [1304, 73] on button "Run MagicFill AI" at bounding box center [1320, 69] width 271 height 30
click at [1325, 60] on button "Run MagicFill AI" at bounding box center [1320, 69] width 271 height 30
click at [1316, 72] on button "Run MagicFill AI" at bounding box center [1320, 69] width 271 height 30
click at [1318, 74] on button "Run MagicFill AI" at bounding box center [1320, 69] width 271 height 30
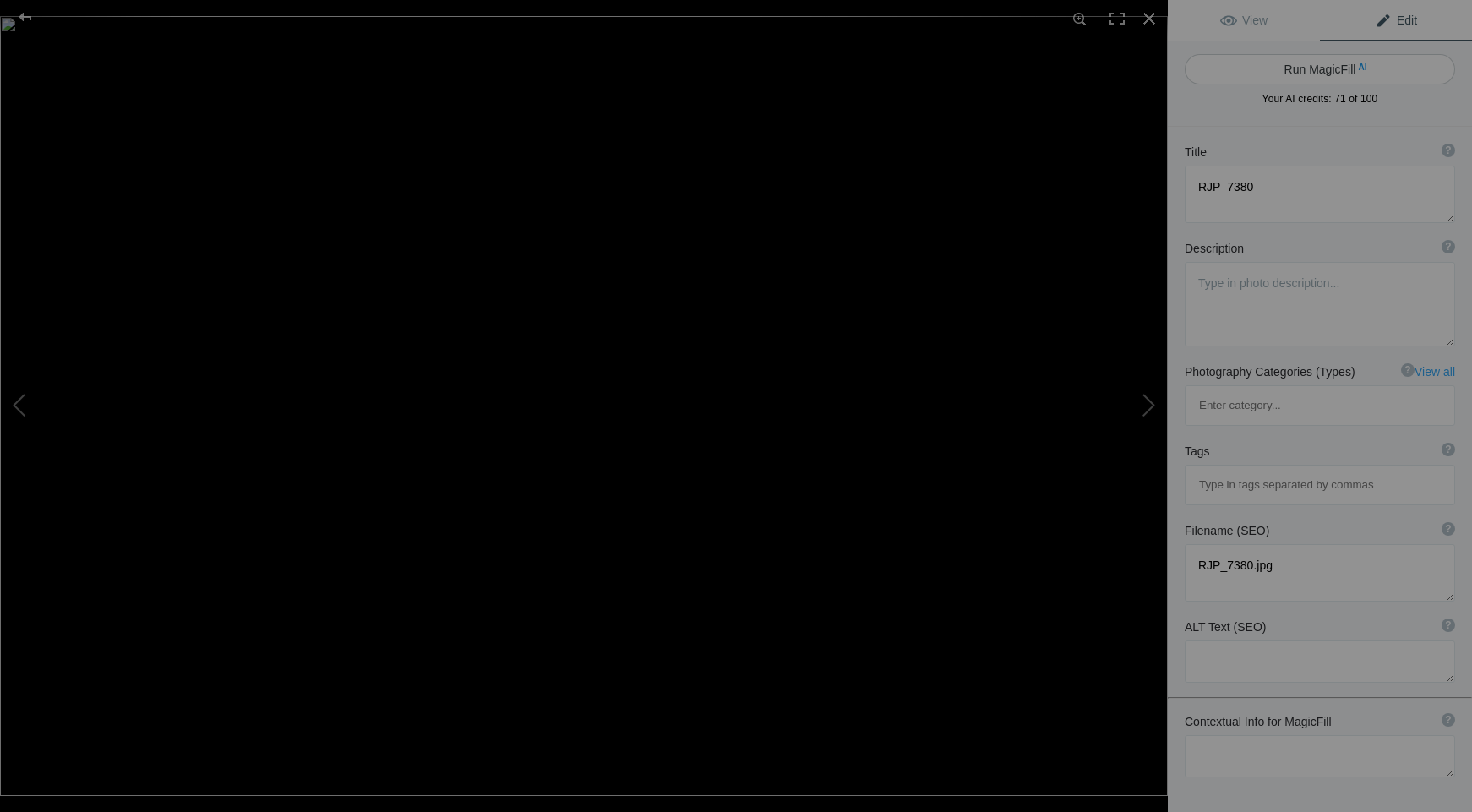
click at [1318, 73] on button "Run MagicFill AI" at bounding box center [1320, 69] width 271 height 30
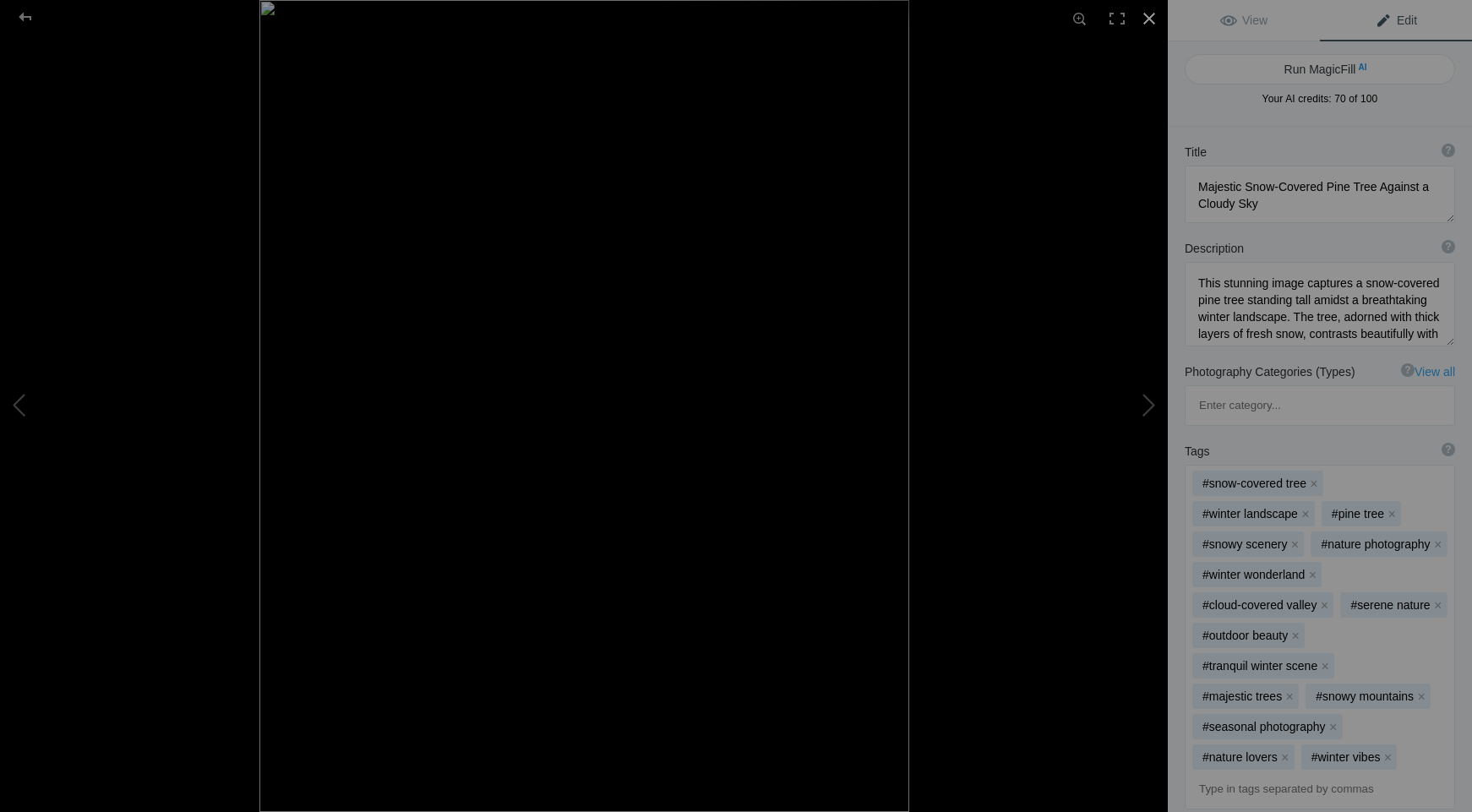
click at [1149, 22] on div at bounding box center [1149, 19] width 37 height 37
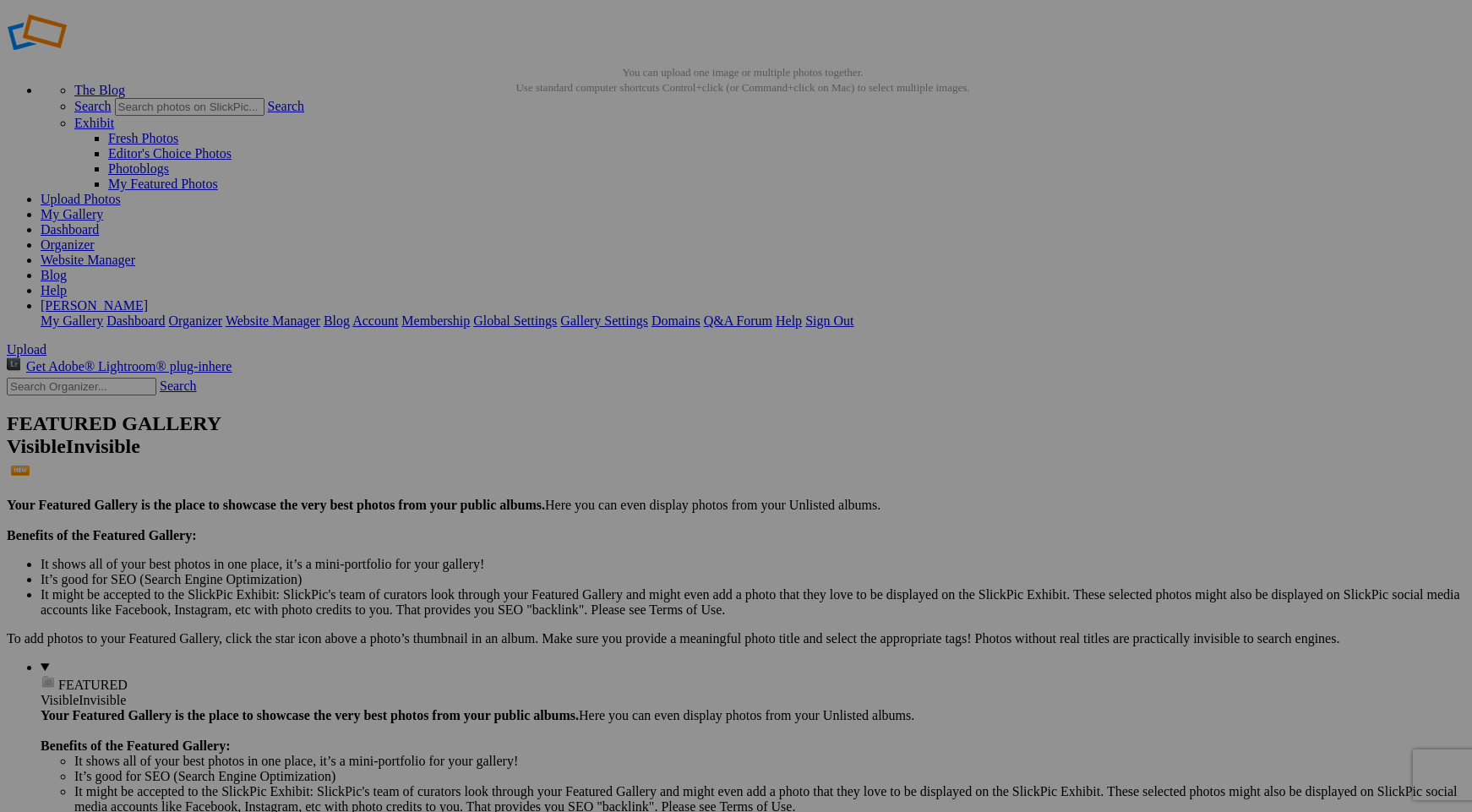
scroll to position [52, 0]
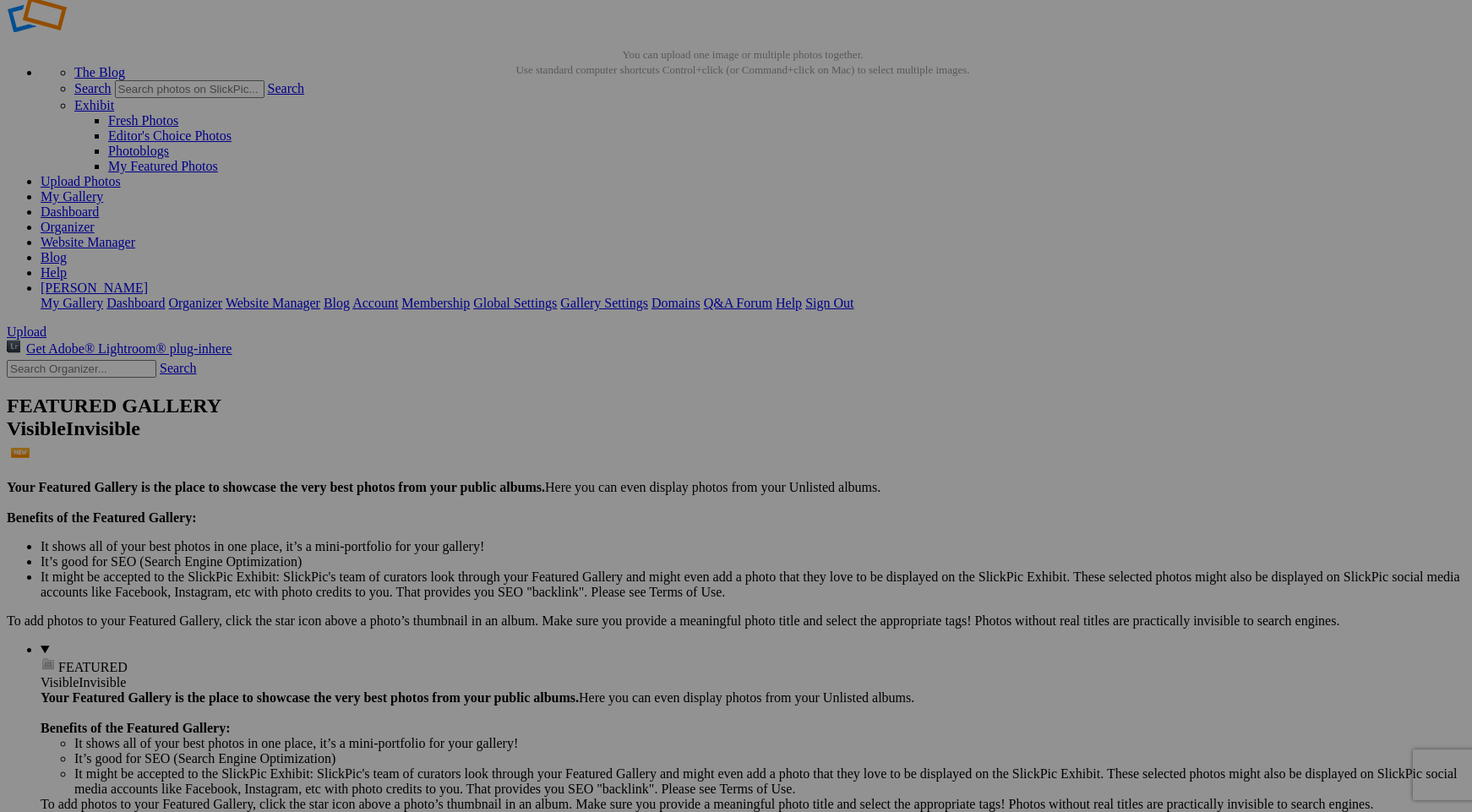
scroll to position [29, 0]
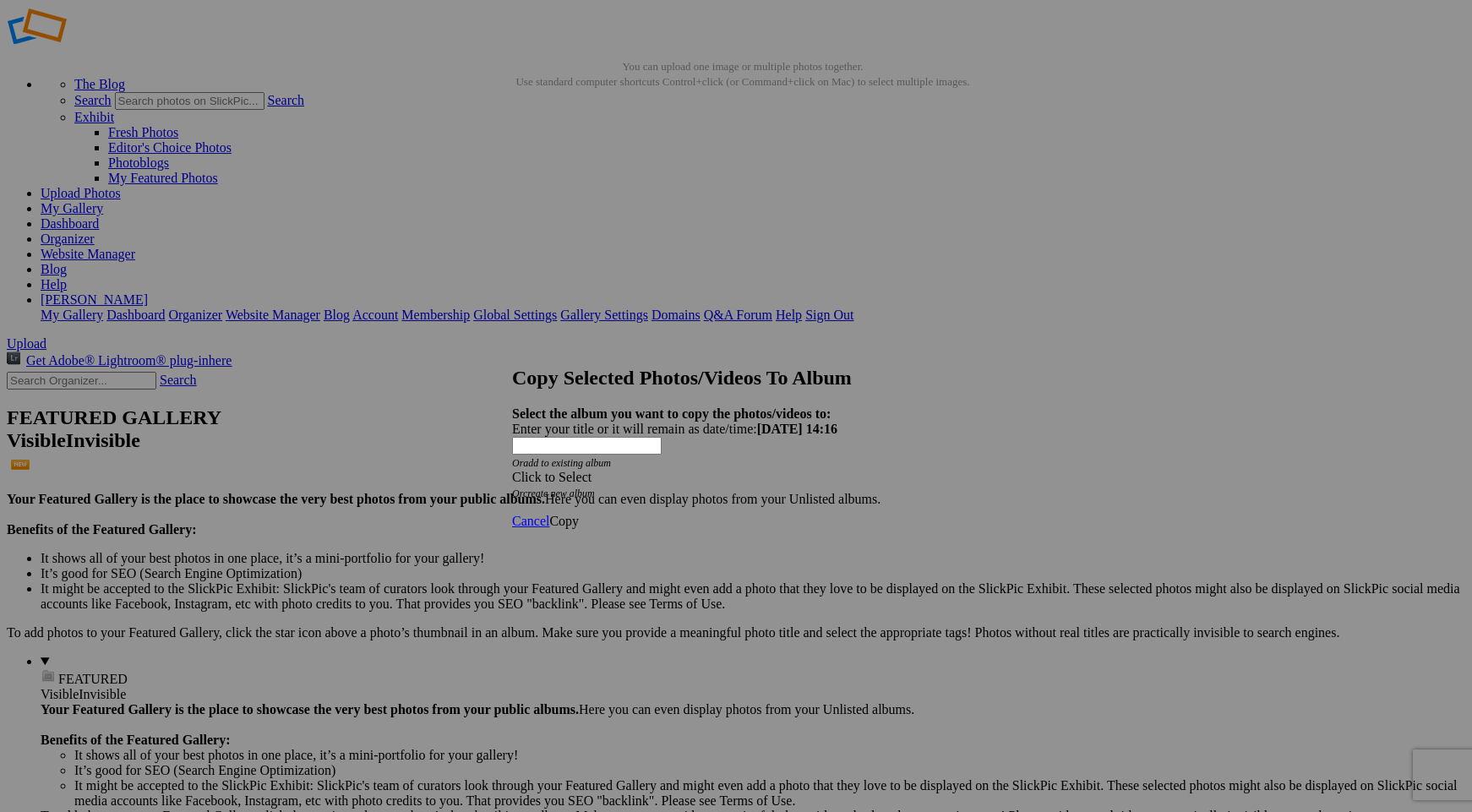
click at [589, 487] on link "create new album" at bounding box center [558, 493] width 72 height 12
click at [590, 422] on div "Enter your title or it will remain as date/time: 2025-08-29 14:16" at bounding box center [736, 430] width 448 height 16
click at [579, 480] on span "Copy" at bounding box center [564, 475] width 29 height 15
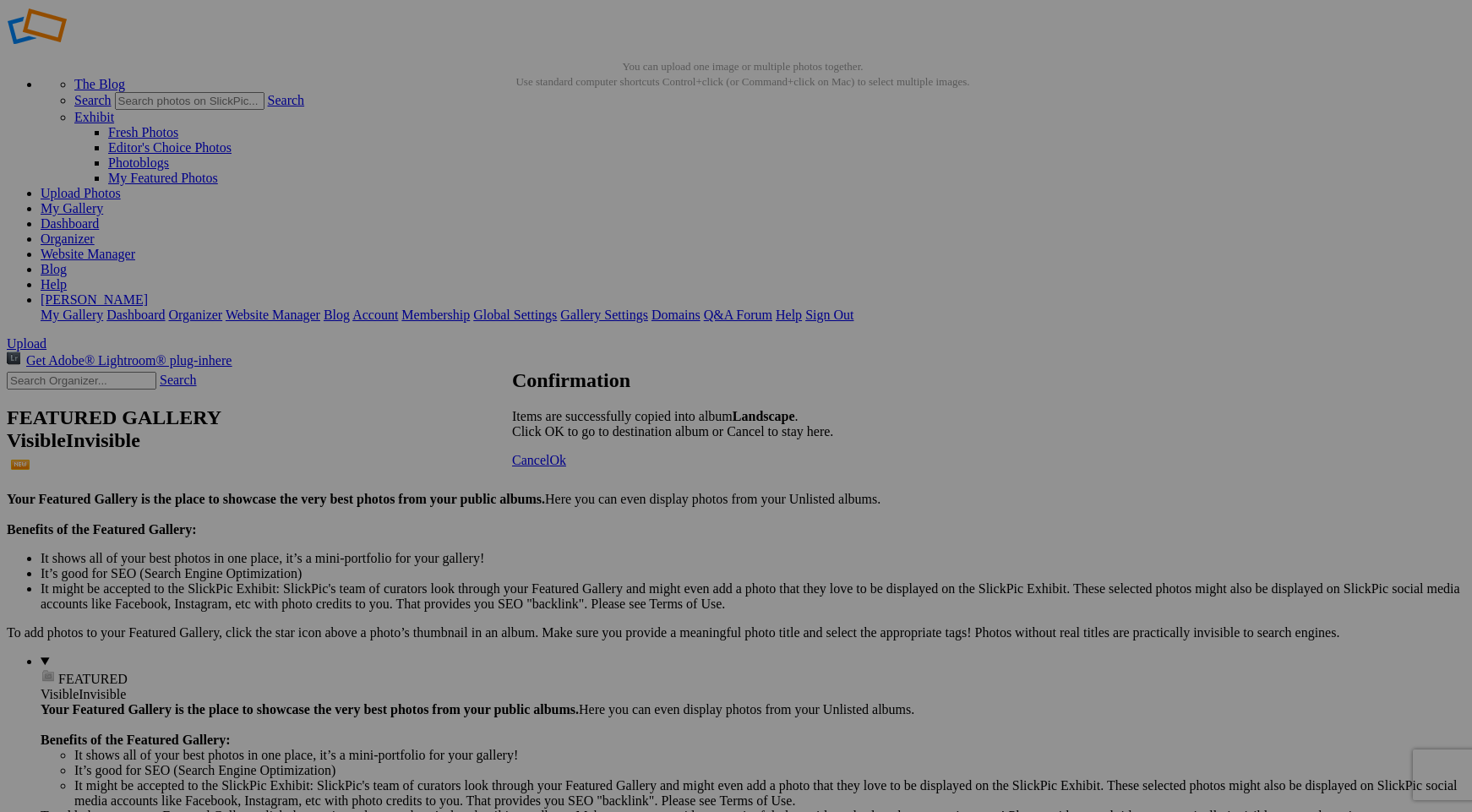
click at [549, 468] on span "Cancel" at bounding box center [531, 460] width 37 height 15
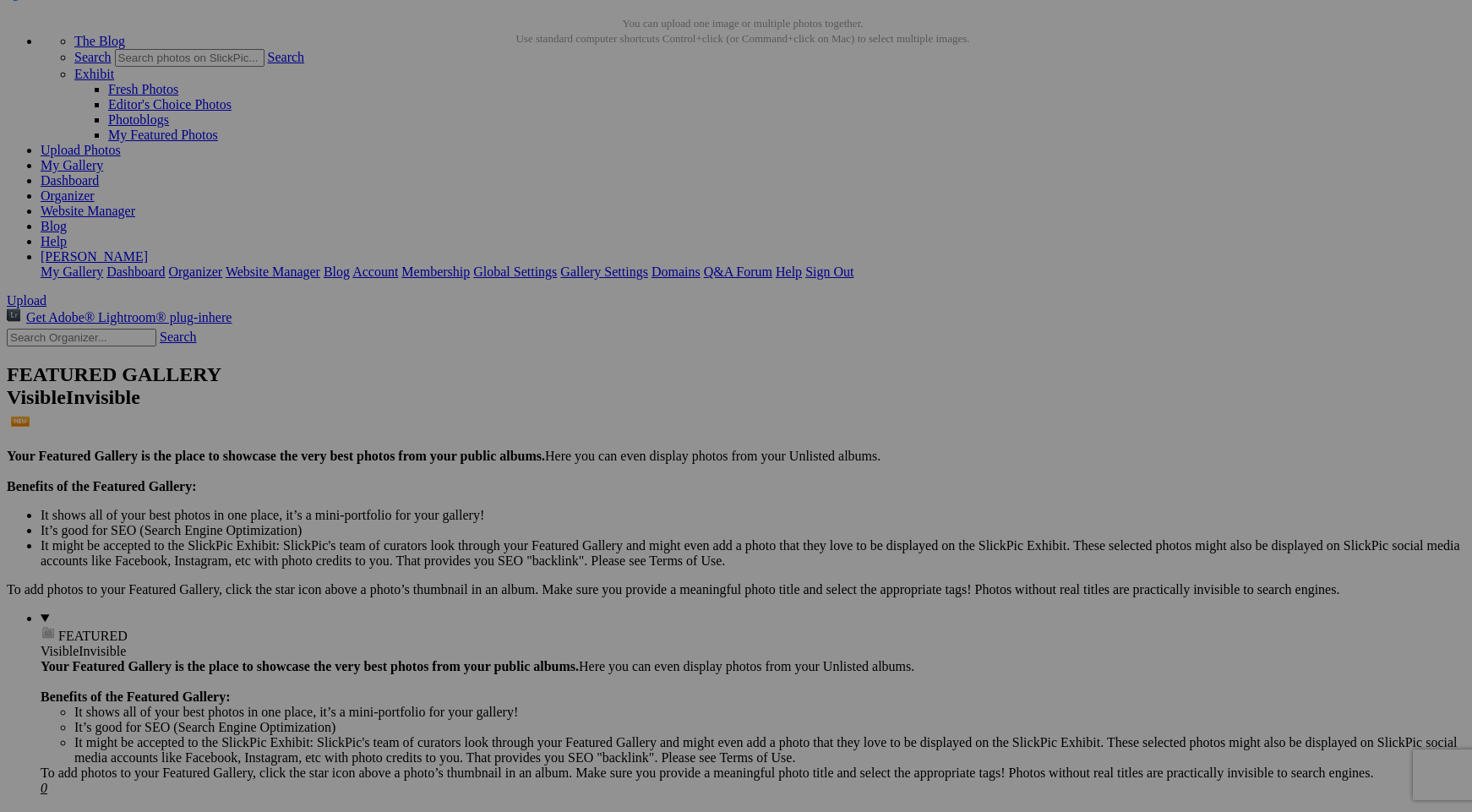
scroll to position [80, 0]
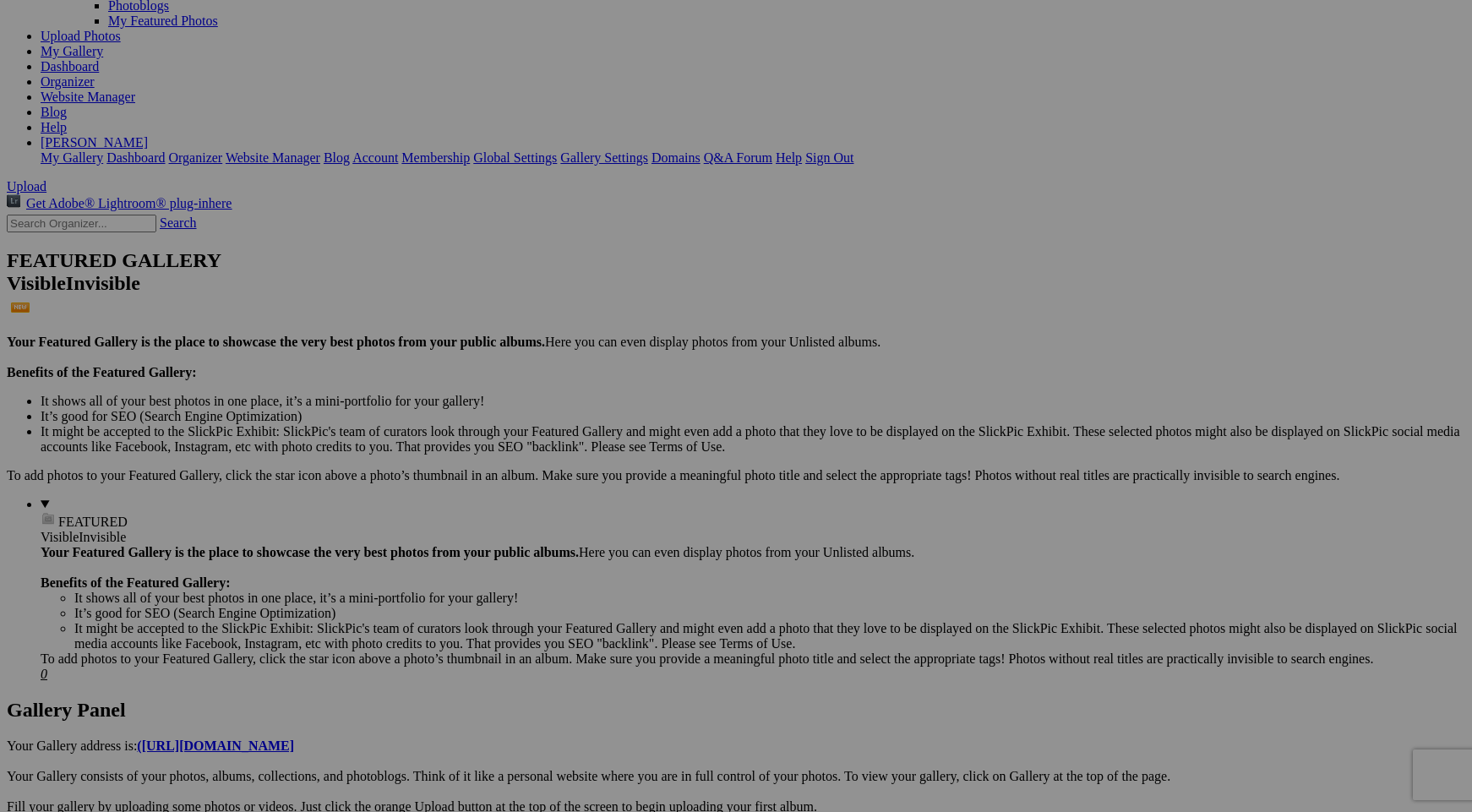
scroll to position [291, 0]
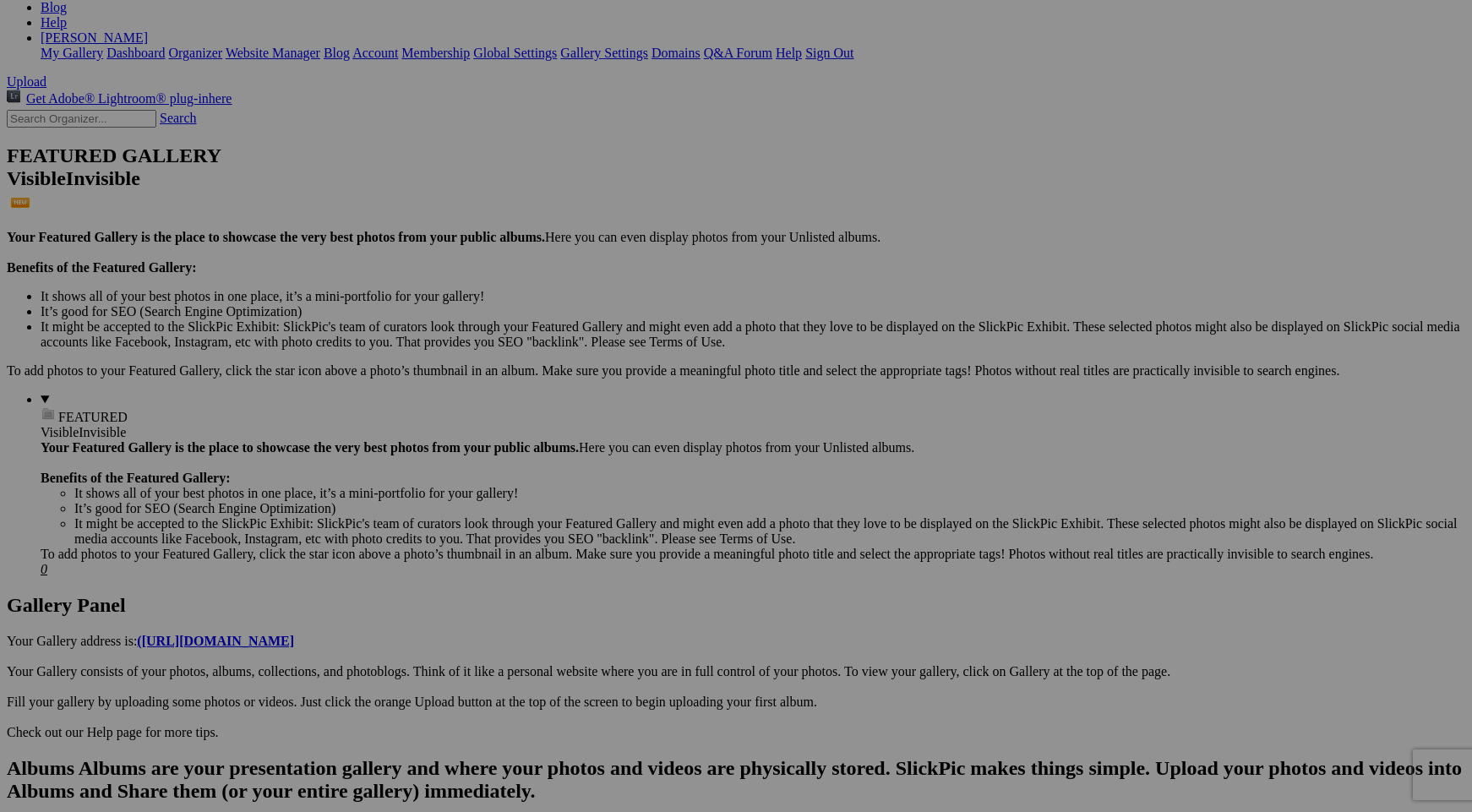
scroll to position [303, 0]
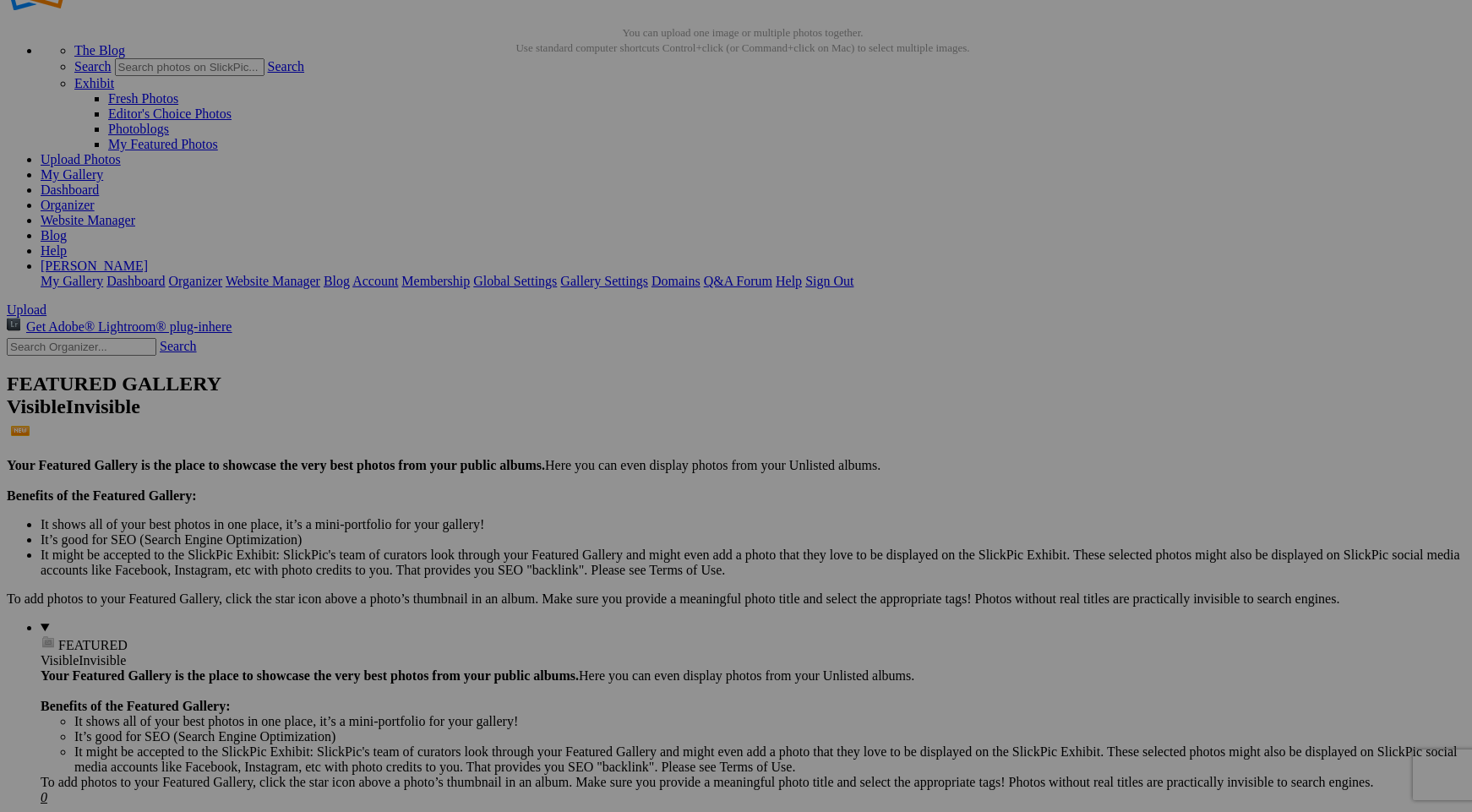
scroll to position [0, 0]
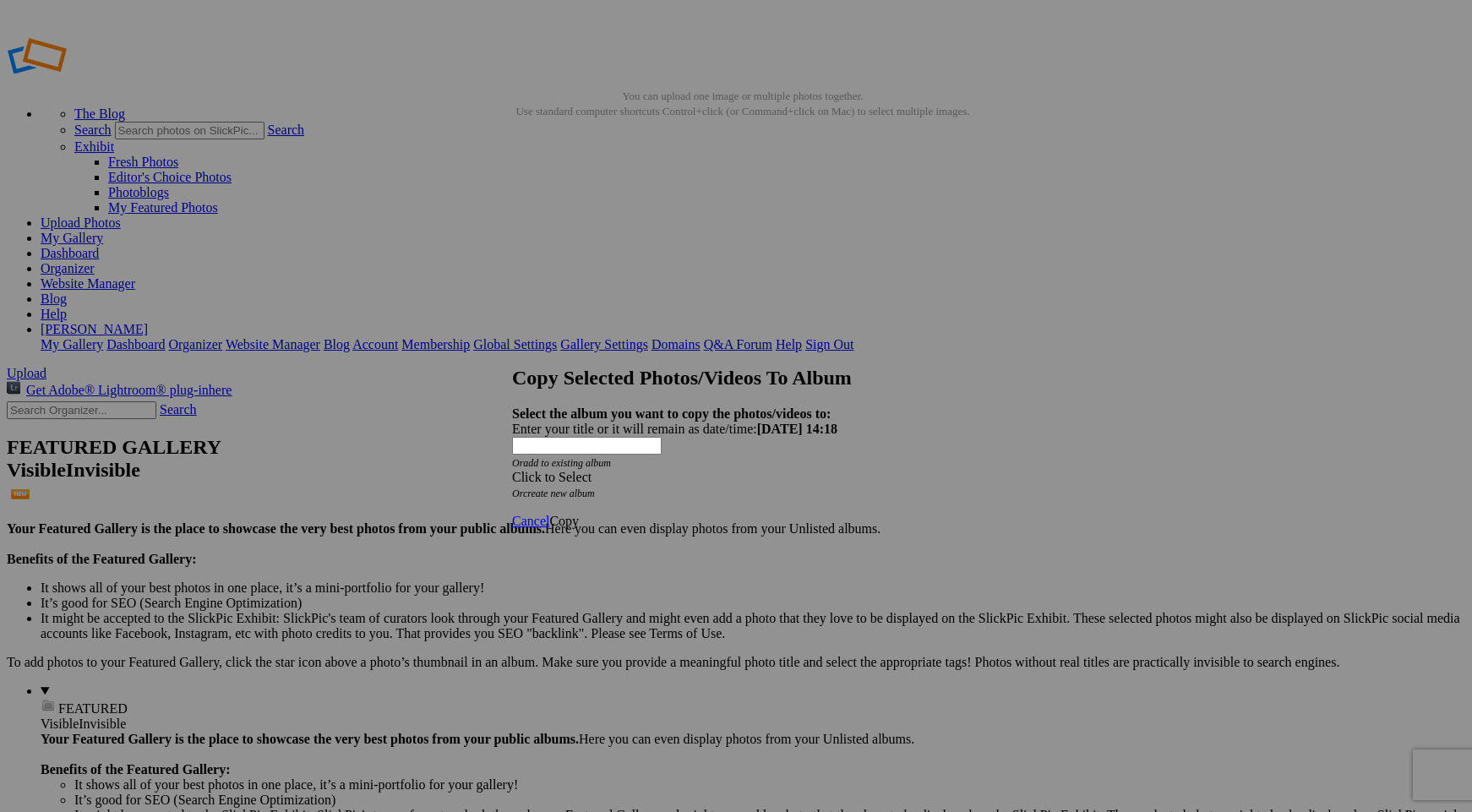
click at [773, 470] on div "Click to Select" at bounding box center [736, 478] width 448 height 16
click at [928, 470] on div "Click to Select Or create new album" at bounding box center [736, 484] width 448 height 30
click at [595, 487] on link "create new album" at bounding box center [558, 493] width 72 height 12
click at [606, 422] on div "Enter your title or it will remain as date/time: 2025-08-29 14:18" at bounding box center [736, 430] width 448 height 16
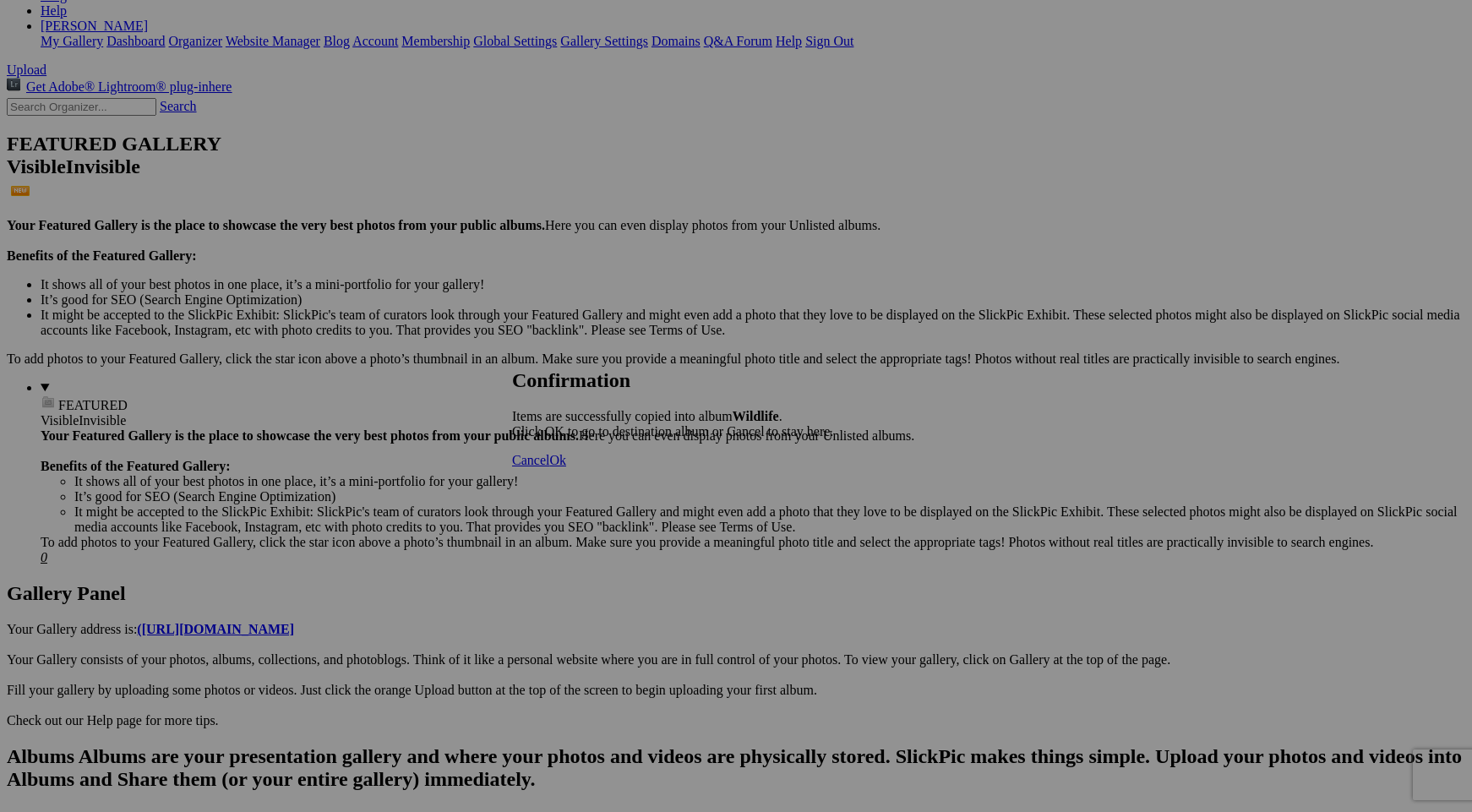
scroll to position [281, 0]
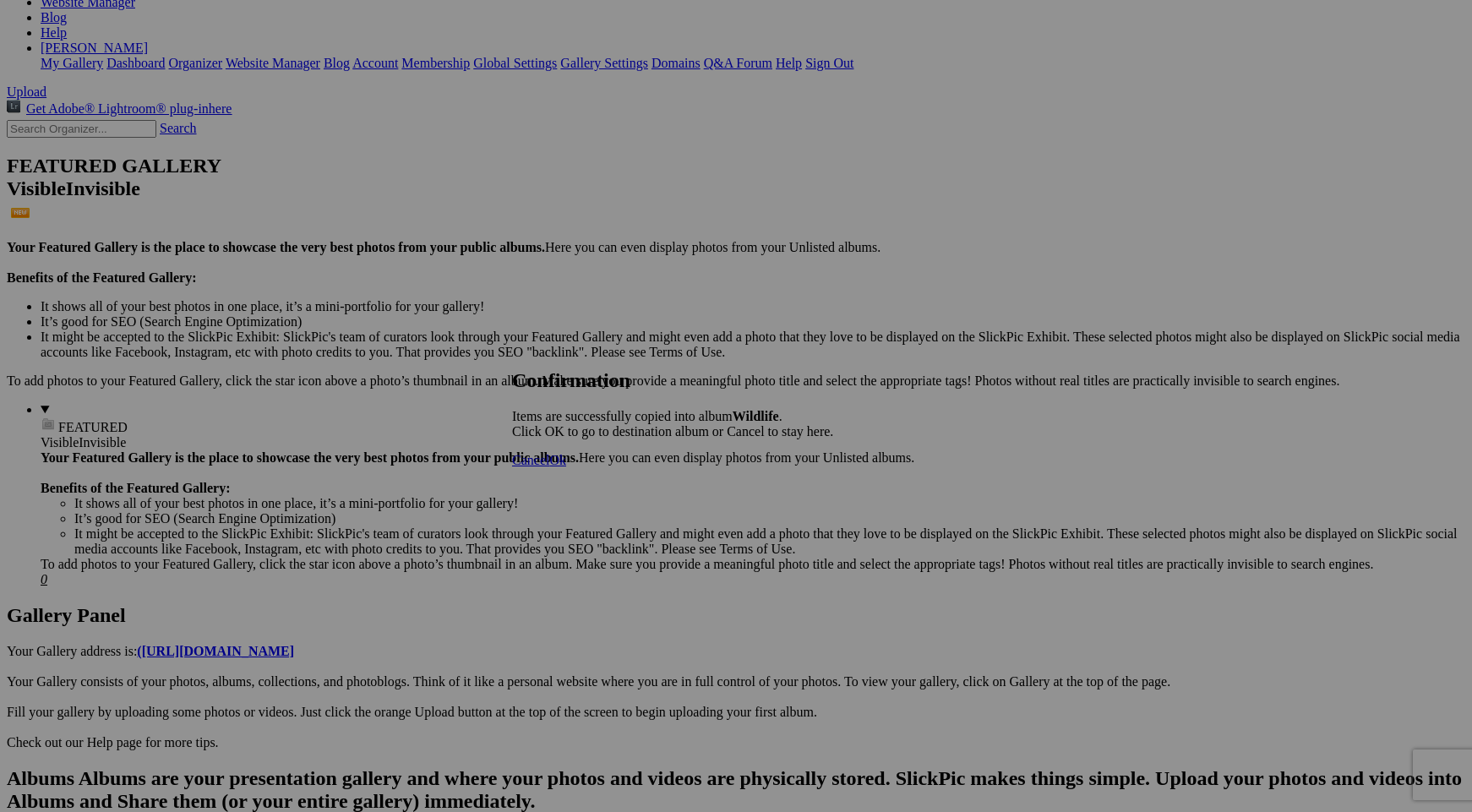
click at [566, 468] on span "Ok" at bounding box center [557, 460] width 17 height 15
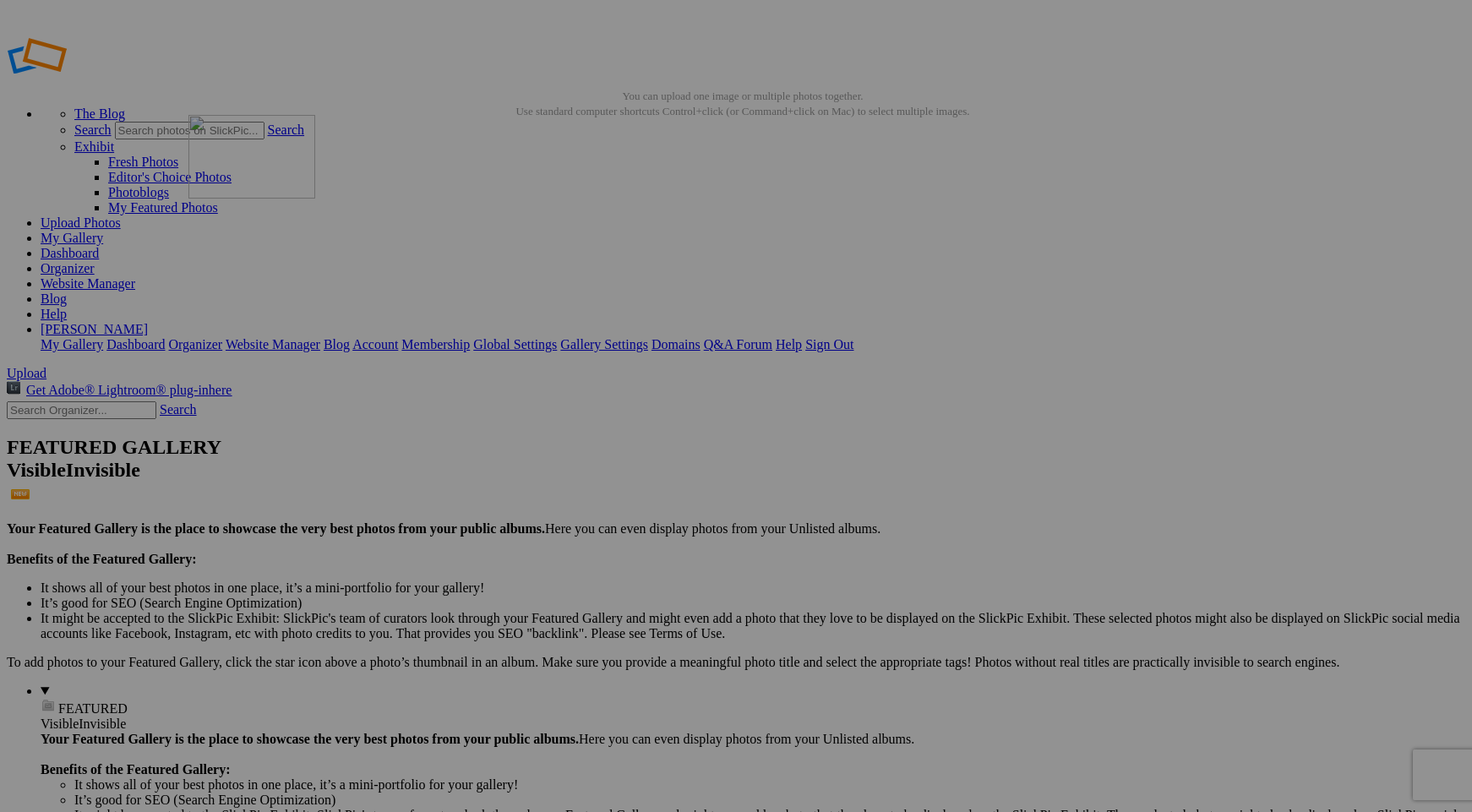
drag, startPoint x: 781, startPoint y: 472, endPoint x: 433, endPoint y: 235, distance: 421.0
drag, startPoint x: 1238, startPoint y: 236, endPoint x: 586, endPoint y: 217, distance: 652.3
drag, startPoint x: 1406, startPoint y: 475, endPoint x: 736, endPoint y: 221, distance: 716.5
drag, startPoint x: 1390, startPoint y: 496, endPoint x: 1029, endPoint y: 245, distance: 439.7
drag, startPoint x: 458, startPoint y: 681, endPoint x: 1034, endPoint y: 228, distance: 732.8
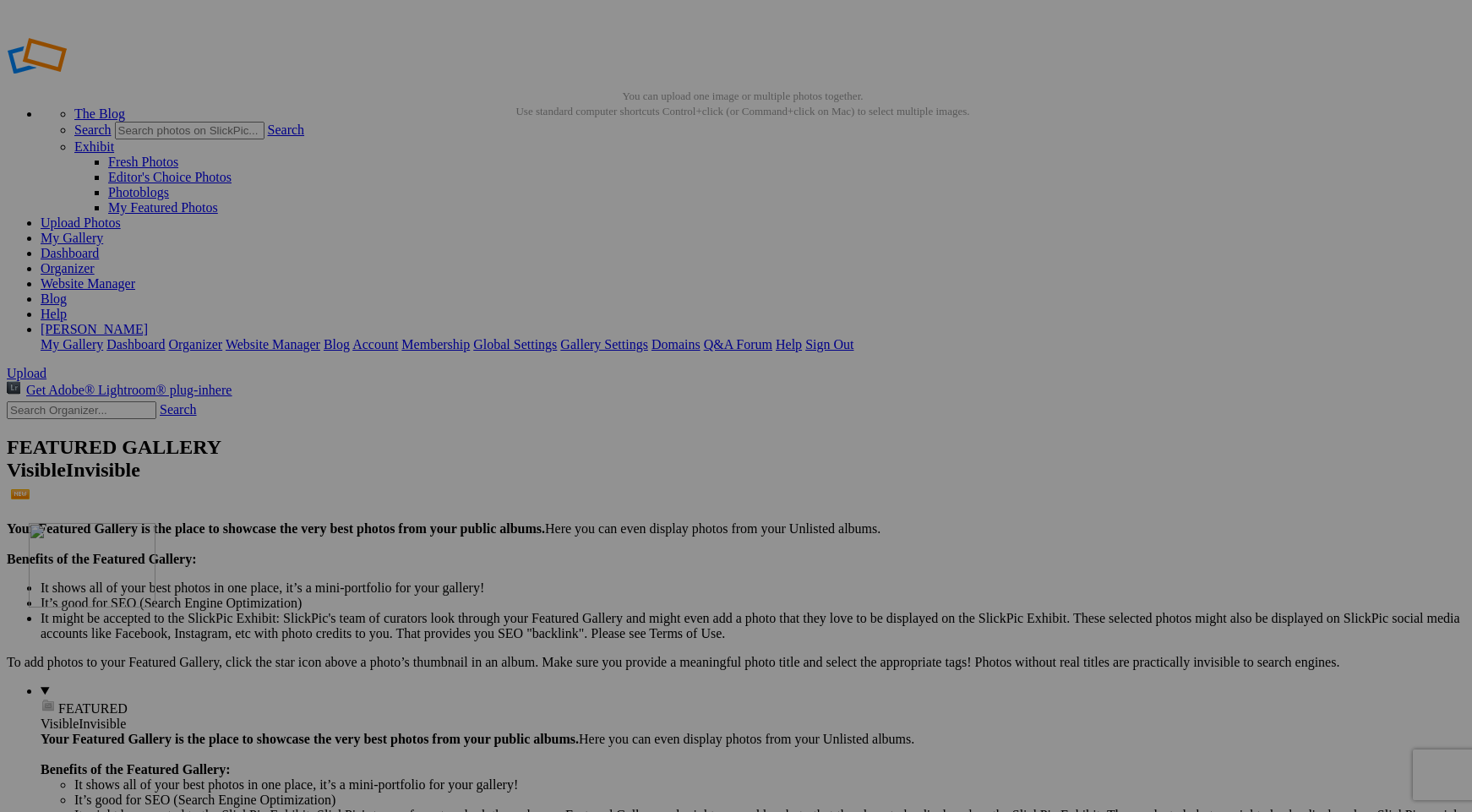
drag, startPoint x: 1371, startPoint y: 262, endPoint x: 274, endPoint y: 644, distance: 1161.6
drag, startPoint x: 777, startPoint y: 455, endPoint x: 405, endPoint y: 645, distance: 417.7
drag, startPoint x: 1065, startPoint y: 459, endPoint x: 1214, endPoint y: 444, distance: 149.8
drag, startPoint x: 925, startPoint y: 469, endPoint x: 721, endPoint y: 439, distance: 206.2
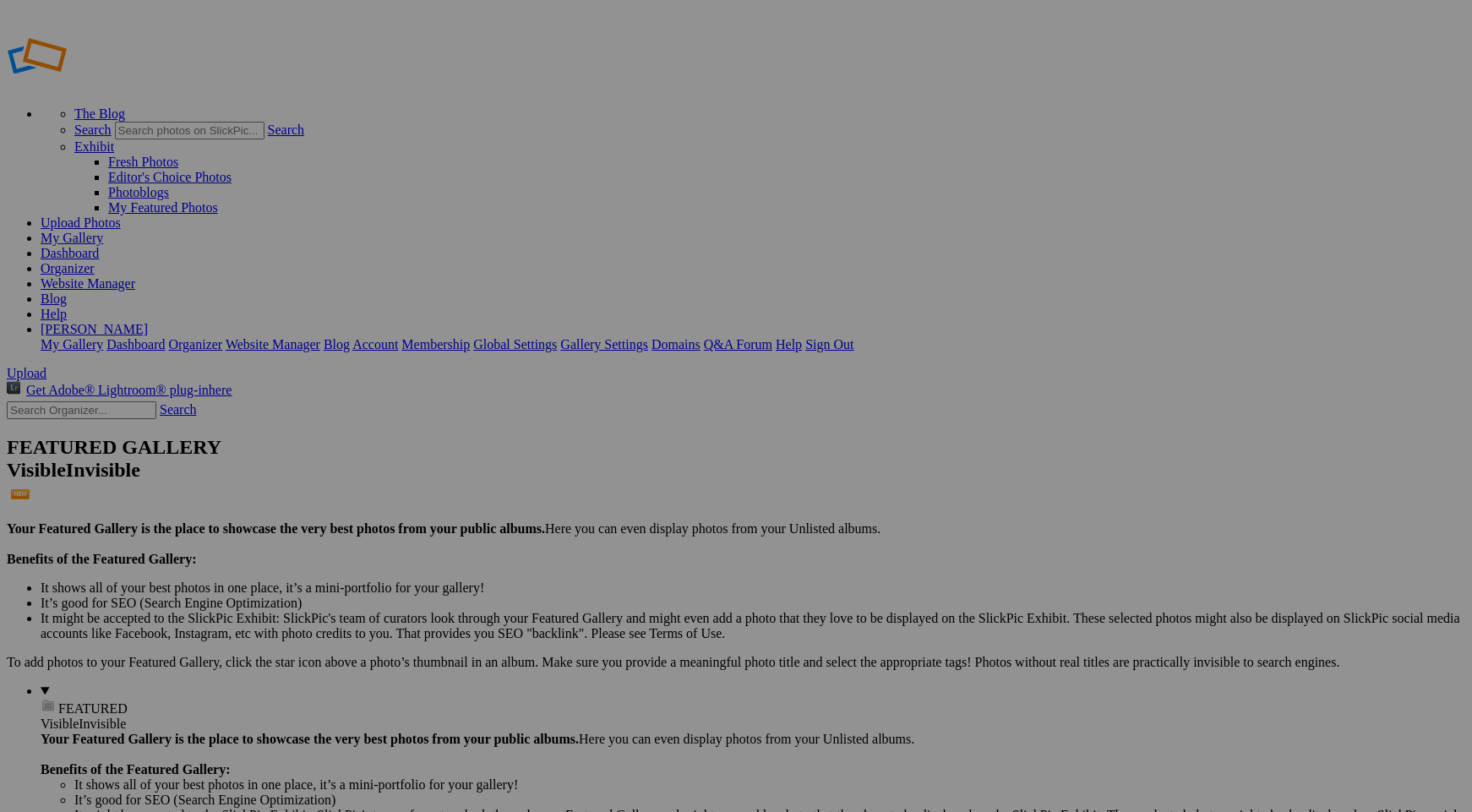
drag, startPoint x: 468, startPoint y: 498, endPoint x: 573, endPoint y: 254, distance: 265.6
drag, startPoint x: 480, startPoint y: 486, endPoint x: 871, endPoint y: 256, distance: 453.6
drag, startPoint x: 629, startPoint y: 495, endPoint x: 1233, endPoint y: 197, distance: 673.5
drag, startPoint x: 1398, startPoint y: 269, endPoint x: 1029, endPoint y: 224, distance: 371.7
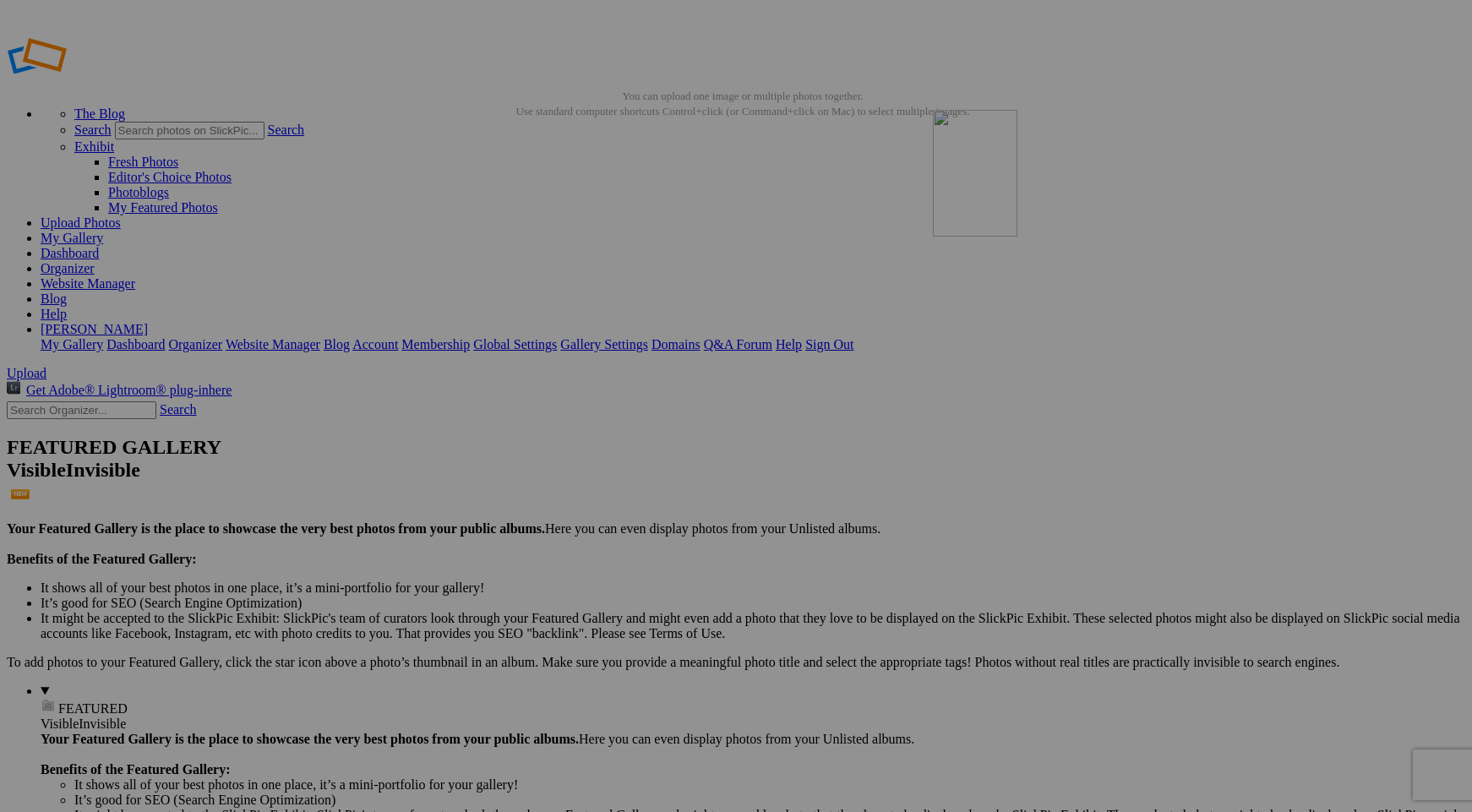
drag, startPoint x: 1366, startPoint y: 249, endPoint x: 1173, endPoint y: 230, distance: 193.9
drag, startPoint x: 939, startPoint y: 497, endPoint x: 719, endPoint y: 428, distance: 230.6
drag, startPoint x: 628, startPoint y: 469, endPoint x: 297, endPoint y: 431, distance: 333.2
drag, startPoint x: 633, startPoint y: 459, endPoint x: 482, endPoint y: 451, distance: 151.2
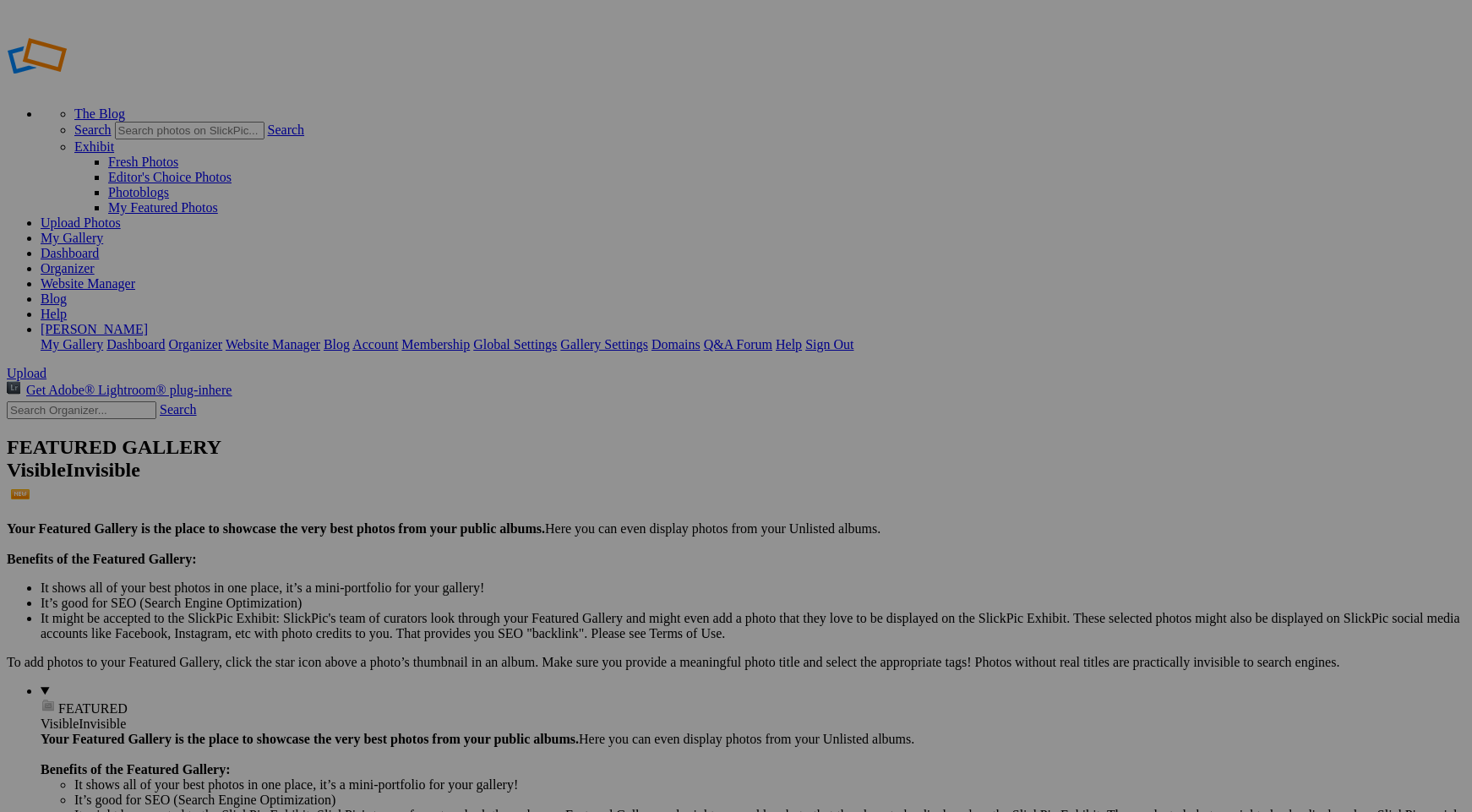
click at [135, 277] on link "Website Manager" at bounding box center [87, 283] width 95 height 15
